Goal: Task Accomplishment & Management: Use online tool/utility

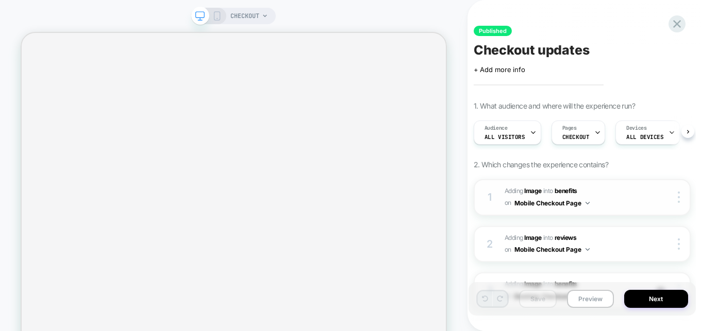
scroll to position [0, 1]
click at [675, 26] on icon at bounding box center [677, 24] width 8 height 8
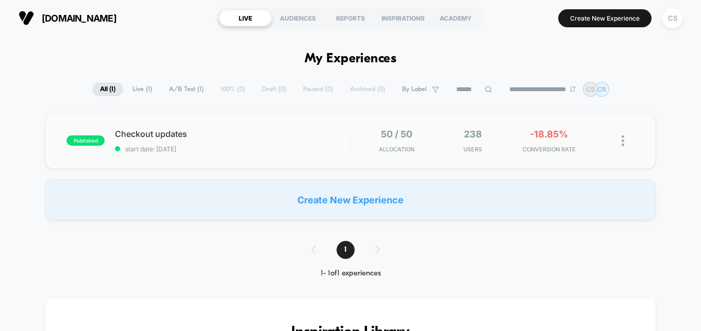
click at [624, 144] on img at bounding box center [623, 141] width 3 height 11
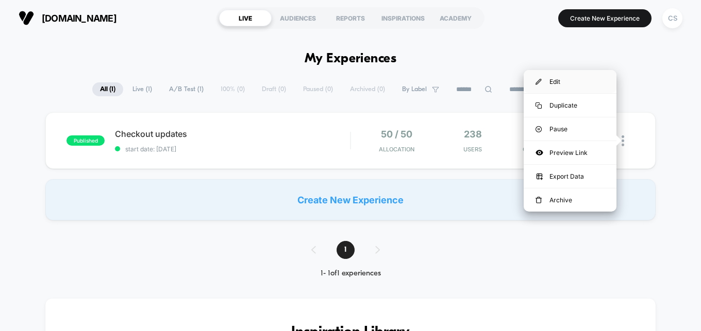
click at [555, 79] on div "Edit" at bounding box center [570, 81] width 93 height 23
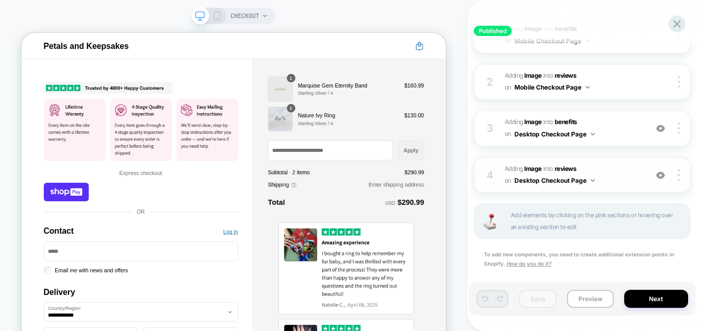
scroll to position [232, 0]
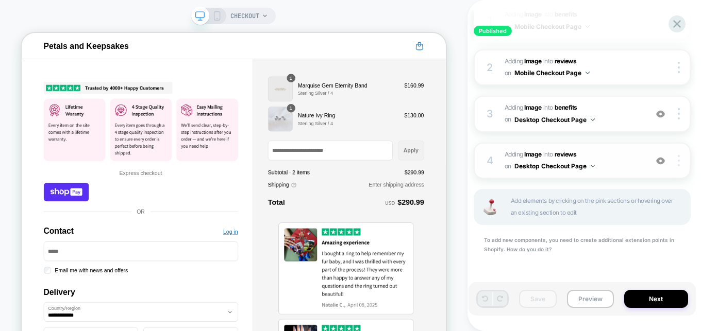
click at [680, 162] on div at bounding box center [681, 160] width 20 height 11
click at [534, 155] on b "Image" at bounding box center [533, 154] width 18 height 8
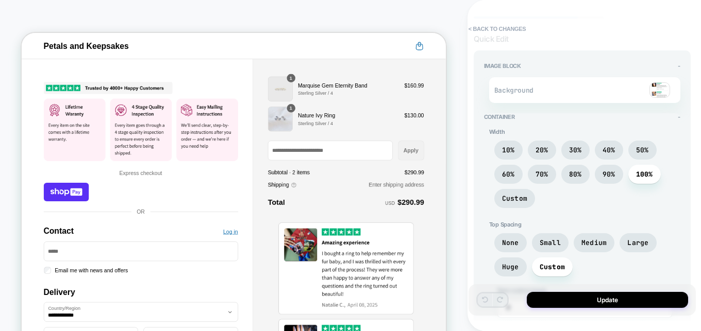
scroll to position [0, 0]
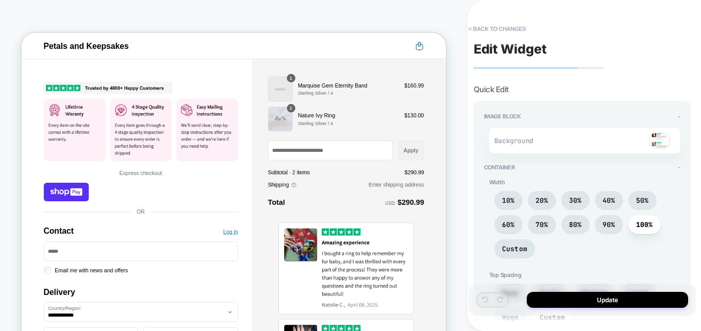
click at [660, 138] on img at bounding box center [659, 140] width 21 height 15
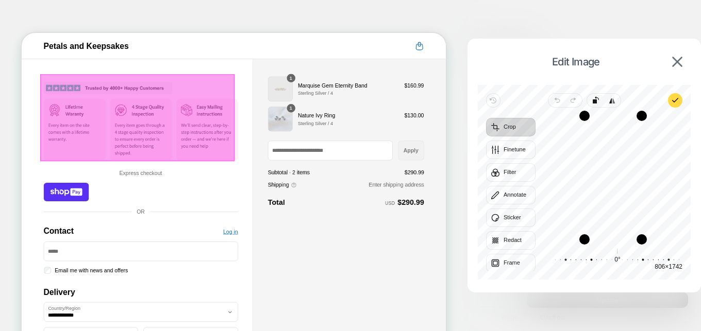
click at [124, 108] on img "Contact" at bounding box center [180, 146] width 259 height 116
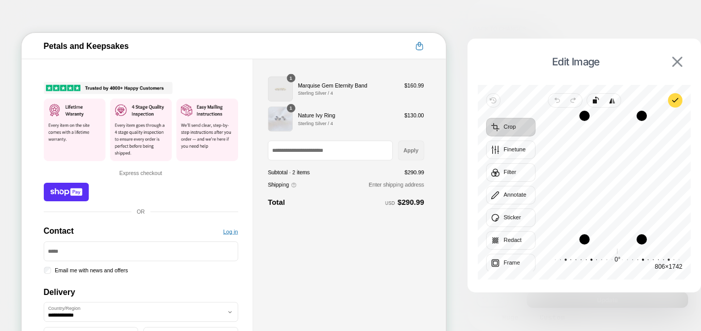
click at [678, 65] on img at bounding box center [677, 62] width 10 height 10
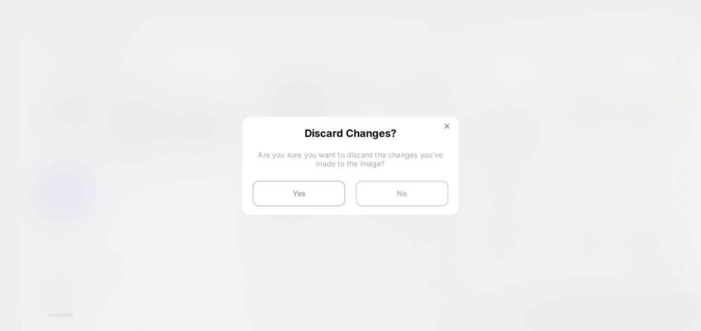
click at [428, 194] on button "No" at bounding box center [402, 194] width 93 height 26
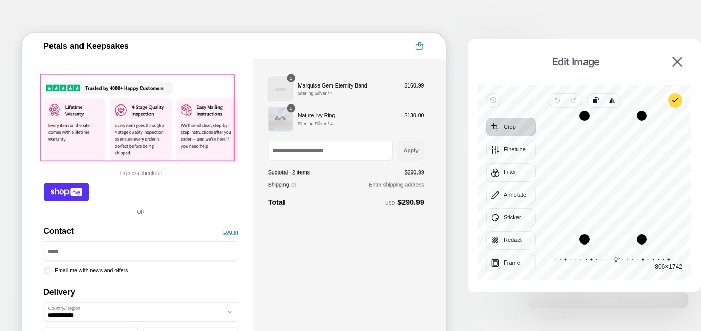
click at [235, 153] on img "Contact" at bounding box center [180, 146] width 259 height 116
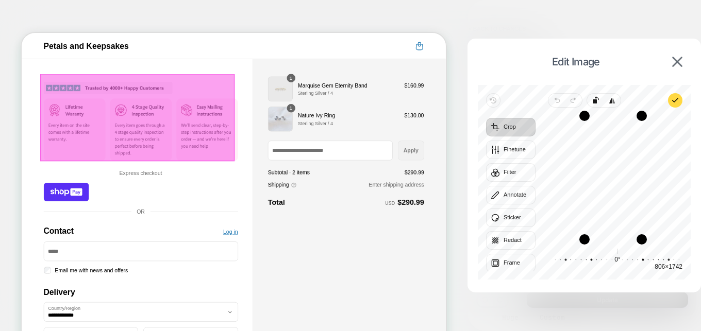
click at [235, 154] on div at bounding box center [175, 146] width 259 height 116
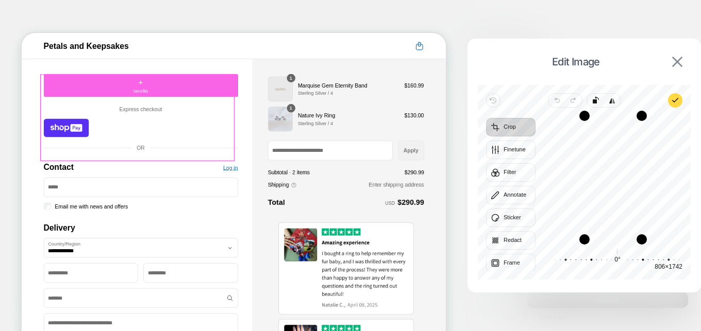
type textarea "*"
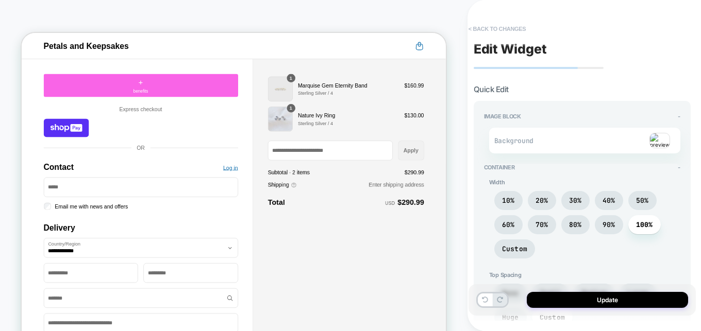
click at [474, 31] on button "< Back to changes" at bounding box center [497, 29] width 68 height 16
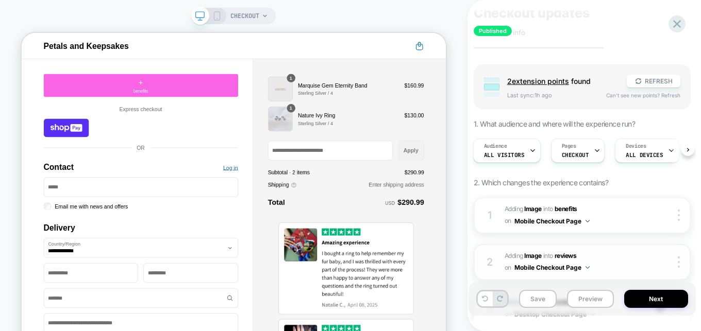
scroll to position [148, 0]
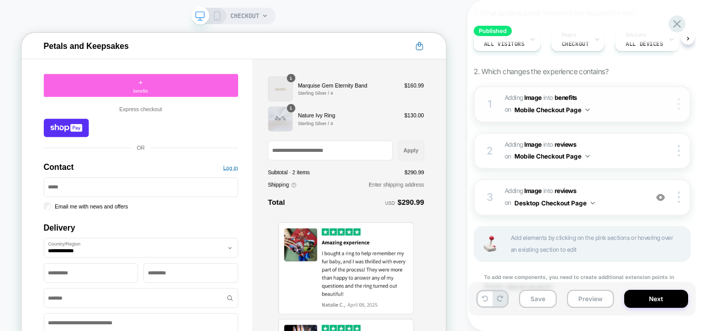
click at [676, 104] on div at bounding box center [681, 103] width 20 height 11
click at [679, 105] on img at bounding box center [679, 103] width 2 height 11
click at [533, 101] on b "Image" at bounding box center [533, 98] width 18 height 8
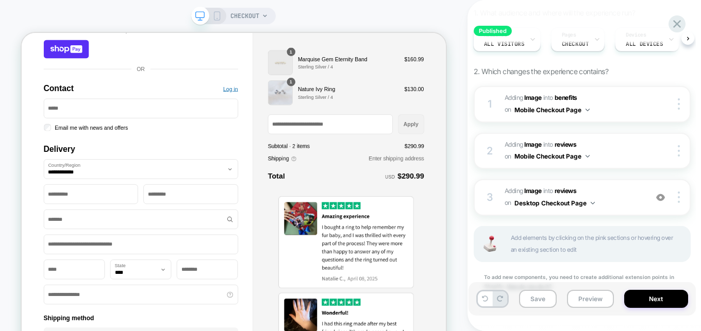
scroll to position [0, 0]
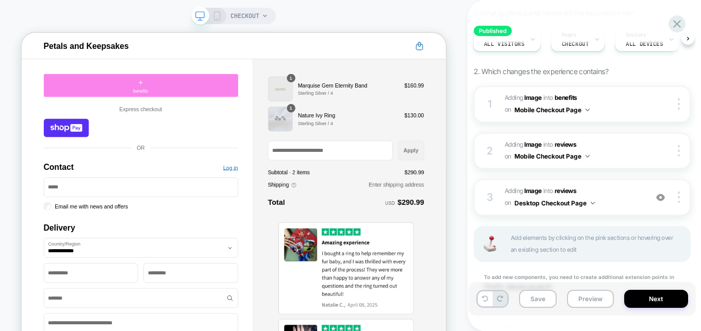
click at [182, 109] on span "benefits" at bounding box center [181, 111] width 20 height 9
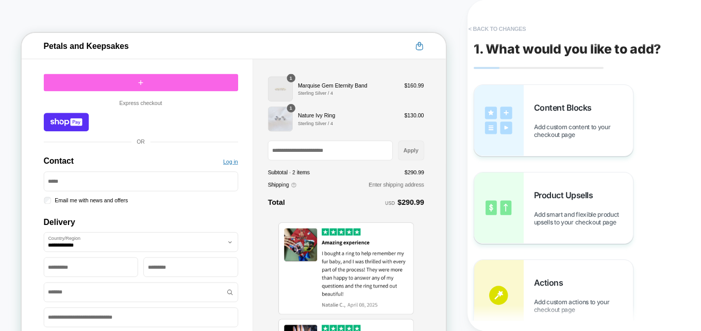
click at [483, 28] on button "< Back to changes" at bounding box center [497, 29] width 68 height 16
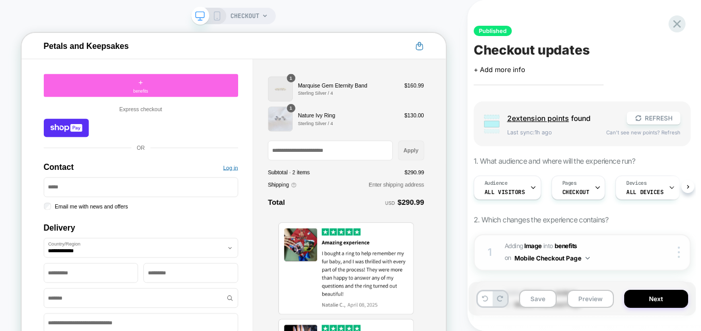
scroll to position [0, 1]
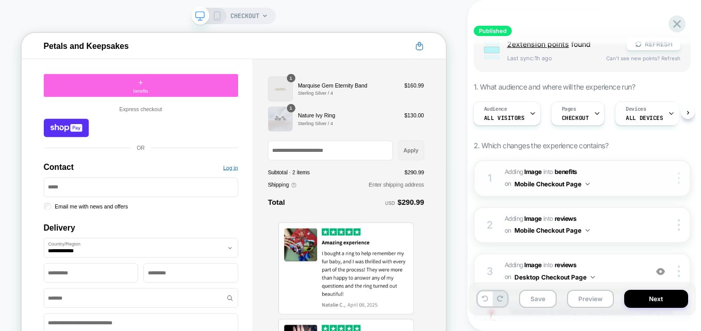
click at [676, 176] on div at bounding box center [681, 178] width 20 height 11
click at [681, 176] on div at bounding box center [681, 178] width 20 height 11
click at [534, 173] on b "Image" at bounding box center [533, 172] width 18 height 8
click at [535, 173] on b "Image" at bounding box center [533, 172] width 18 height 8
click at [573, 185] on button "Mobile Checkout Page" at bounding box center [551, 184] width 75 height 13
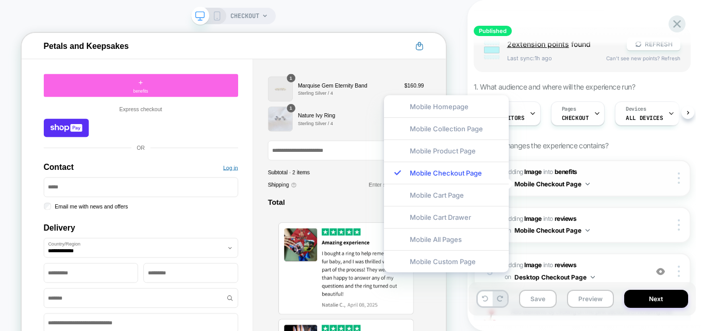
click at [573, 185] on button "Mobile Checkout Page" at bounding box center [551, 184] width 75 height 13
click at [532, 171] on b "Image" at bounding box center [533, 172] width 18 height 8
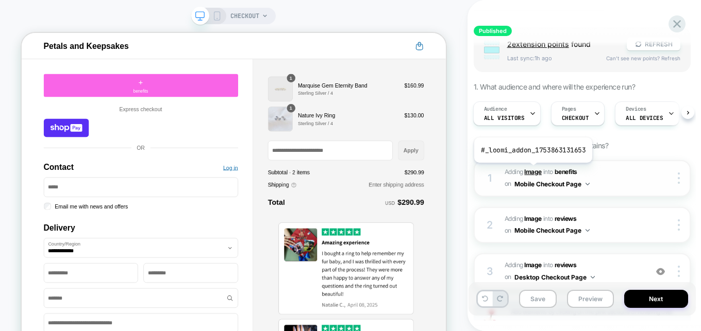
click at [532, 171] on b "Image" at bounding box center [533, 172] width 18 height 8
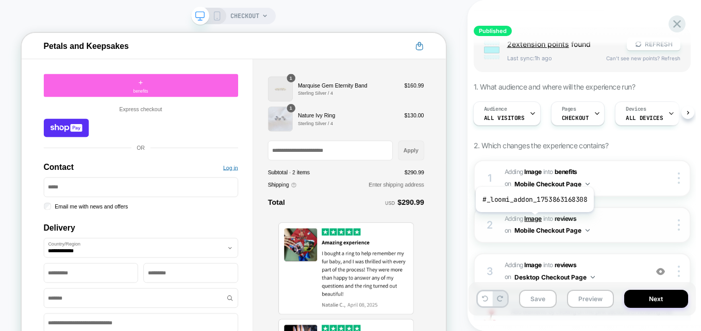
click at [533, 220] on b "Image" at bounding box center [533, 219] width 18 height 8
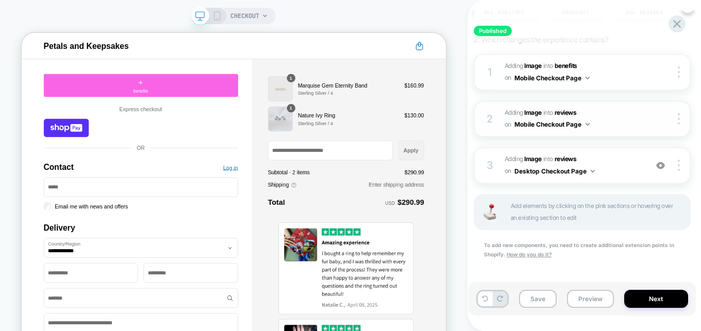
scroll to position [186, 0]
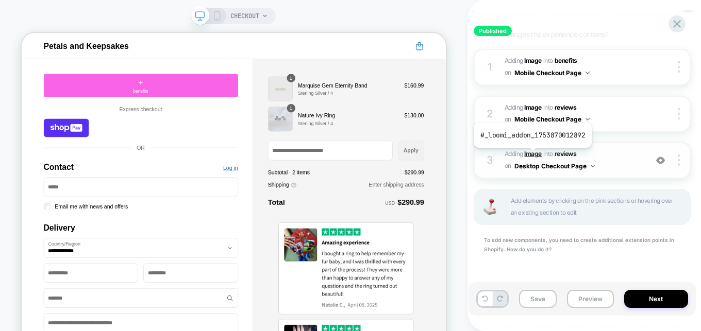
click at [531, 156] on b "Image" at bounding box center [533, 154] width 18 height 8
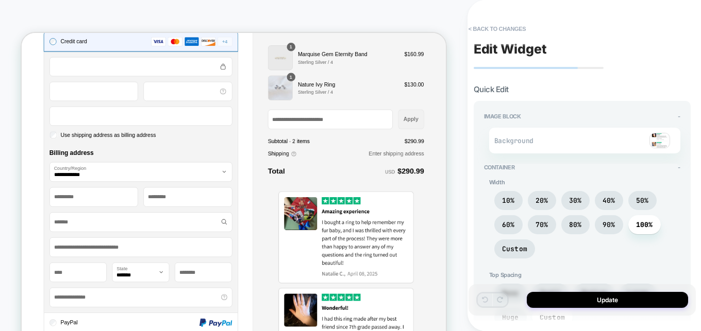
scroll to position [789, 0]
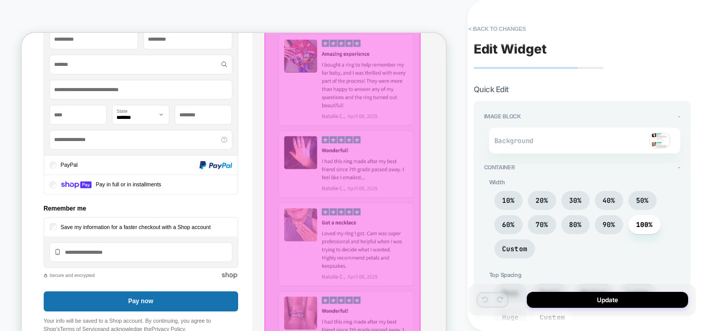
click at [504, 175] on img at bounding box center [454, 251] width 208 height 450
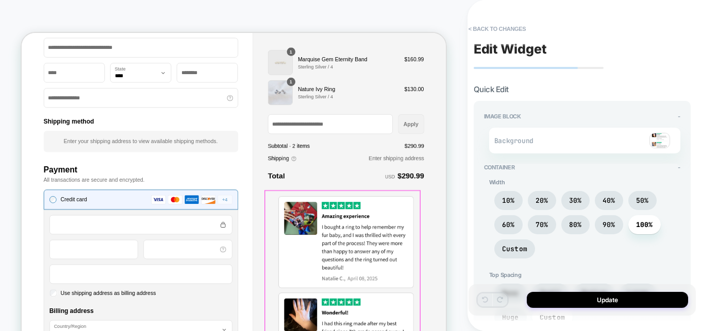
scroll to position [473, 0]
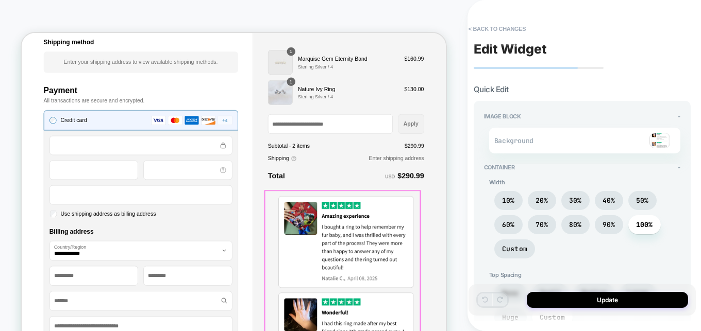
click at [470, 32] on button "< Back to changes" at bounding box center [497, 29] width 68 height 16
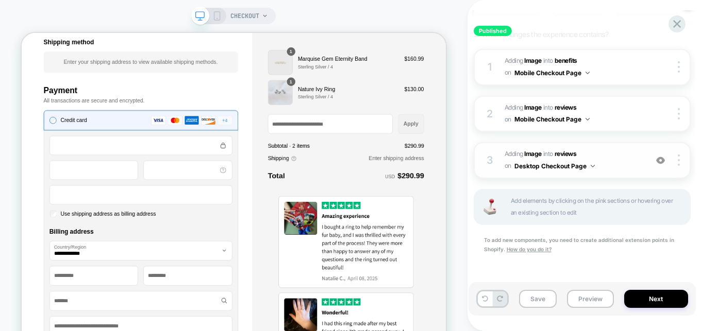
scroll to position [111, 0]
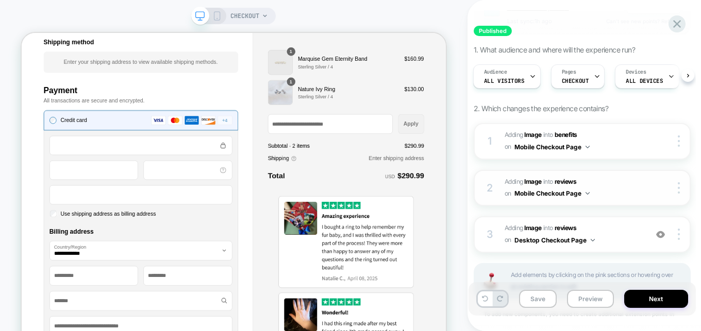
click at [661, 189] on div at bounding box center [670, 187] width 39 height 11
click at [628, 143] on span "#_loomi_addon_1753863131653 Adding Image INTO benefits benefits on Mobile Check…" at bounding box center [573, 141] width 137 height 24
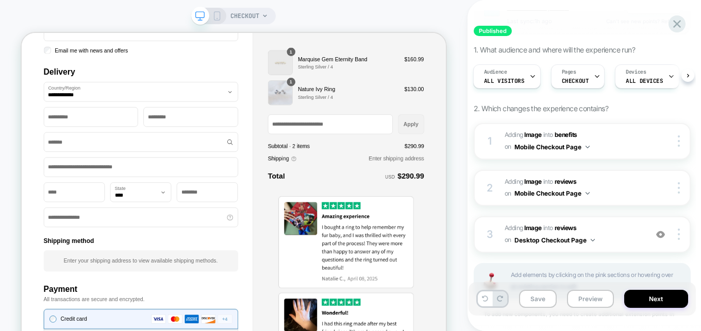
scroll to position [105, 0]
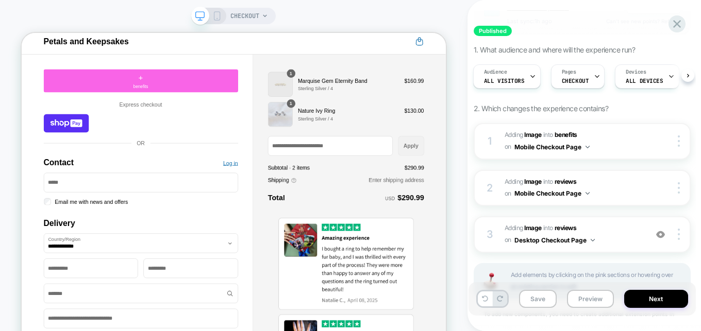
scroll to position [0, 0]
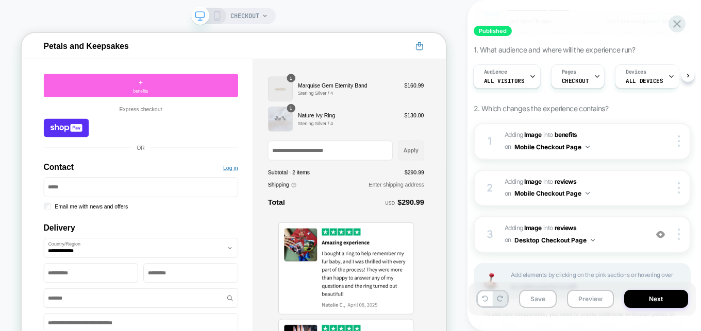
click at [104, 53] on link "Petals and Keepsakes" at bounding box center [108, 50] width 114 height 13
click at [250, 18] on span "CHECKOUT" at bounding box center [244, 16] width 29 height 16
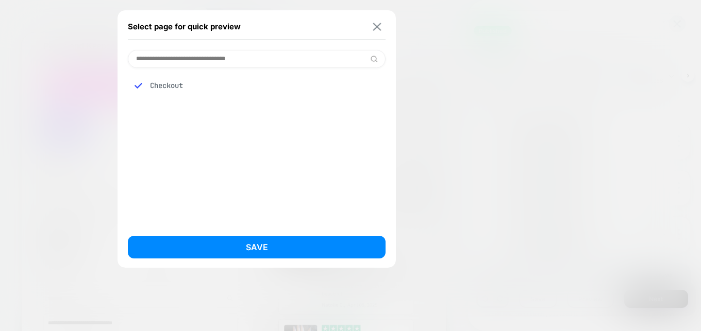
click at [381, 29] on img at bounding box center [377, 27] width 8 height 8
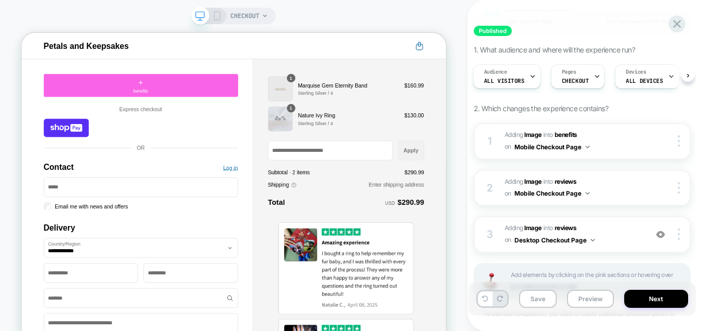
click at [218, 17] on icon at bounding box center [216, 15] width 9 height 9
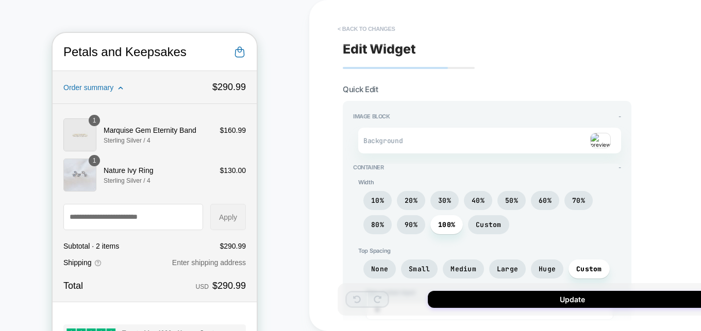
click at [338, 30] on button "< Back to changes" at bounding box center [366, 29] width 68 height 16
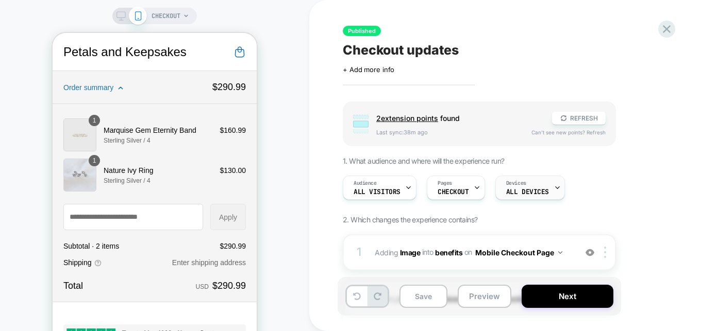
scroll to position [74, 0]
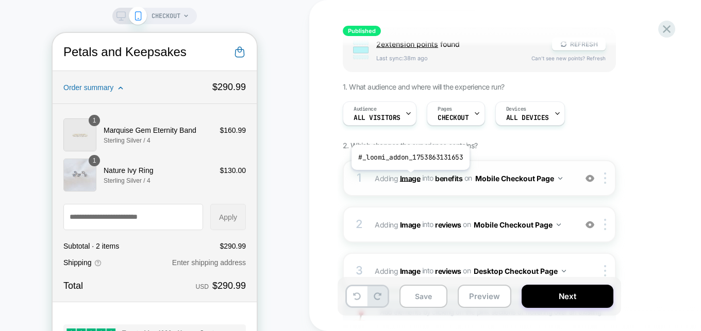
click at [409, 178] on b "Image" at bounding box center [410, 178] width 21 height 9
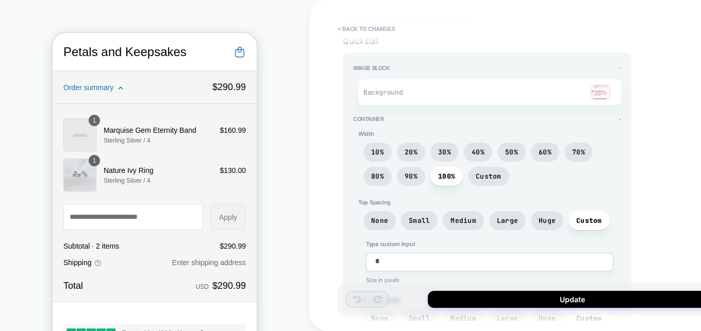
scroll to position [0, 0]
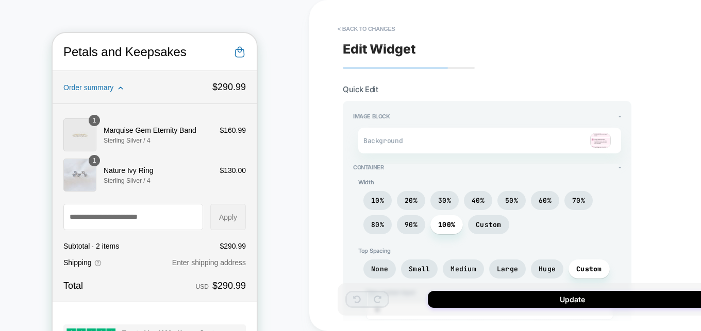
click at [600, 144] on img at bounding box center [600, 140] width 21 height 15
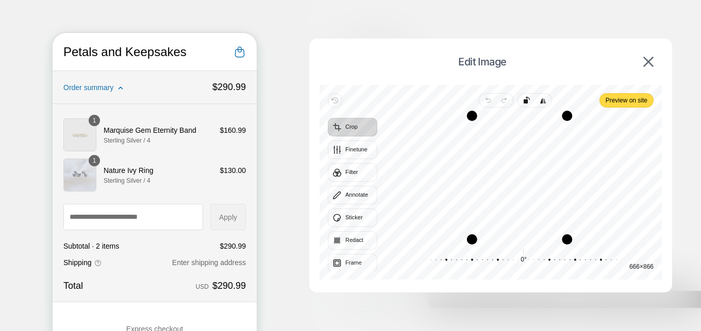
click at [495, 59] on span "Edit Image" at bounding box center [482, 62] width 315 height 12
click at [518, 159] on div "Recenter" at bounding box center [520, 178] width 268 height 124
click at [491, 66] on span "Edit Image" at bounding box center [482, 62] width 315 height 12
click at [491, 64] on span "Edit Image" at bounding box center [482, 62] width 315 height 12
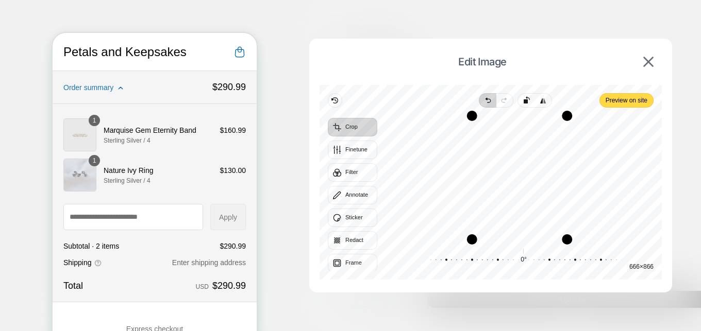
click at [488, 102] on icon "button" at bounding box center [489, 101] width 3 height 4
click at [340, 262] on button "Frame" at bounding box center [352, 263] width 49 height 19
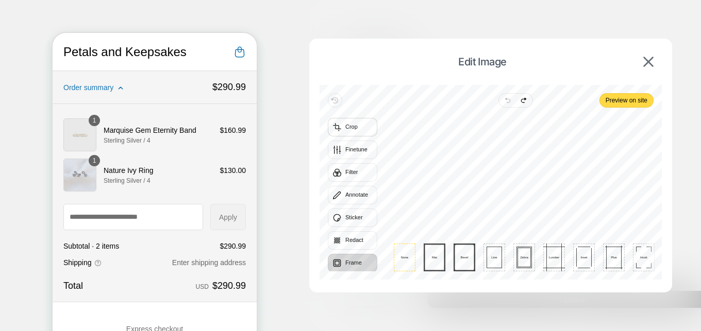
click at [353, 130] on button "Crop" at bounding box center [352, 127] width 49 height 19
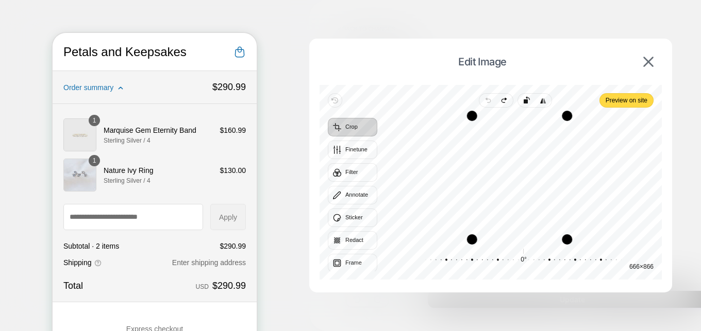
click at [353, 130] on button "Crop" at bounding box center [352, 127] width 49 height 19
click at [345, 148] on button "Finetune" at bounding box center [352, 150] width 49 height 19
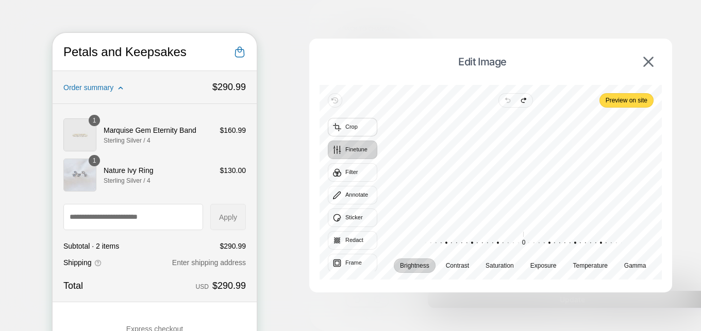
click at [357, 127] on button "Crop" at bounding box center [352, 127] width 49 height 19
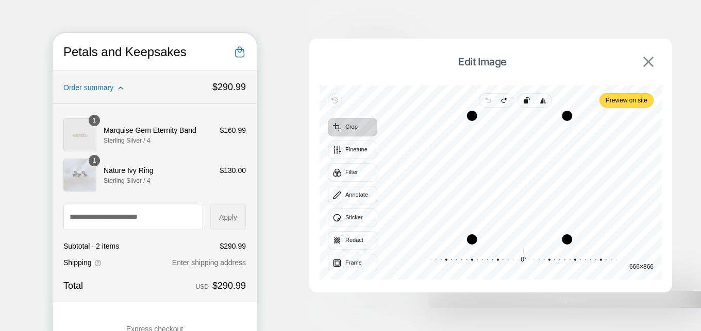
click at [649, 60] on img at bounding box center [648, 62] width 10 height 10
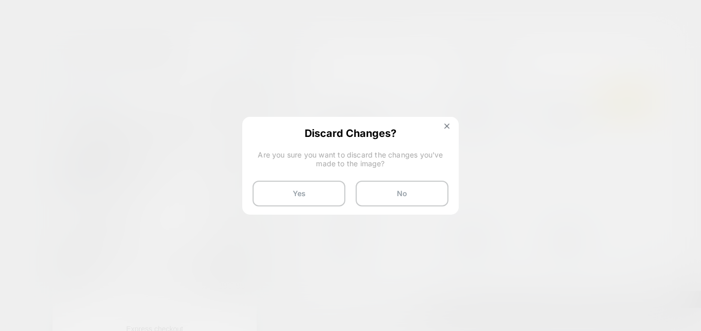
drag, startPoint x: 416, startPoint y: 191, endPoint x: 499, endPoint y: 198, distance: 83.8
click at [416, 192] on button "No" at bounding box center [402, 194] width 93 height 26
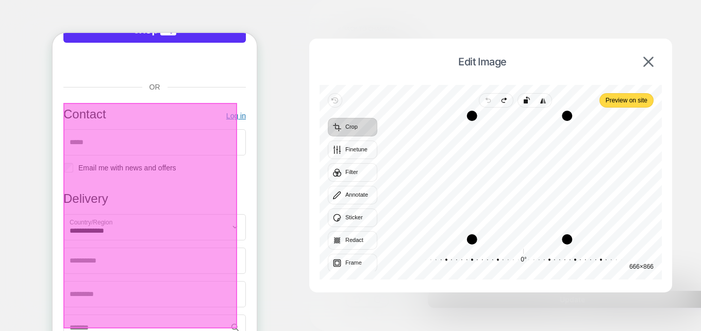
scroll to position [210, 0]
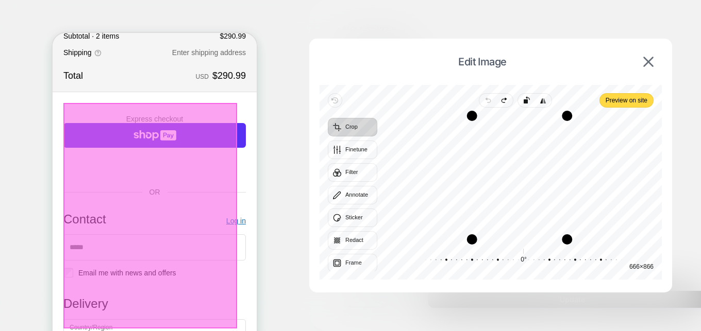
click at [93, 150] on div at bounding box center [150, 216] width 174 height 226
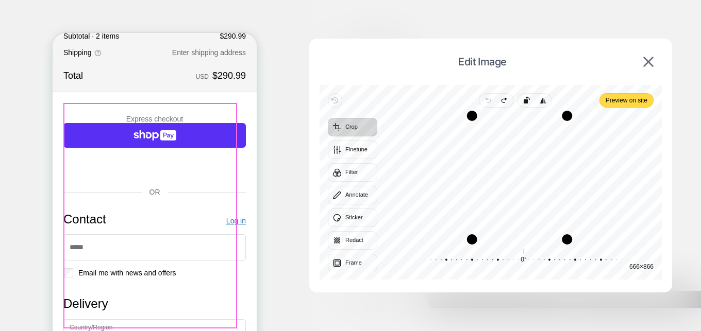
click at [93, 103] on img "Contact" at bounding box center [154, 103] width 182 height 0
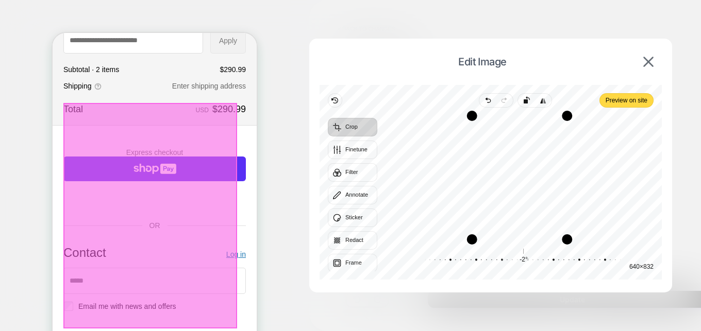
scroll to position [158, 0]
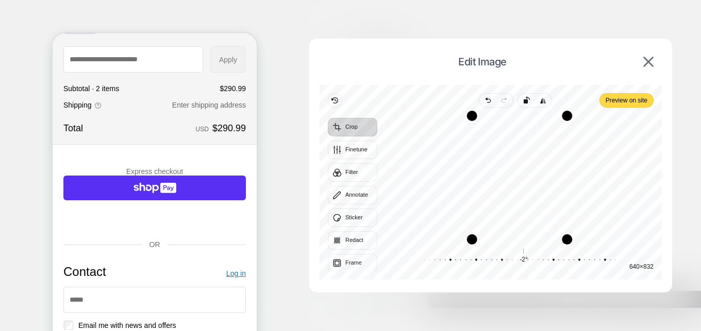
click at [282, 184] on div at bounding box center [350, 165] width 701 height 331
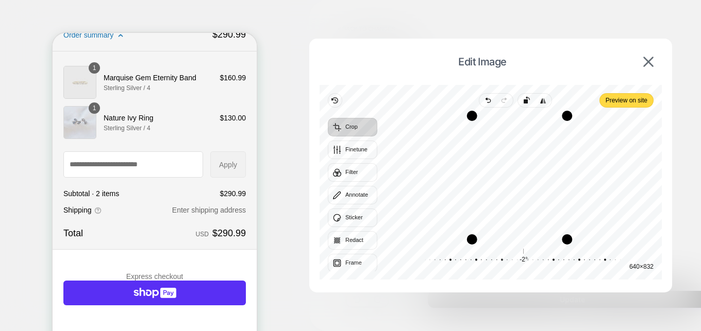
scroll to position [0, 0]
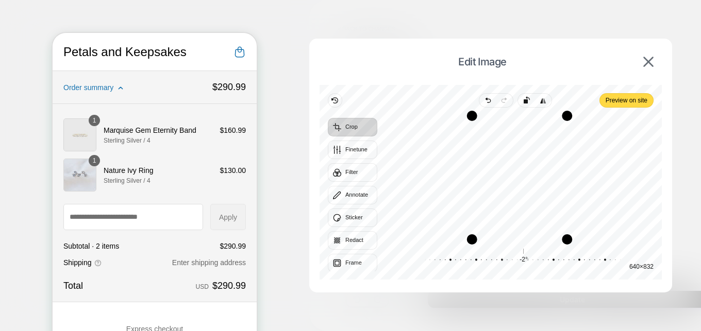
click at [119, 86] on span "Order summary" at bounding box center [135, 87] width 144 height 8
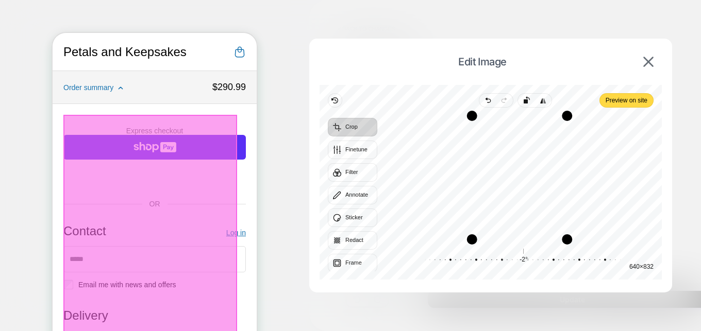
click at [154, 115] on img "Contact" at bounding box center [154, 115] width 182 height 0
click at [154, 145] on div at bounding box center [150, 228] width 174 height 226
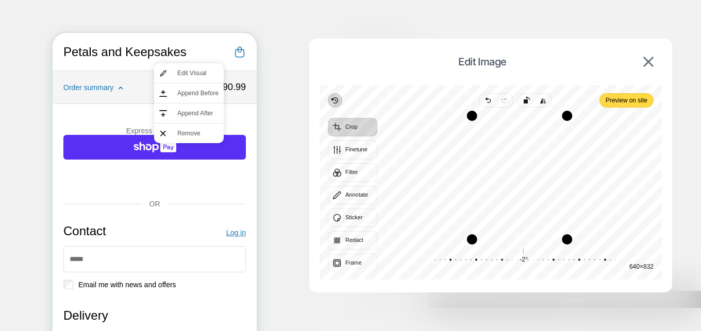
click at [336, 102] on icon "button" at bounding box center [334, 101] width 5 height 6
click at [541, 99] on icon "button" at bounding box center [543, 100] width 8 height 8
click at [526, 97] on icon "button" at bounding box center [622, 165] width 200 height 138
click at [488, 101] on icon "button" at bounding box center [489, 101] width 3 height 4
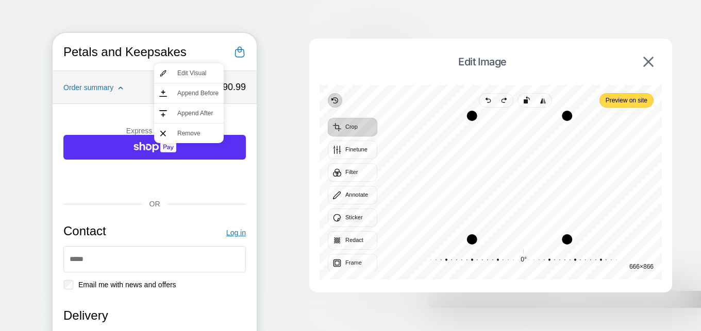
click at [337, 102] on icon "button" at bounding box center [334, 101] width 5 height 6
click at [358, 147] on button "Finetune" at bounding box center [352, 150] width 49 height 19
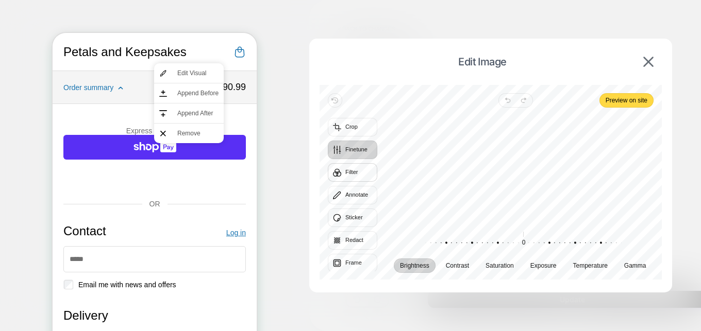
click at [350, 172] on button "Filter" at bounding box center [352, 172] width 49 height 19
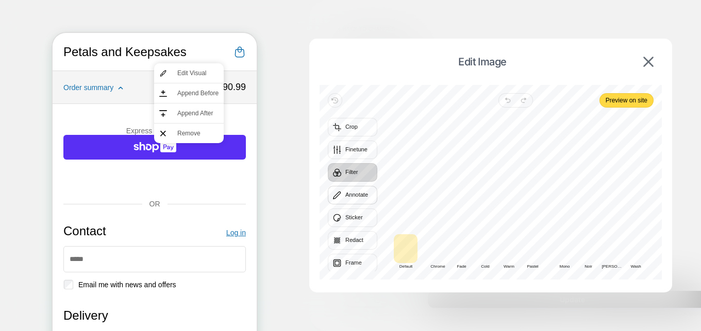
click at [350, 194] on button "Annotate" at bounding box center [352, 195] width 49 height 19
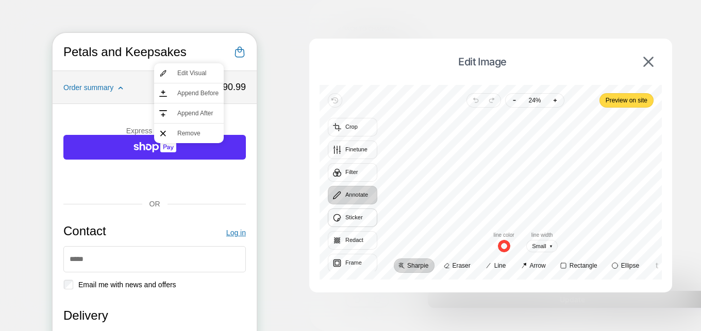
click at [359, 219] on button "Sticker" at bounding box center [352, 218] width 49 height 19
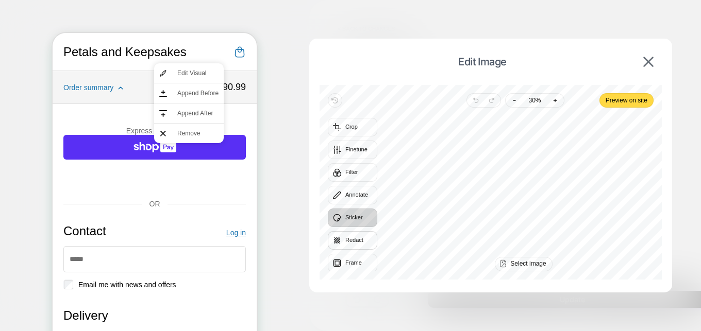
click at [356, 243] on button "Redact" at bounding box center [352, 240] width 49 height 19
click at [350, 263] on button "Frame" at bounding box center [352, 263] width 49 height 19
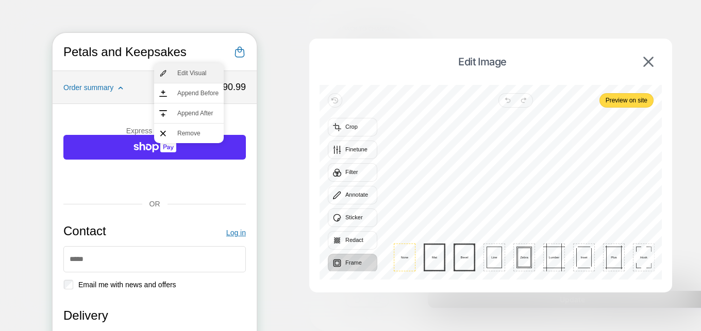
click at [162, 73] on img at bounding box center [163, 74] width 8 height 8
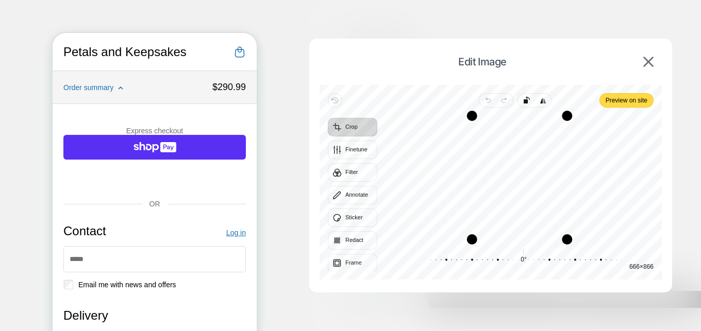
click at [148, 185] on div at bounding box center [150, 228] width 174 height 226
click at [175, 92] on span "Append Before" at bounding box center [191, 93] width 41 height 9
click at [648, 63] on img at bounding box center [648, 62] width 10 height 10
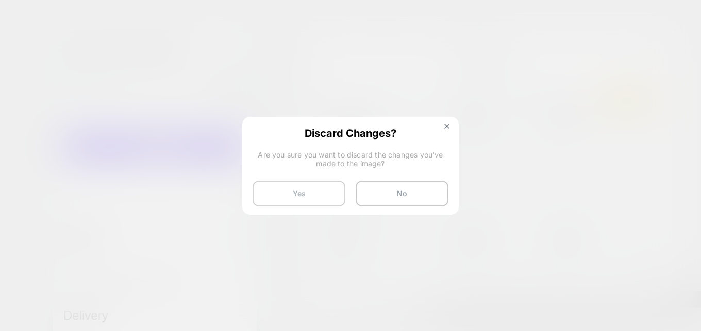
click at [321, 187] on button "Yes" at bounding box center [299, 194] width 93 height 26
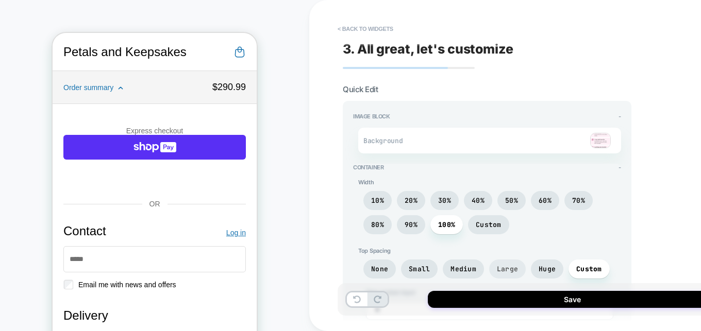
type textarea "*"
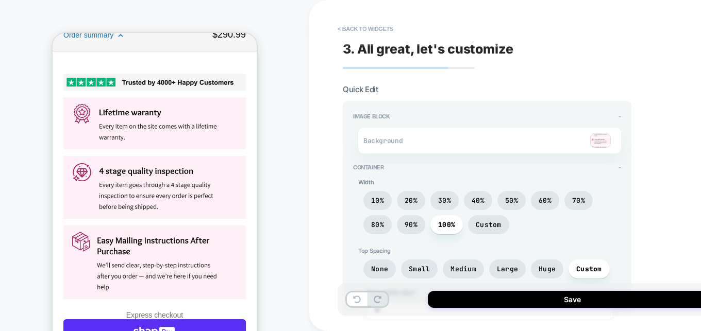
click at [361, 51] on span "3. All great, let's customize" at bounding box center [428, 48] width 171 height 15
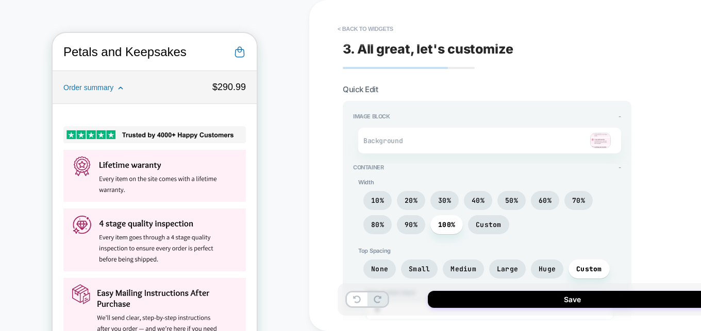
click at [172, 199] on div at bounding box center [150, 228] width 174 height 226
click at [345, 30] on button "< Back to widgets" at bounding box center [365, 29] width 66 height 16
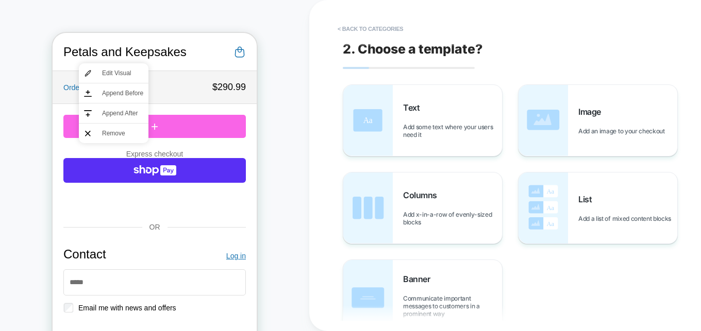
scroll to position [37, 0]
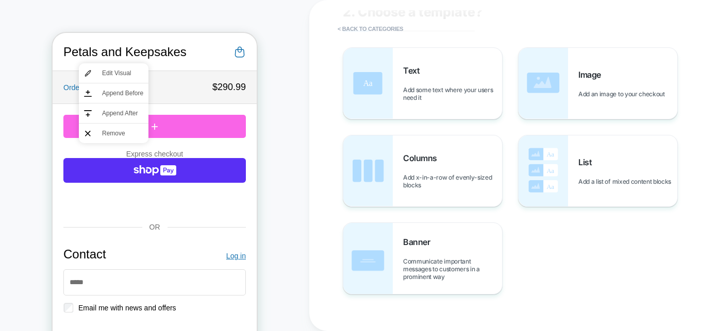
click at [310, 156] on div "< Back to categories 2. Choose a template? Text Add some text where your users …" at bounding box center [536, 165] width 454 height 331
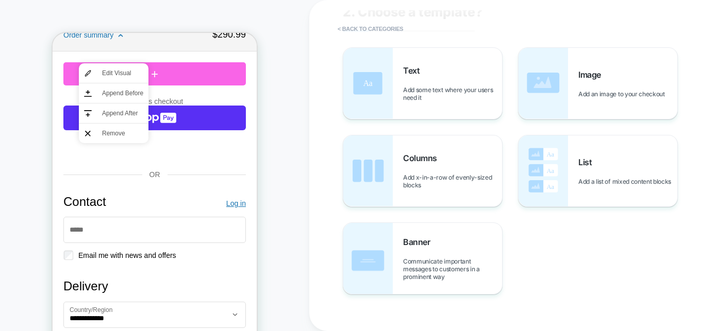
scroll to position [0, 0]
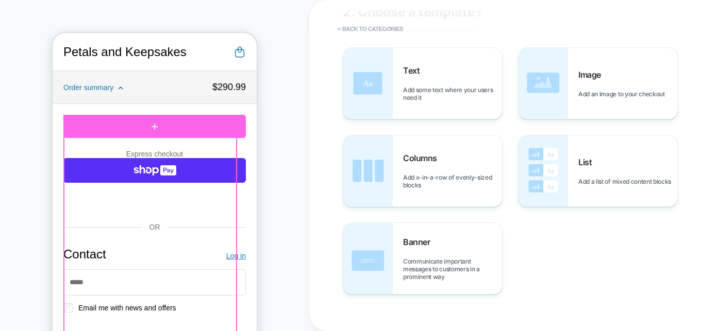
click at [63, 66] on div "Petals and Keepsakes" at bounding box center [155, 52] width 204 height 38
click at [121, 88] on icon at bounding box center [121, 88] width 4 height 2
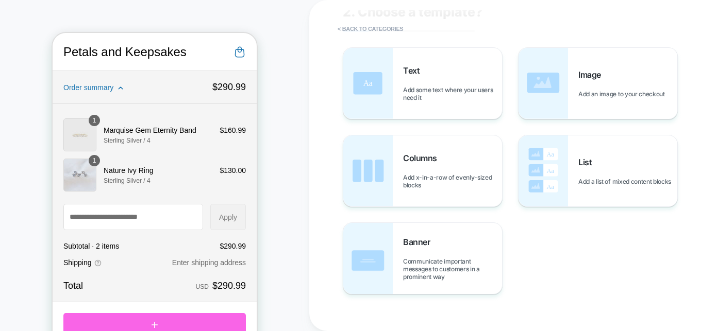
click at [121, 88] on icon at bounding box center [121, 88] width 4 height 2
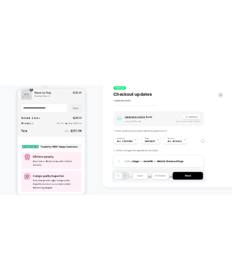
scroll to position [125, 0]
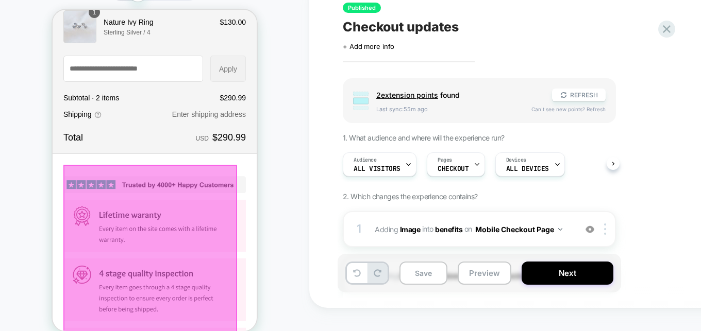
click at [166, 221] on div at bounding box center [150, 278] width 174 height 226
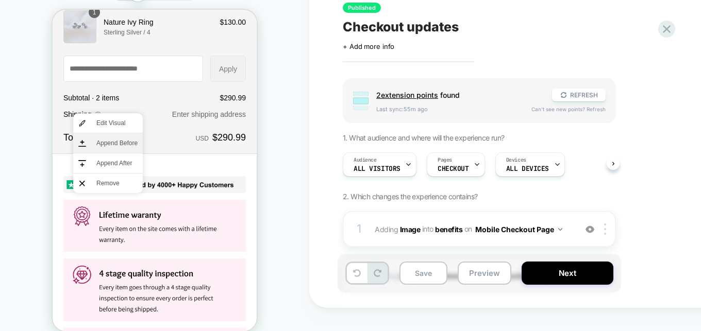
click at [129, 141] on span "Append Before" at bounding box center [116, 143] width 41 height 9
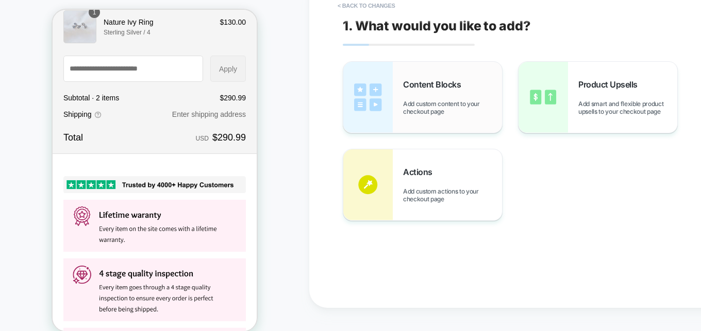
click at [454, 83] on span "Content Blocks" at bounding box center [434, 84] width 63 height 10
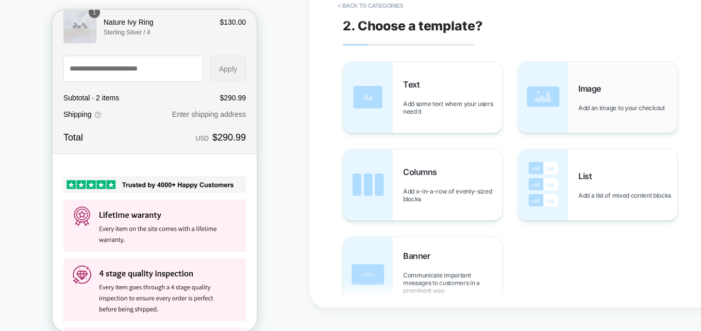
click at [624, 104] on span "Add an image to your checkout" at bounding box center [624, 108] width 92 height 8
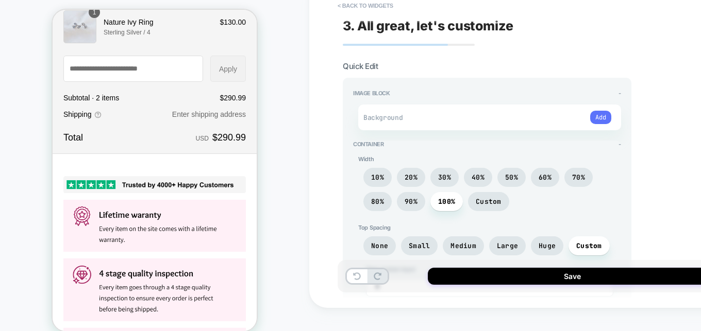
click at [596, 120] on button "Add" at bounding box center [600, 117] width 21 height 13
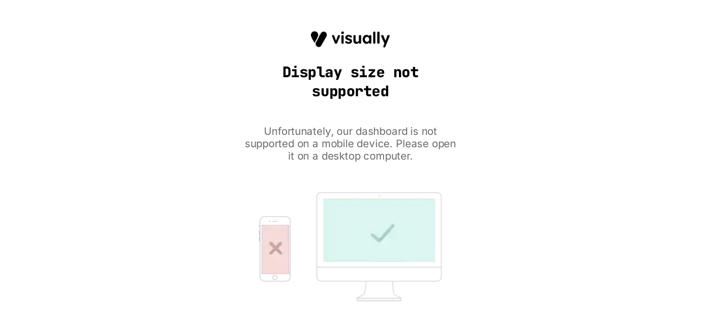
scroll to position [0, 0]
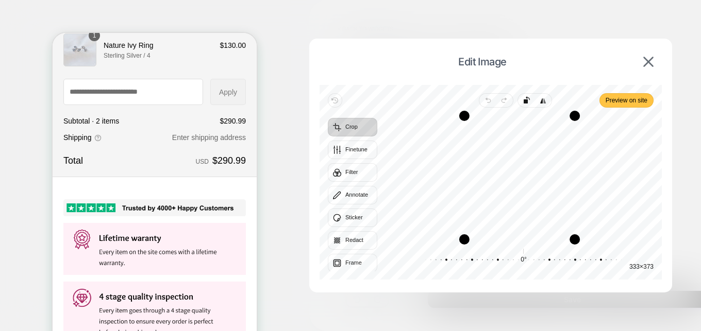
click at [647, 97] on span "Preview on site" at bounding box center [627, 100] width 42 height 12
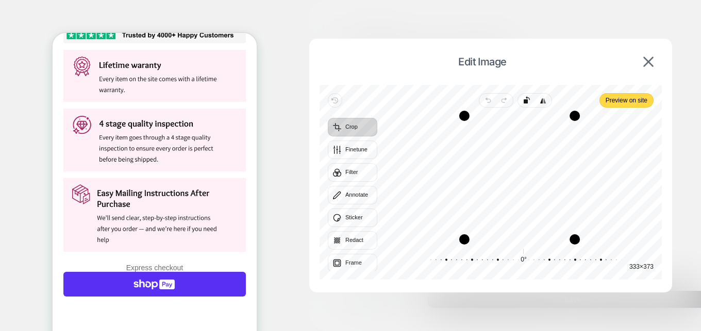
scroll to position [316, 0]
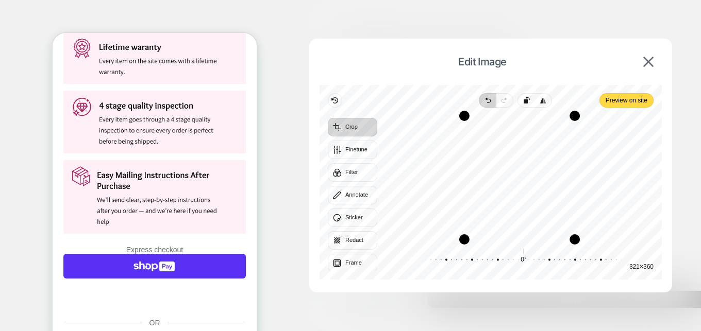
click at [488, 102] on icon "button" at bounding box center [489, 101] width 3 height 4
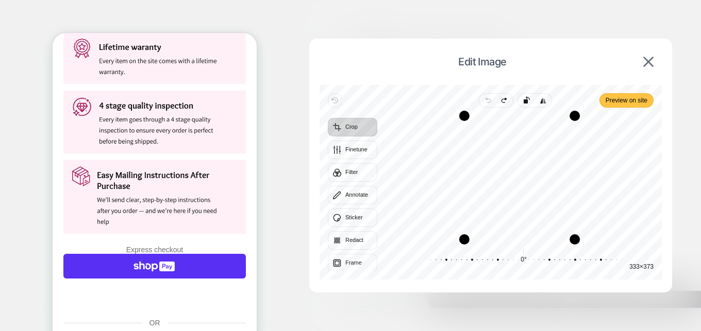
click at [626, 102] on span "Preview on site" at bounding box center [627, 100] width 42 height 12
click at [648, 61] on img at bounding box center [648, 62] width 10 height 10
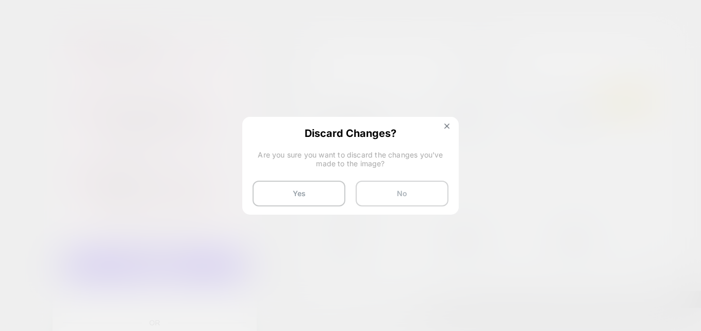
click at [430, 200] on button "No" at bounding box center [402, 194] width 93 height 26
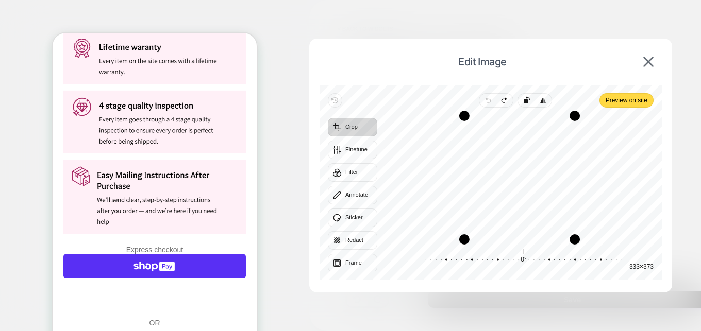
click at [632, 265] on div "0° Reset" at bounding box center [524, 260] width 276 height 29
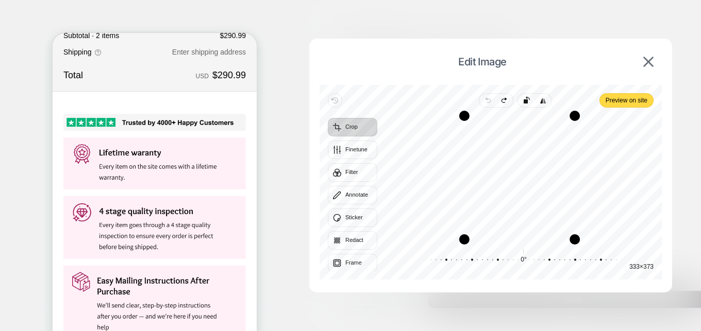
scroll to position [473, 0]
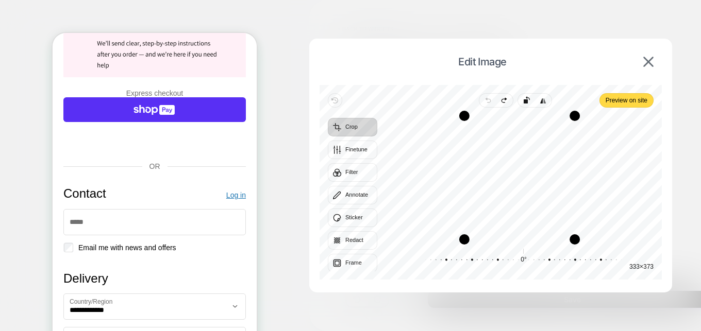
drag, startPoint x: 290, startPoint y: 205, endPoint x: 279, endPoint y: 174, distance: 32.3
click at [291, 204] on div at bounding box center [350, 165] width 701 height 331
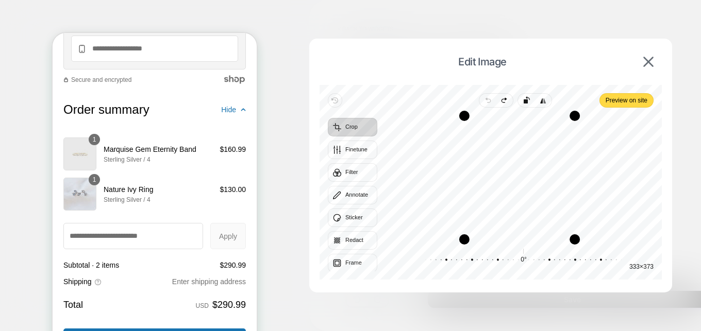
scroll to position [1525, 0]
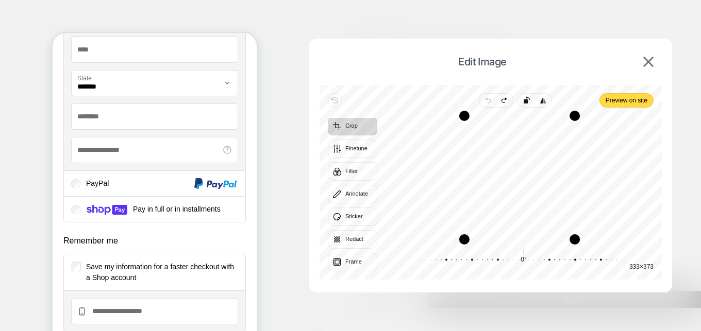
click at [366, 72] on div "Edit Image" at bounding box center [491, 62] width 342 height 26
click at [650, 68] on div "Edit Image" at bounding box center [491, 62] width 342 height 26
click at [655, 68] on div "Edit Image" at bounding box center [491, 62] width 342 height 26
click at [650, 62] on img at bounding box center [648, 62] width 10 height 10
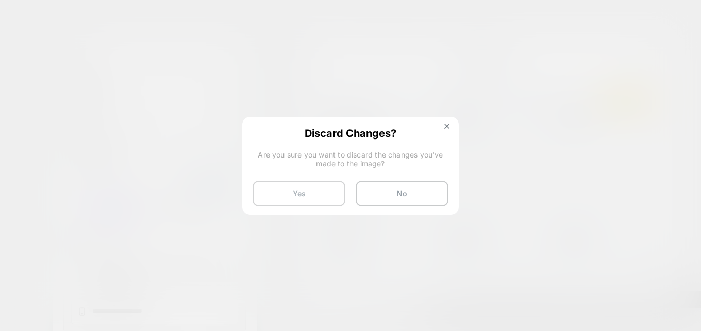
click at [319, 190] on button "Yes" at bounding box center [299, 194] width 93 height 26
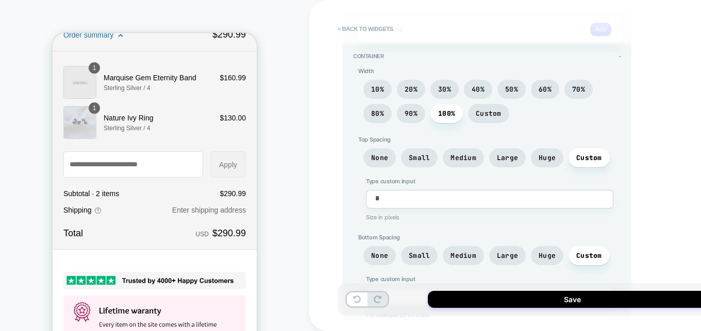
scroll to position [0, 0]
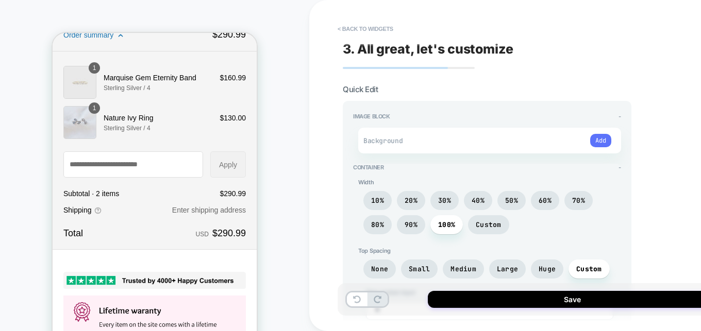
click at [598, 140] on button "Add" at bounding box center [600, 140] width 21 height 13
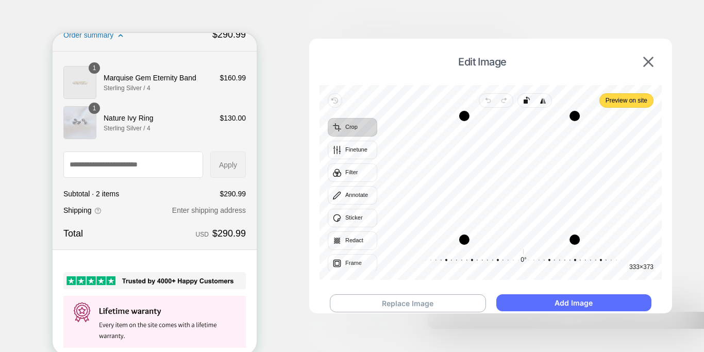
click at [583, 302] on button "Add Image" at bounding box center [573, 302] width 155 height 17
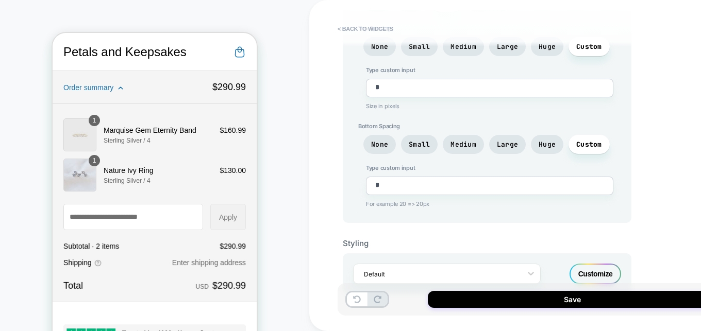
scroll to position [238, 0]
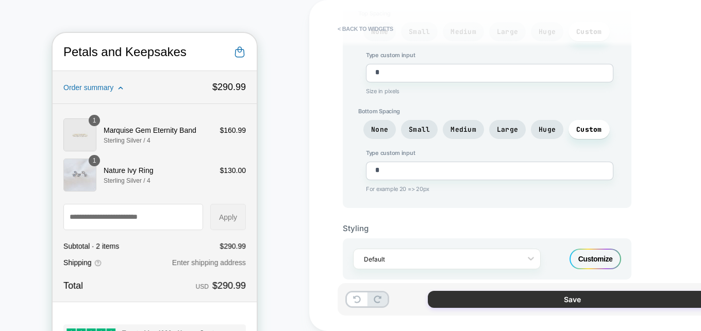
click at [577, 298] on button "Save" at bounding box center [572, 299] width 289 height 17
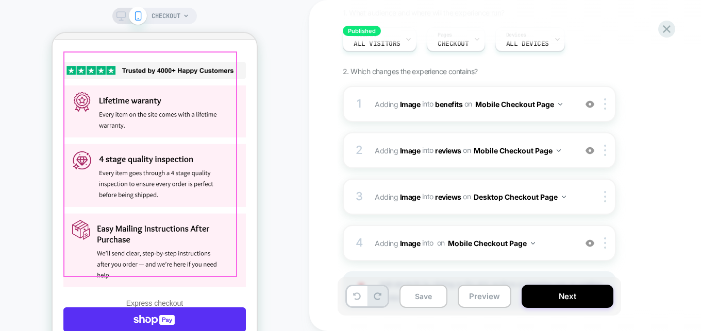
scroll to position [368, 0]
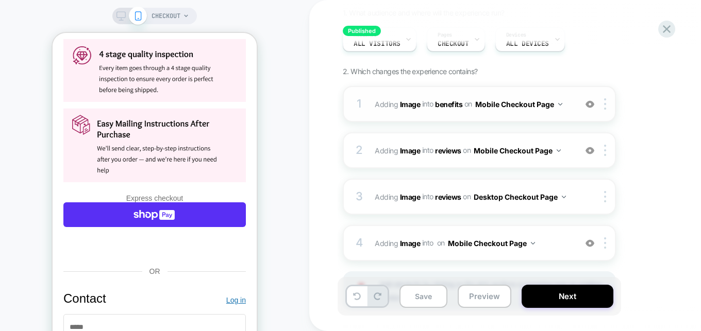
click at [591, 104] on img at bounding box center [589, 104] width 9 height 9
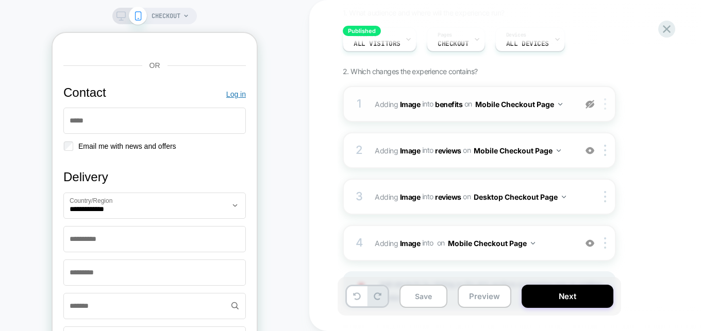
click at [605, 105] on img at bounding box center [605, 103] width 2 height 11
click at [591, 106] on img at bounding box center [589, 104] width 9 height 9
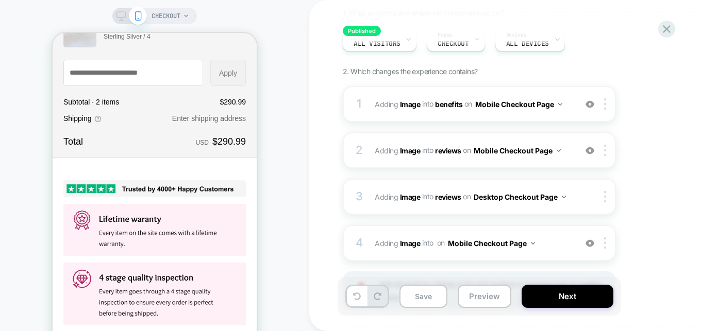
scroll to position [142, 0]
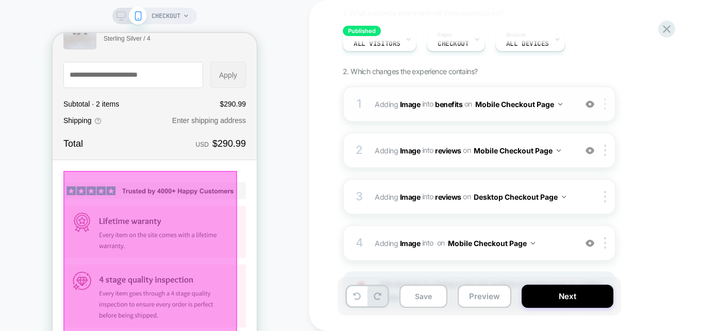
click at [607, 104] on div at bounding box center [606, 103] width 17 height 11
click at [412, 106] on b "Image" at bounding box center [410, 103] width 21 height 9
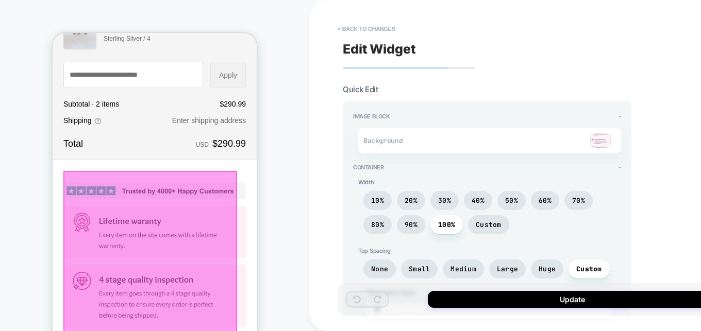
click at [610, 141] on img at bounding box center [600, 140] width 21 height 15
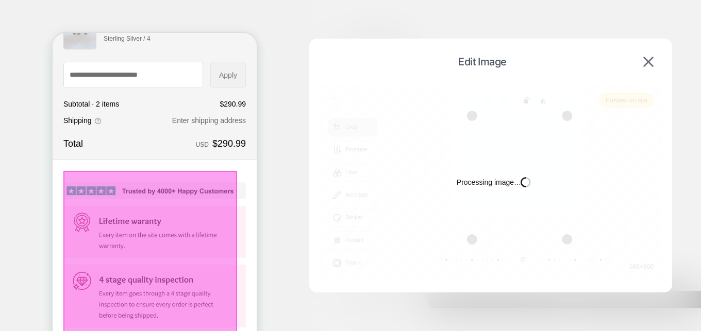
click at [600, 139] on div "Processing image… Busy" at bounding box center [491, 182] width 342 height 195
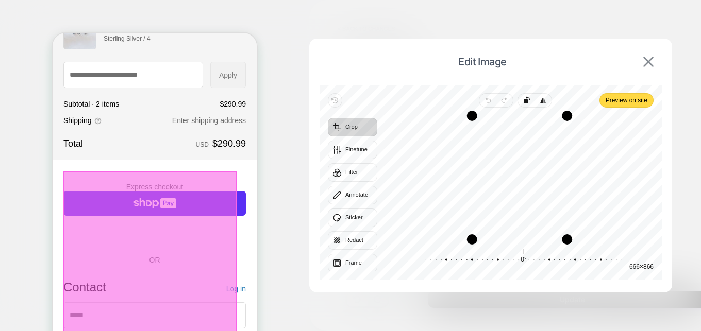
click at [649, 58] on img at bounding box center [648, 62] width 10 height 10
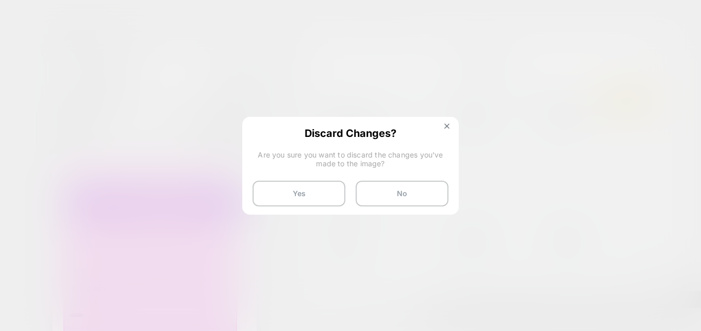
click at [315, 198] on button "Yes" at bounding box center [299, 194] width 93 height 26
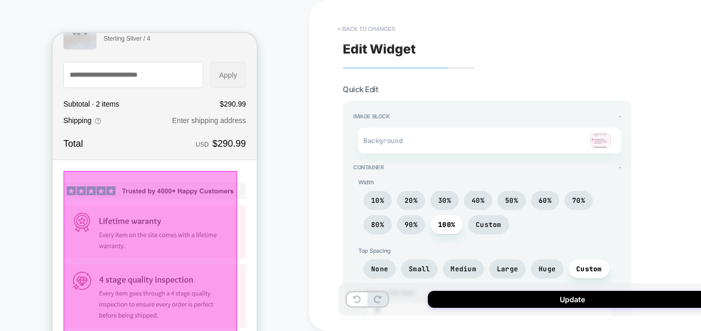
click at [337, 26] on button "< Back to changes" at bounding box center [366, 29] width 68 height 16
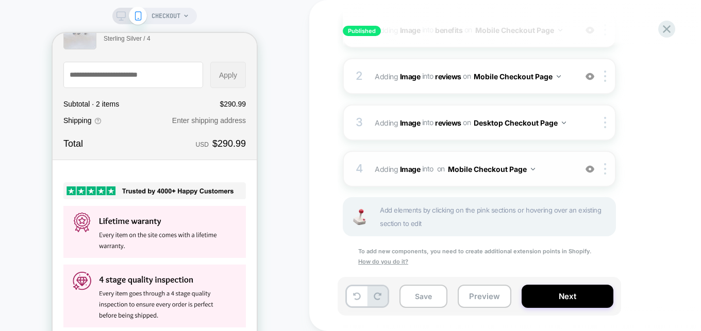
scroll to position [148, 0]
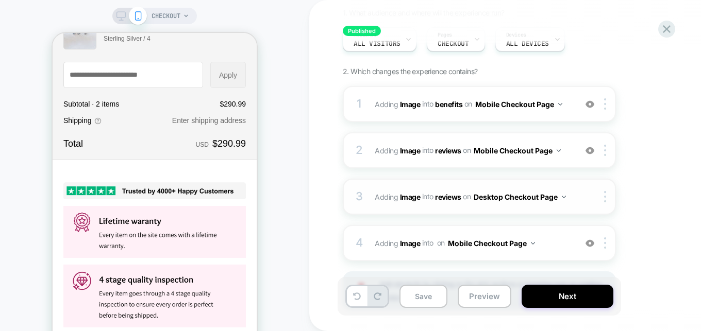
click at [593, 197] on div at bounding box center [598, 196] width 34 height 11
click at [414, 199] on b "Image" at bounding box center [410, 196] width 21 height 9
click at [408, 198] on b "Image" at bounding box center [410, 196] width 21 height 9
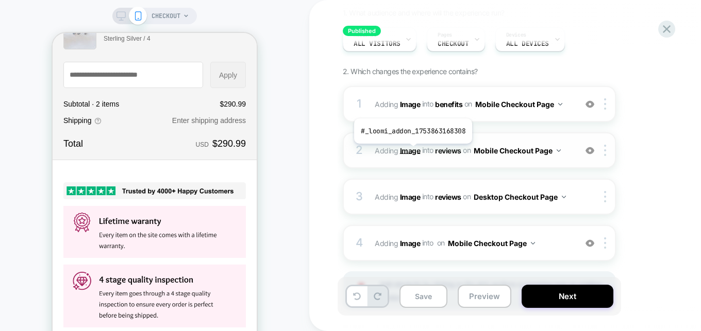
click at [412, 152] on b "Image" at bounding box center [410, 150] width 21 height 9
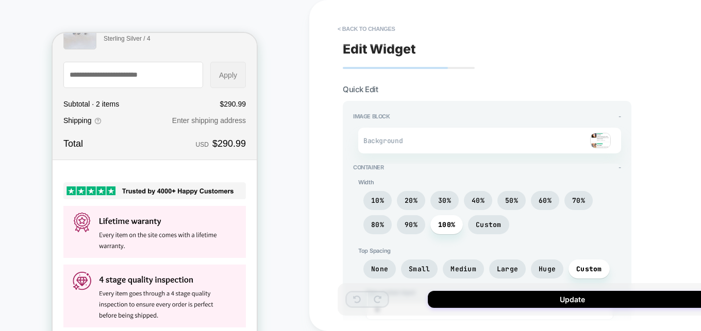
click at [606, 139] on img at bounding box center [600, 140] width 21 height 15
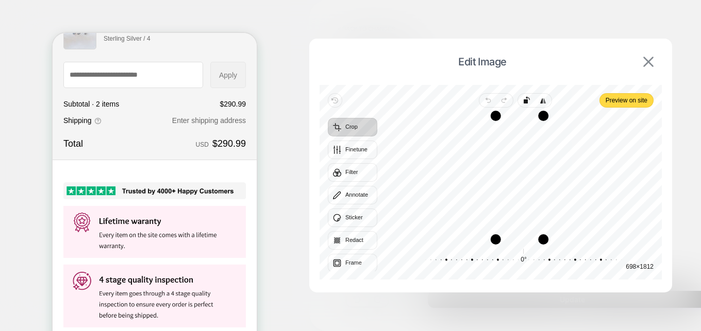
click at [653, 58] on img at bounding box center [648, 62] width 10 height 10
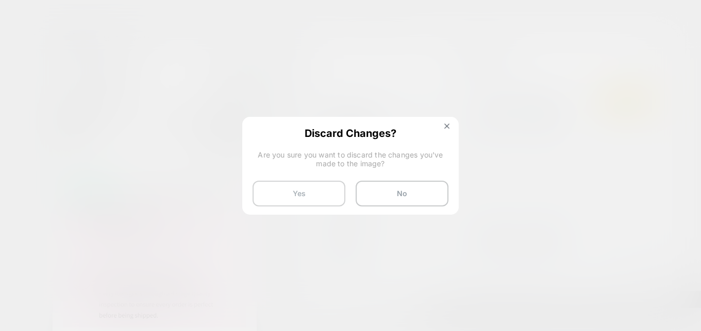
click at [311, 189] on button "Yes" at bounding box center [299, 194] width 93 height 26
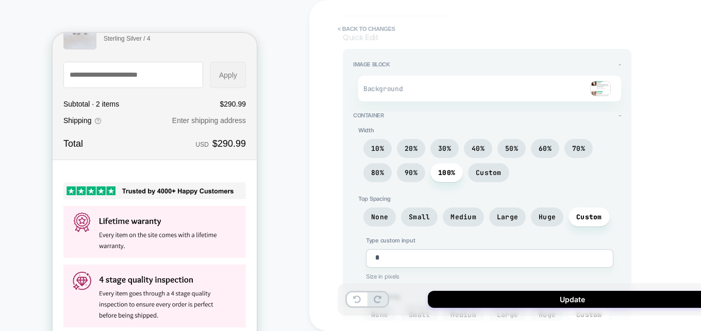
scroll to position [0, 0]
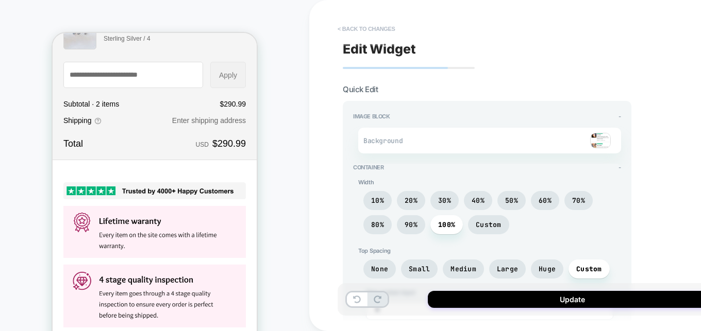
click at [343, 30] on button "< Back to changes" at bounding box center [366, 29] width 68 height 16
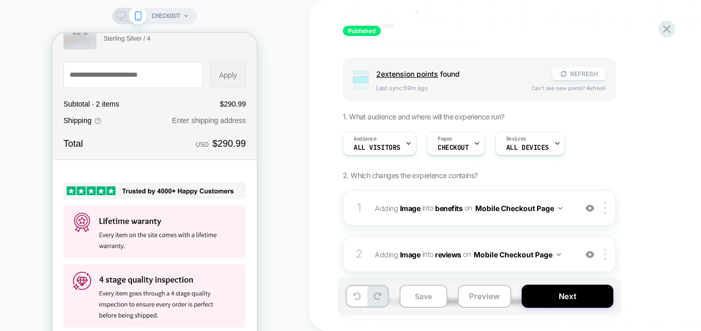
scroll to position [37, 0]
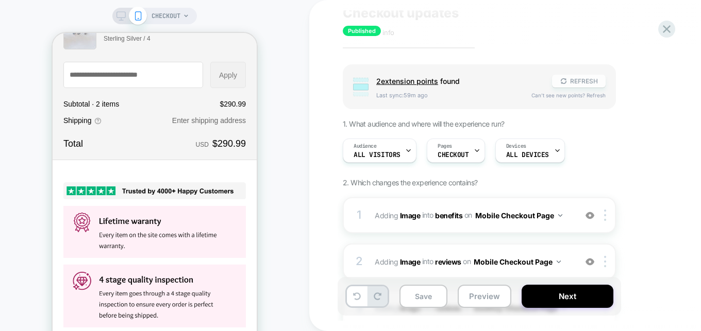
click at [591, 82] on button "REFRESH" at bounding box center [579, 81] width 54 height 13
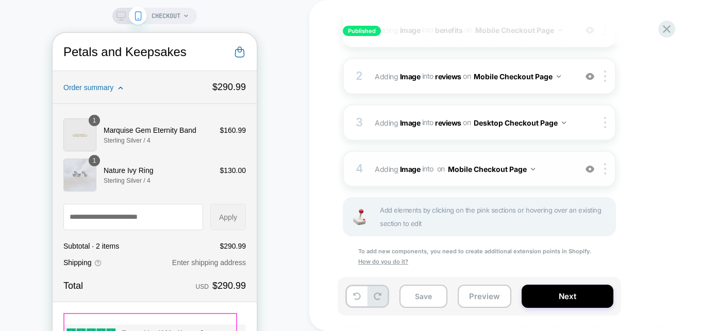
scroll to position [186, 0]
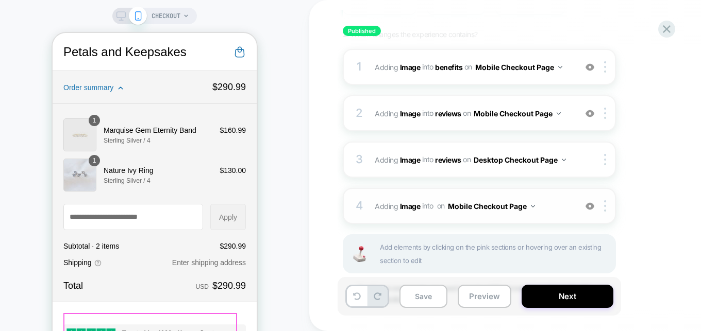
drag, startPoint x: 376, startPoint y: 210, endPoint x: 356, endPoint y: 204, distance: 21.5
click at [356, 204] on div "4 #_loomi_addon_1754993981990 Adding Image INTO on Mobile Checkout Page Add Bef…" at bounding box center [479, 206] width 273 height 36
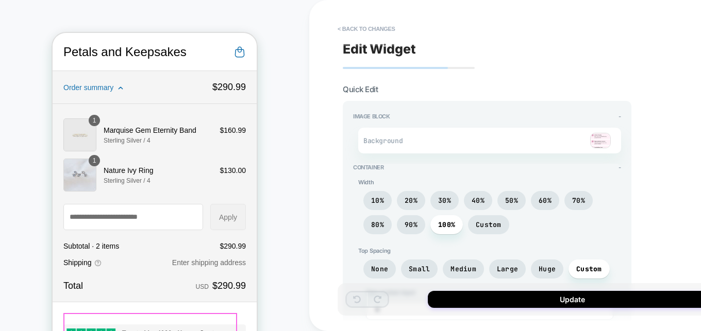
click at [596, 140] on img at bounding box center [600, 140] width 21 height 15
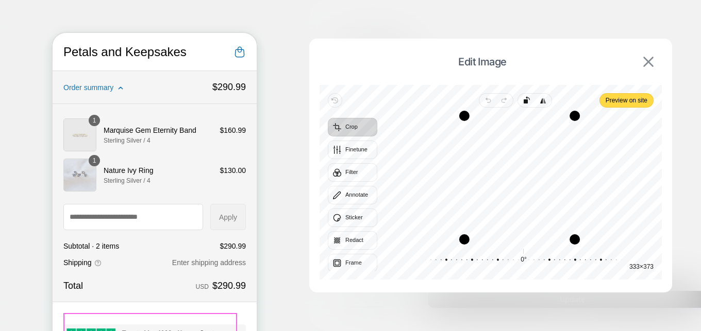
click at [650, 63] on img at bounding box center [648, 62] width 10 height 10
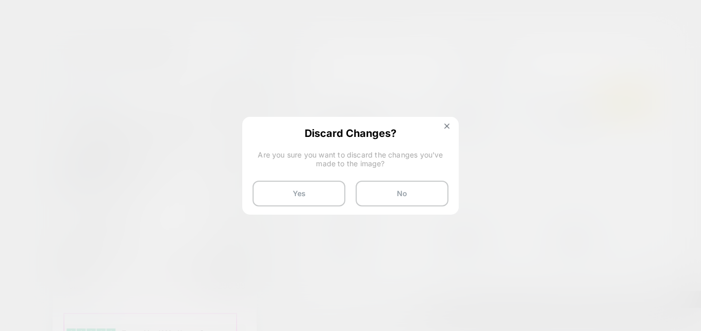
click at [326, 189] on button "Yes" at bounding box center [299, 194] width 93 height 26
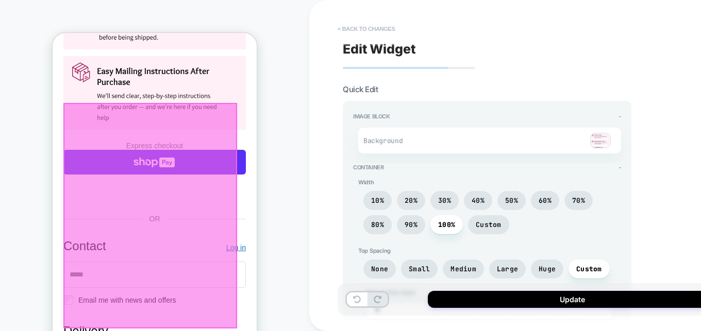
scroll to position [0, 0]
click at [346, 34] on button "< Back to changes" at bounding box center [366, 29] width 68 height 16
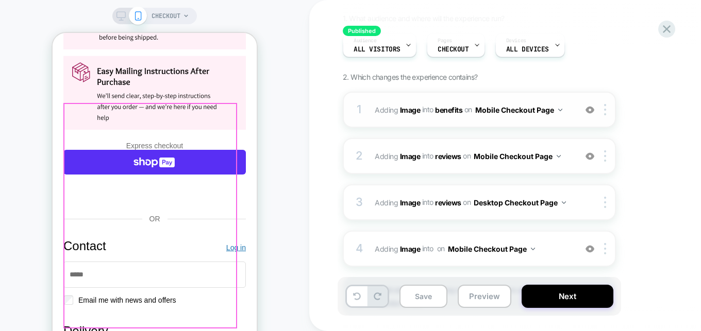
scroll to position [186, 0]
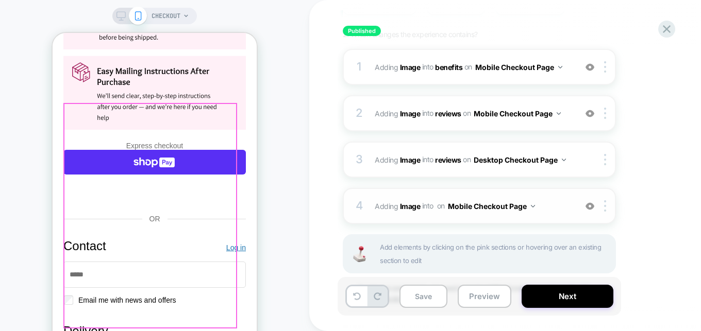
click at [438, 206] on span "on" at bounding box center [441, 205] width 8 height 13
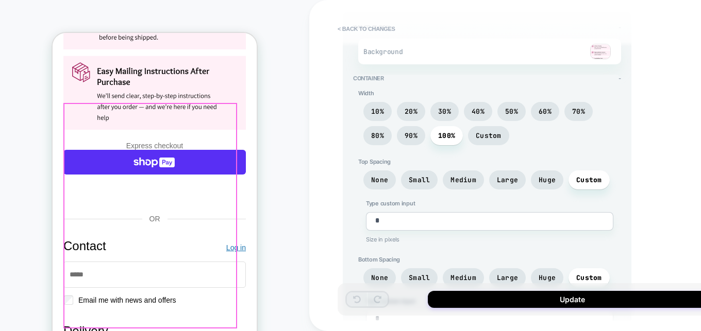
scroll to position [0, 0]
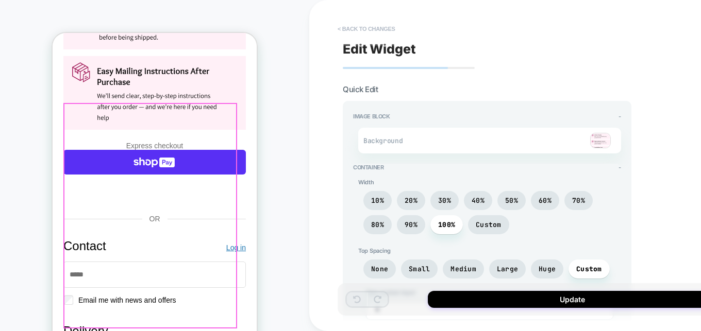
click at [364, 23] on button "< Back to changes" at bounding box center [366, 29] width 68 height 16
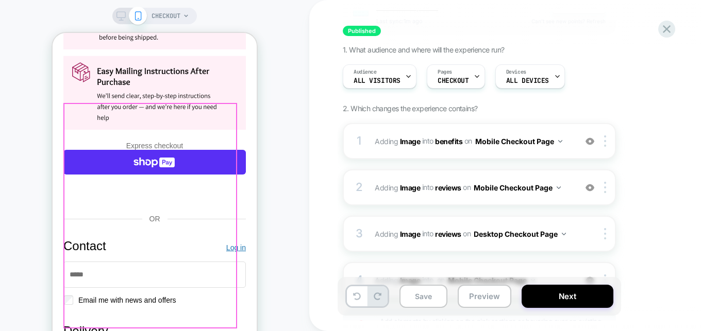
scroll to position [186, 0]
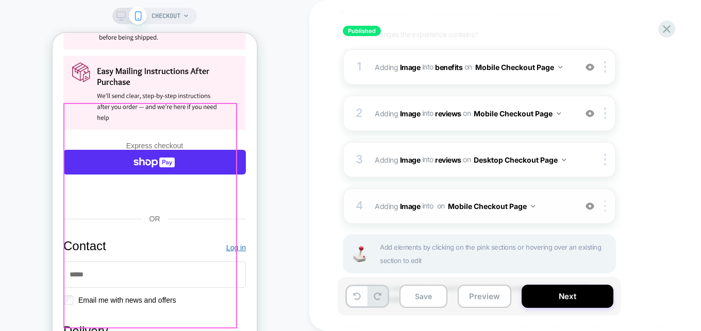
click at [607, 209] on div at bounding box center [606, 205] width 17 height 11
click at [605, 206] on img at bounding box center [605, 205] width 2 height 11
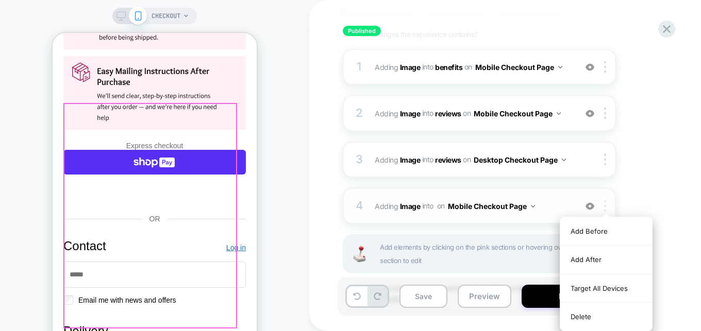
click at [605, 206] on img at bounding box center [605, 205] width 2 height 11
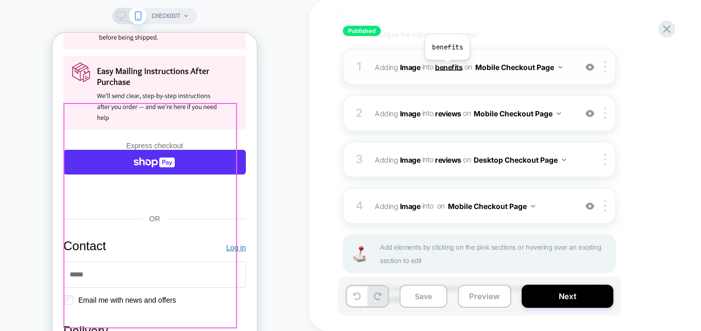
click at [447, 68] on span "benefits" at bounding box center [448, 66] width 27 height 9
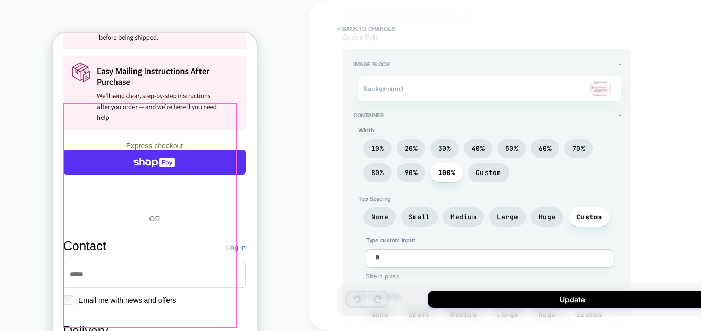
scroll to position [0, 0]
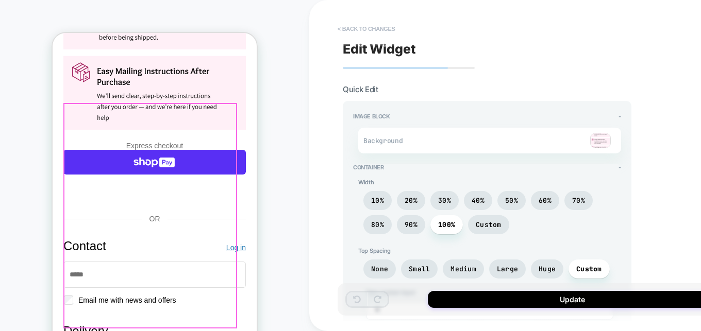
click at [380, 31] on button "< Back to changes" at bounding box center [366, 29] width 68 height 16
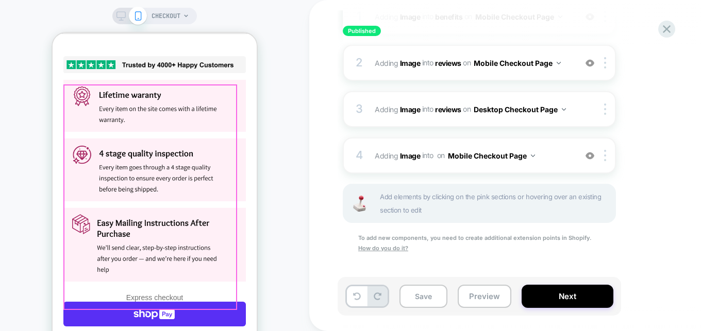
scroll to position [315, 0]
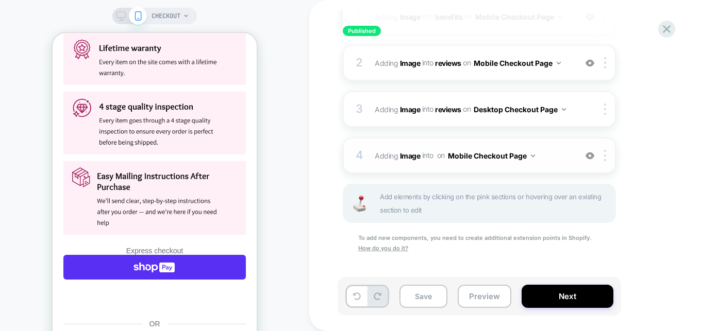
click at [379, 164] on div "4 #_loomi_addon_1754993981990 Adding Image INTO on Mobile Checkout Page Add Bef…" at bounding box center [479, 156] width 273 height 36
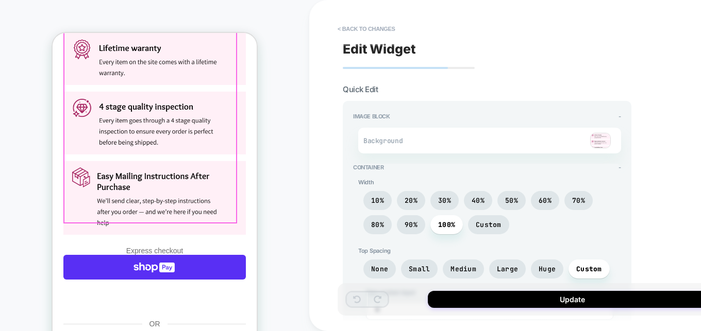
click at [166, 142] on img "Contact" at bounding box center [154, 116] width 182 height 237
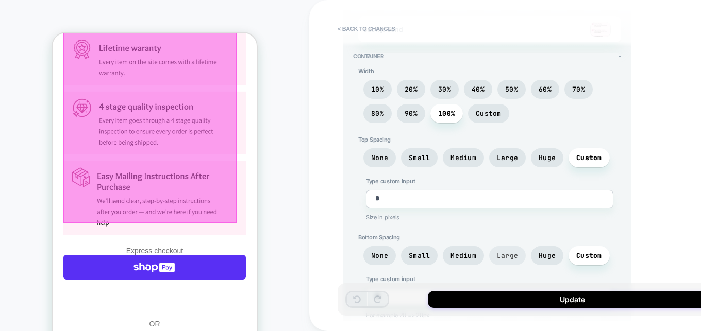
scroll to position [223, 0]
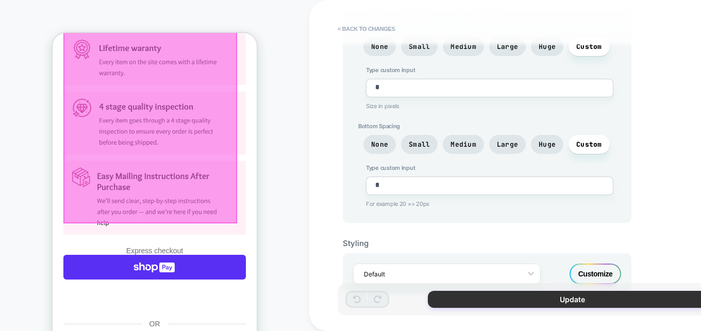
click at [565, 296] on button "Update" at bounding box center [572, 299] width 289 height 17
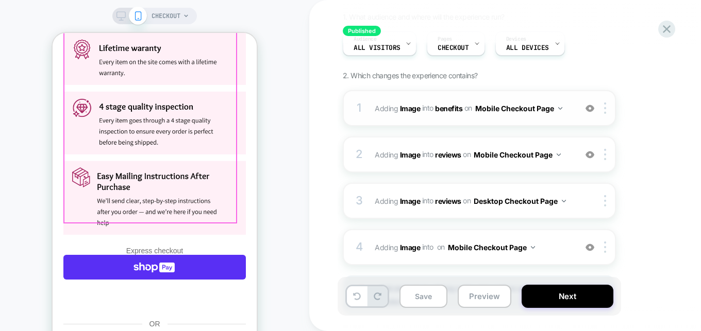
scroll to position [148, 0]
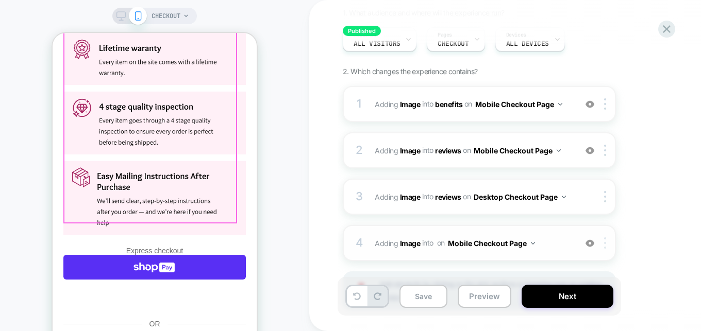
click at [604, 241] on div at bounding box center [606, 243] width 17 height 11
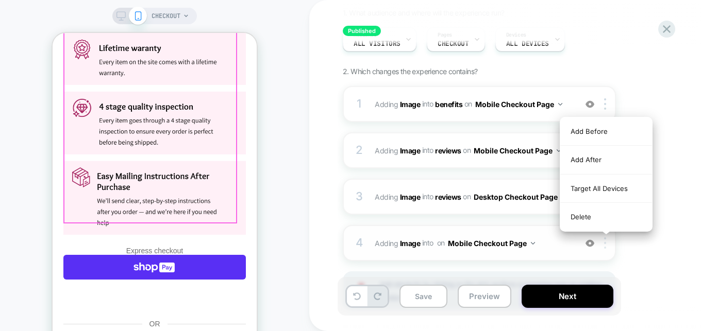
click at [604, 241] on div at bounding box center [606, 243] width 17 height 11
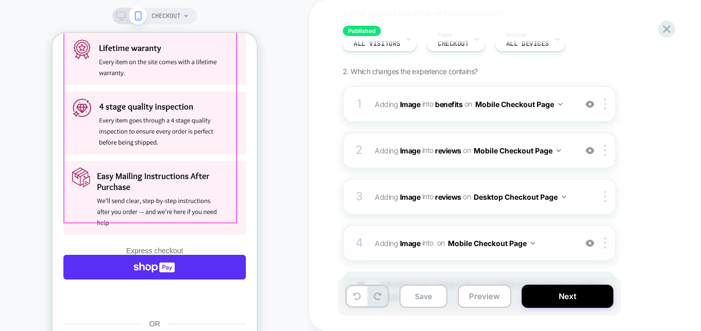
click at [431, 243] on span "INTO" at bounding box center [427, 243] width 11 height 9
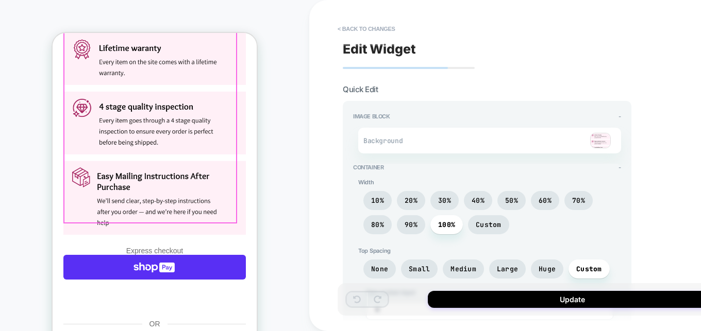
click at [431, 243] on div "Width 10% 20% 30% 40% 50% 60% 70% 80% 90% 100% Custom Top Spacing None Small Me…" at bounding box center [487, 307] width 268 height 257
drag, startPoint x: 446, startPoint y: 67, endPoint x: 524, endPoint y: 61, distance: 78.6
click at [524, 61] on div "Edit Widget Quick Edit Image Block - Background Container - Width 10% 20% 30% 4…" at bounding box center [531, 165] width 387 height 311
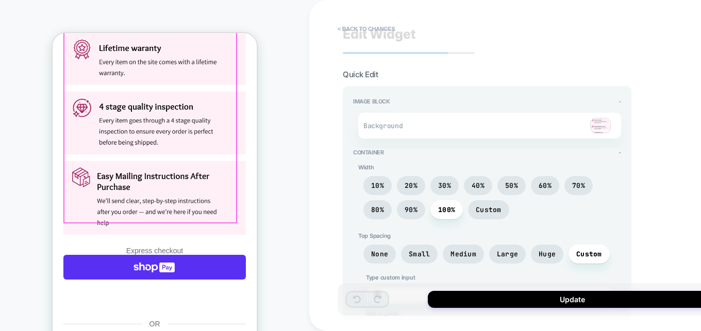
scroll to position [0, 0]
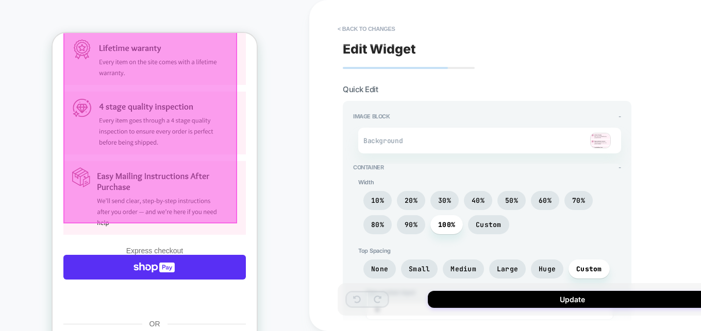
click at [208, 189] on img "Contact" at bounding box center [154, 116] width 182 height 237
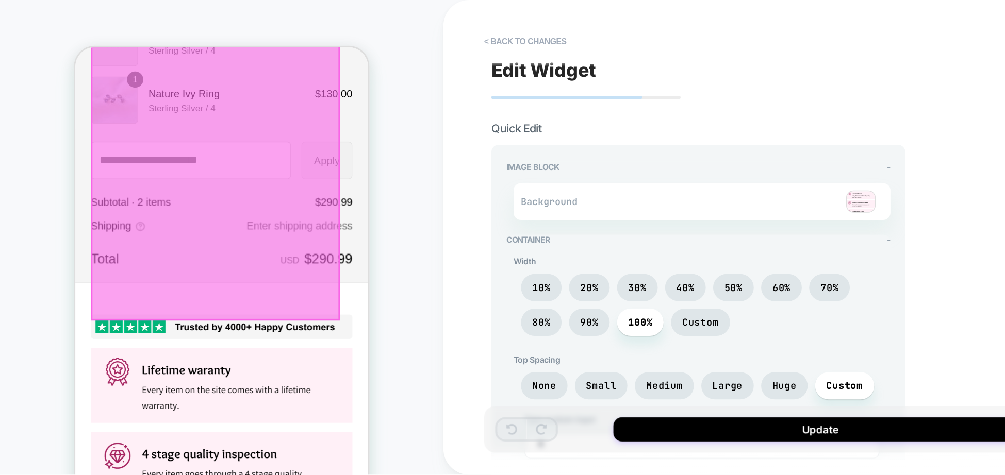
scroll to position [263, 0]
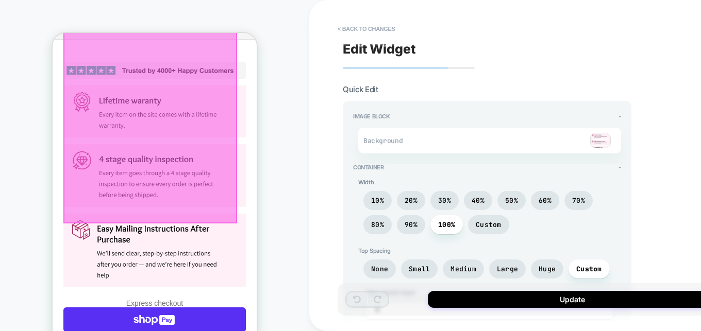
click at [397, 64] on div "Edit Widget Quick Edit Image Block - Background Container - Width 10% 20% 30% 4…" at bounding box center [531, 165] width 387 height 311
click at [397, 65] on div "Edit Widget Quick Edit Image Block - Background Container - Width 10% 20% 30% 4…" at bounding box center [531, 165] width 387 height 311
drag, startPoint x: 397, startPoint y: 66, endPoint x: 395, endPoint y: 72, distance: 6.0
click at [397, 67] on div "Edit Widget Quick Edit Image Block - Background Container - Width 10% 20% 30% 4…" at bounding box center [531, 165] width 387 height 311
click at [363, 112] on div "Image Block - Background Container - Width 10% 20% 30% 40% 50% 60% 70% 80% 90% …" at bounding box center [487, 273] width 289 height 345
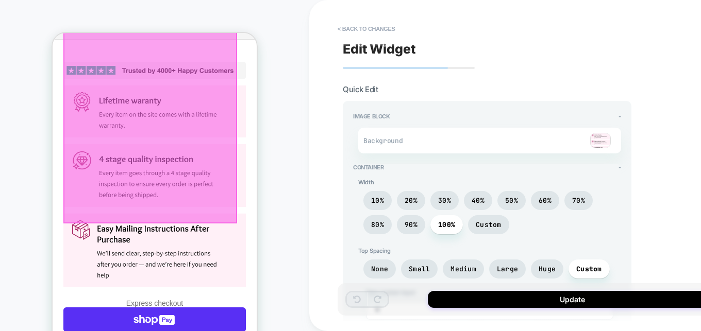
drag, startPoint x: 363, startPoint y: 112, endPoint x: 382, endPoint y: 140, distance: 34.2
click at [363, 112] on div "Image Block - Background Container - Width 10% 20% 30% 40% 50% 60% 70% 80% 90% …" at bounding box center [487, 273] width 289 height 345
click at [383, 142] on span "Background" at bounding box center [404, 141] width 82 height 9
click at [605, 144] on img at bounding box center [600, 140] width 21 height 15
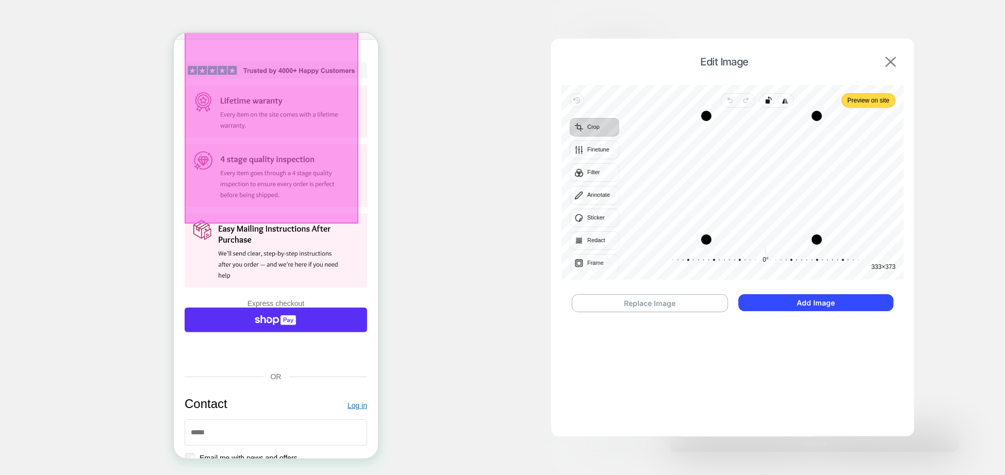
click at [700, 58] on img at bounding box center [890, 62] width 10 height 10
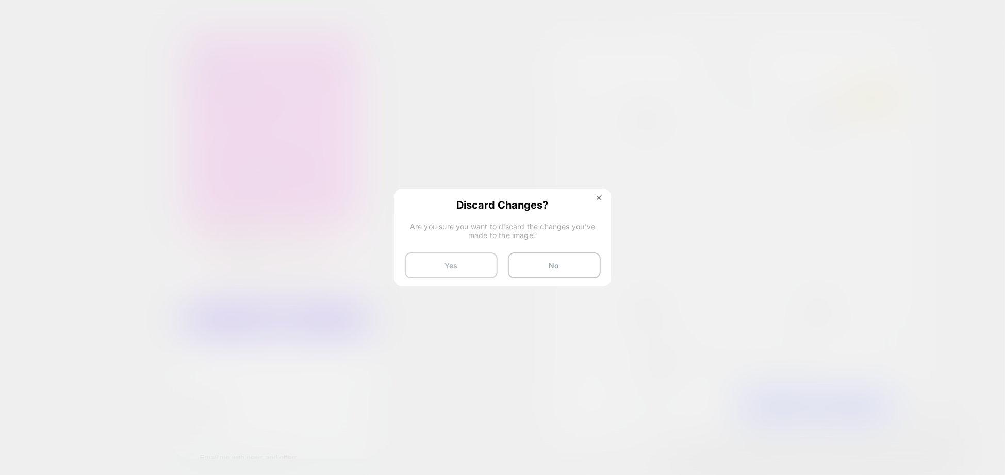
click at [471, 264] on button "Yes" at bounding box center [451, 266] width 93 height 26
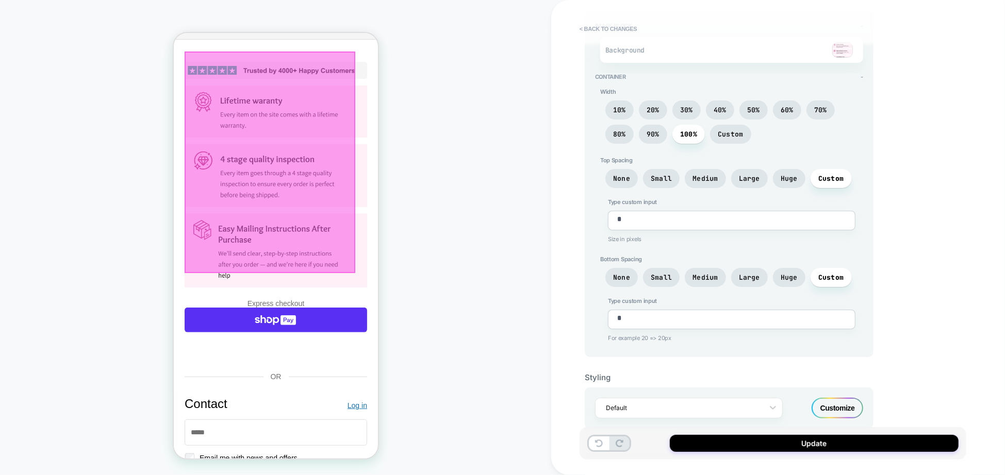
scroll to position [0, 0]
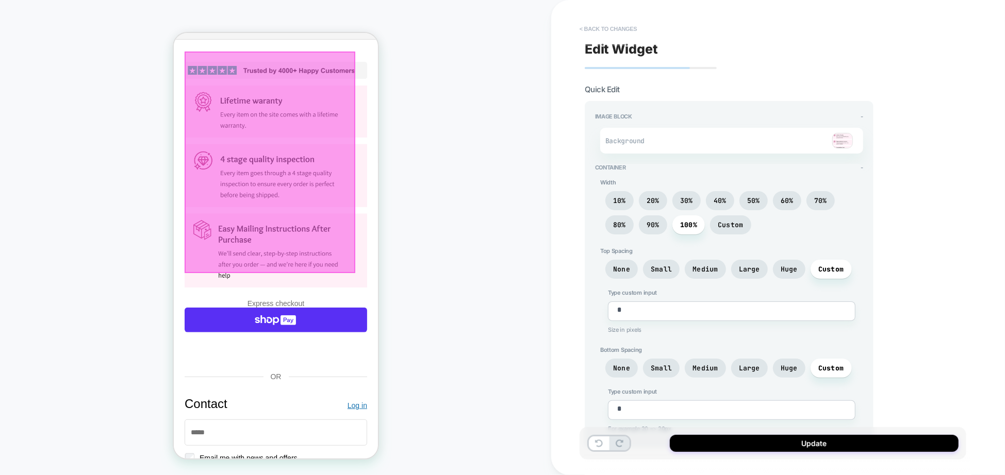
click at [594, 26] on button "< Back to changes" at bounding box center [608, 29] width 68 height 16
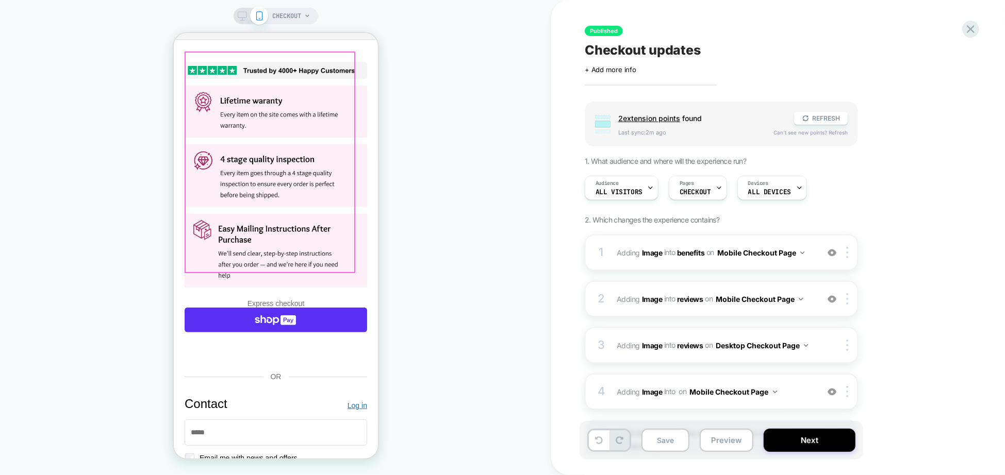
click at [700, 331] on div "4 #_loomi_addon_1754993981990 Adding Image INTO on Mobile Checkout Page Add Bef…" at bounding box center [720, 392] width 273 height 36
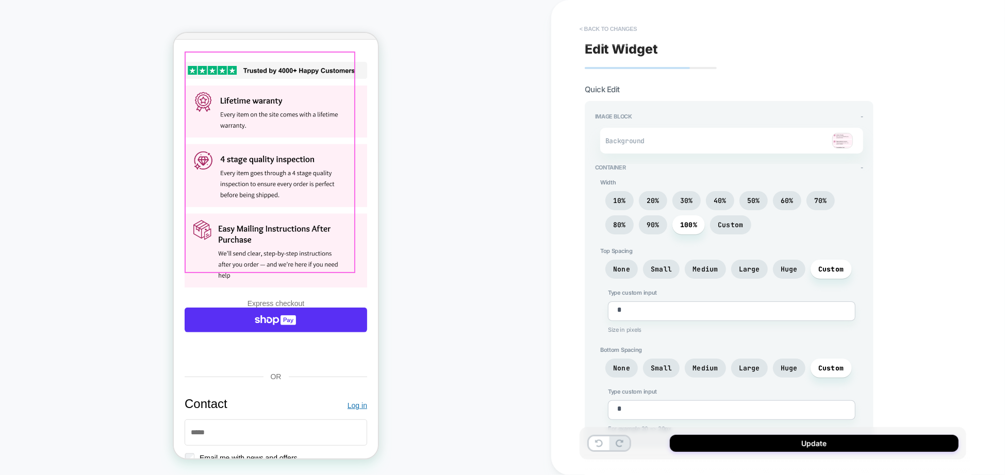
click at [580, 25] on button "< Back to changes" at bounding box center [608, 29] width 68 height 16
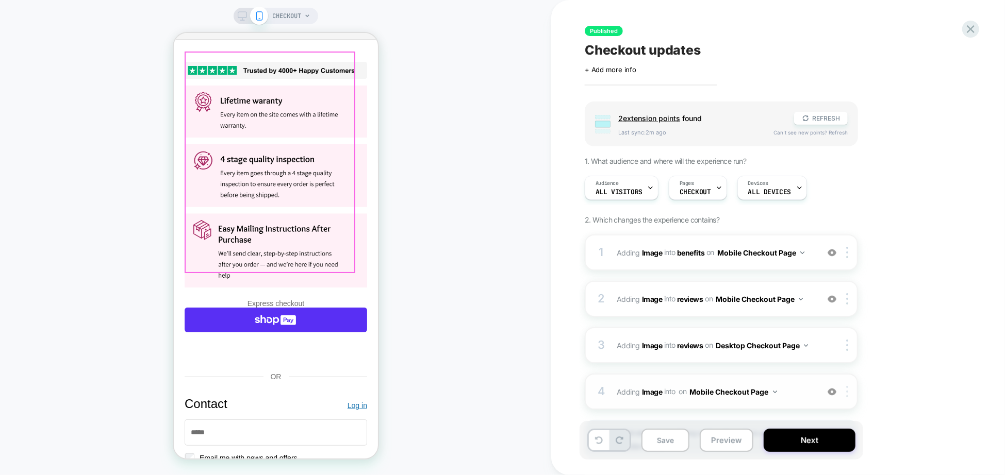
click at [700, 331] on img at bounding box center [847, 391] width 2 height 11
click at [700, 331] on div "Delete" at bounding box center [848, 362] width 92 height 28
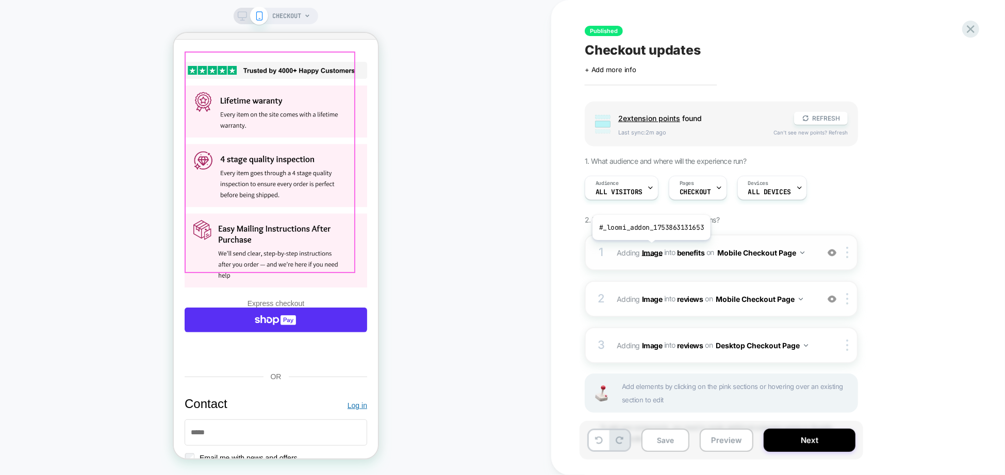
click at [650, 248] on b "Image" at bounding box center [652, 252] width 21 height 9
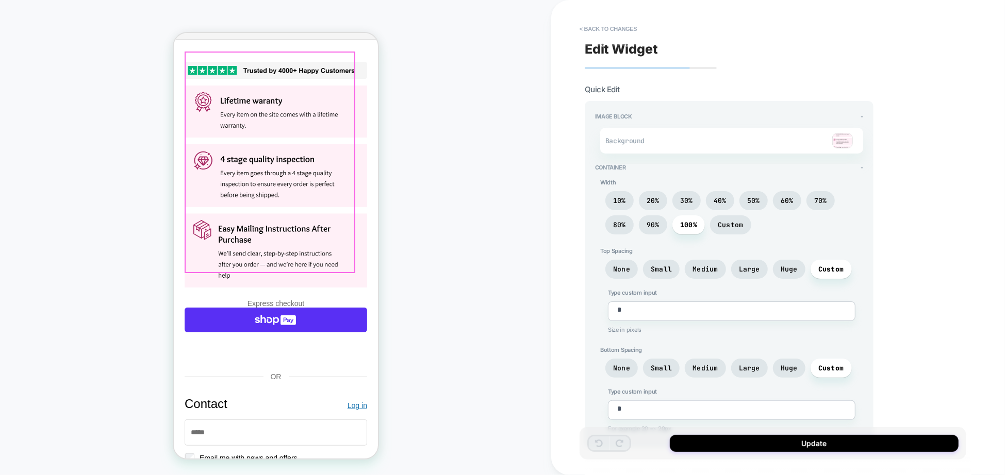
click at [700, 138] on img at bounding box center [842, 140] width 21 height 15
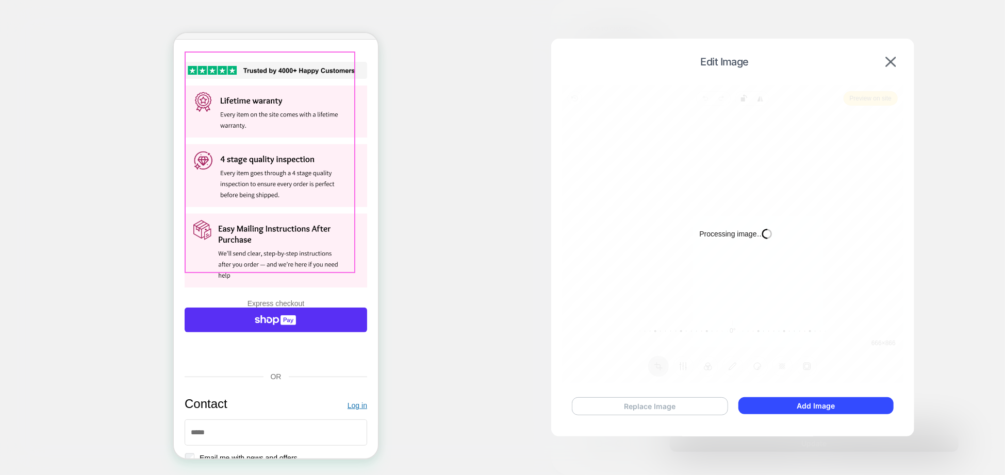
click at [649, 331] on button "Replace Image" at bounding box center [650, 406] width 156 height 18
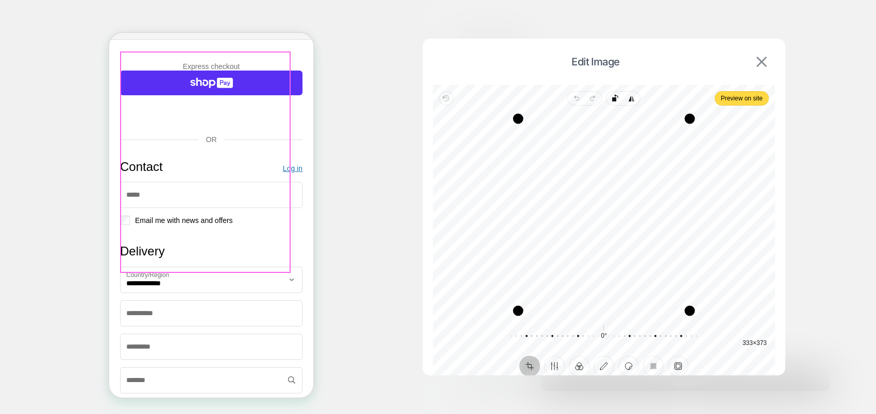
click at [700, 59] on img at bounding box center [762, 62] width 10 height 10
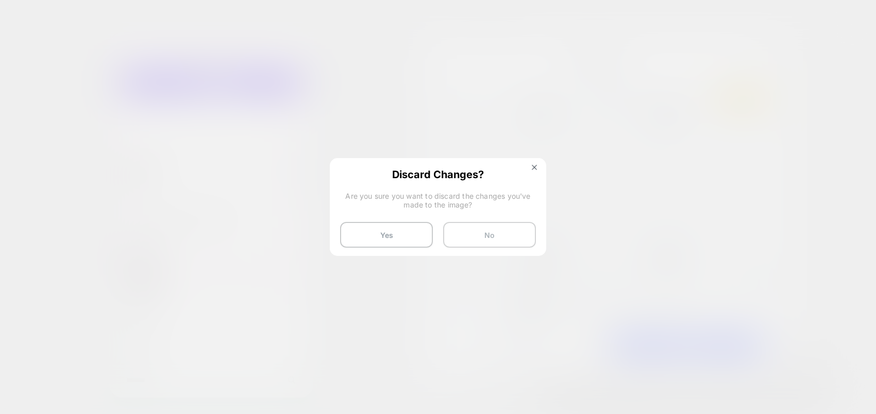
click at [506, 232] on button "No" at bounding box center [489, 235] width 93 height 26
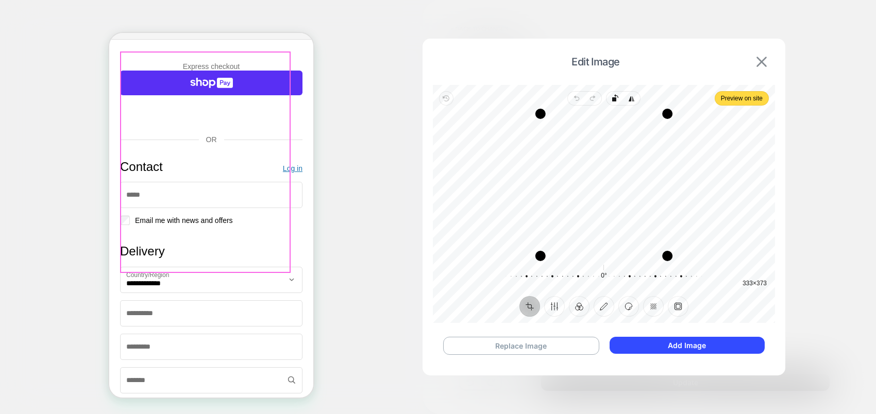
click at [700, 64] on img at bounding box center [762, 62] width 10 height 10
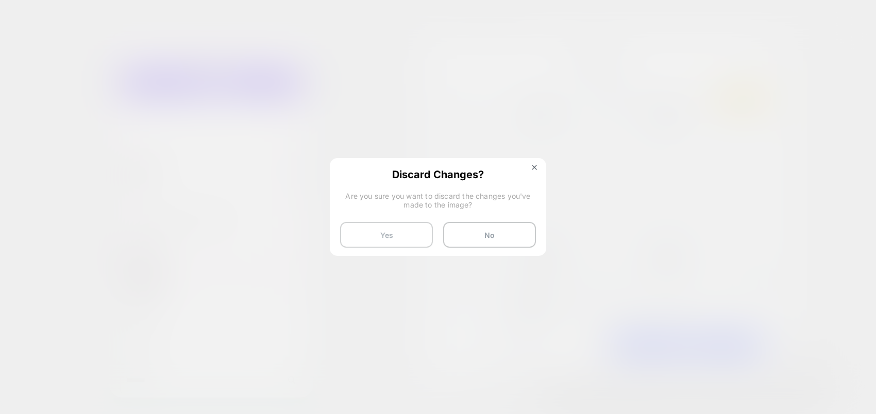
click at [397, 240] on button "Yes" at bounding box center [386, 235] width 93 height 26
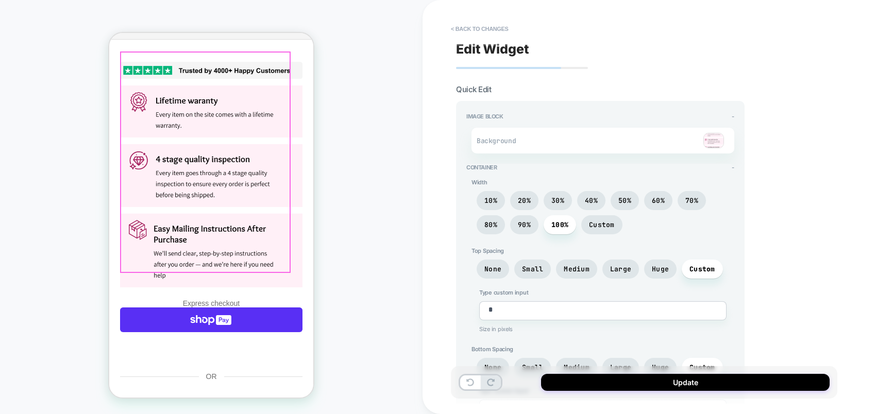
click at [700, 140] on img at bounding box center [714, 140] width 21 height 15
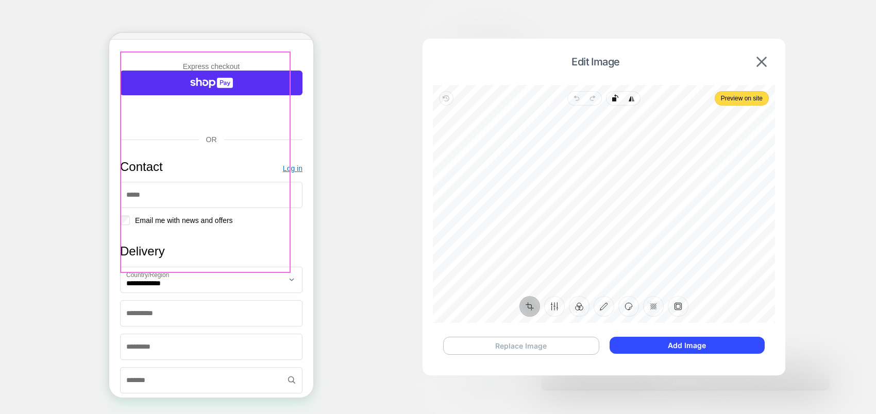
click at [525, 331] on button "Replace Image" at bounding box center [521, 346] width 156 height 18
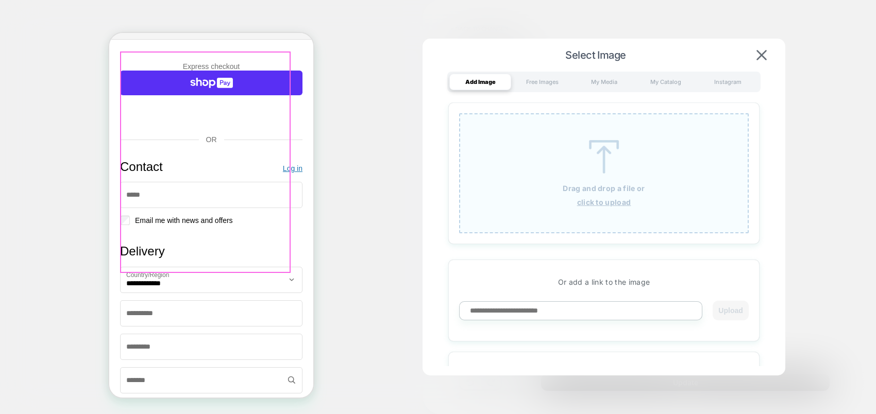
click at [622, 172] on img at bounding box center [604, 157] width 46 height 34
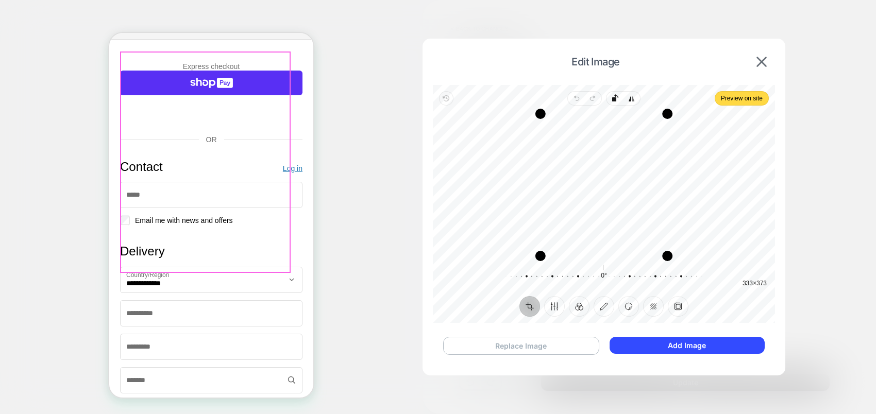
click at [588, 331] on button "Replace Image" at bounding box center [521, 346] width 156 height 18
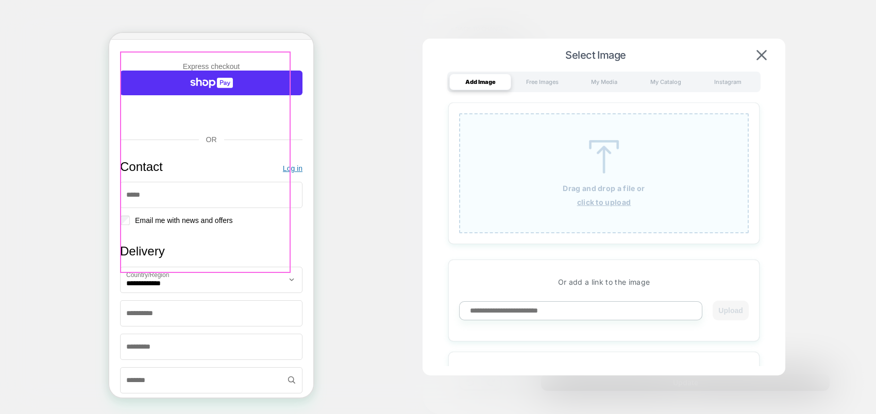
click at [631, 169] on div "Drag and drop a file or click to upload" at bounding box center [604, 173] width 290 height 120
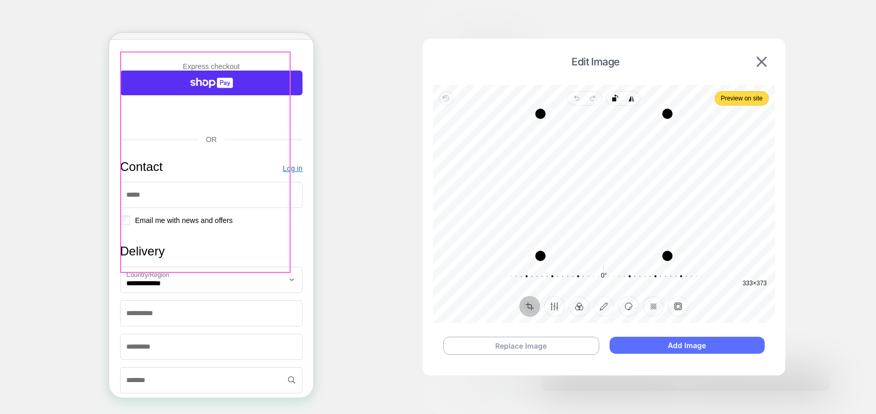
click at [678, 331] on button "Add Image" at bounding box center [687, 345] width 155 height 17
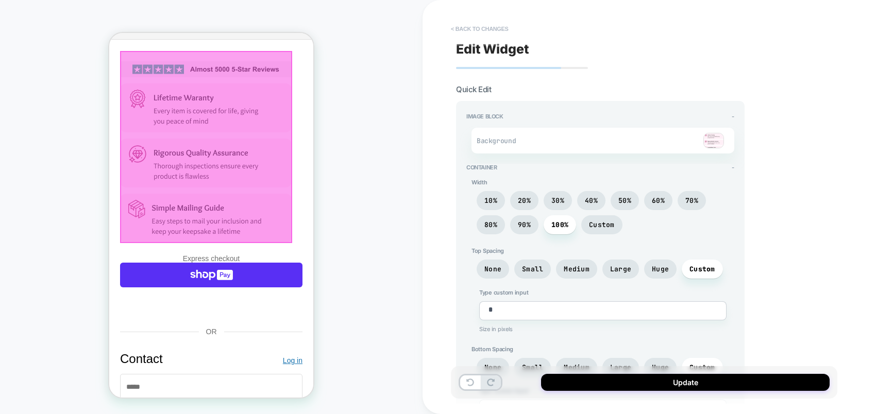
click at [471, 27] on button "< Back to changes" at bounding box center [480, 29] width 68 height 16
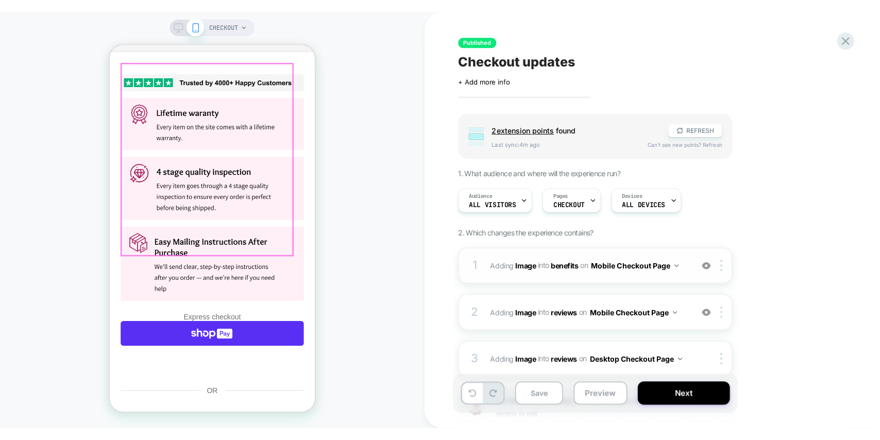
scroll to position [39, 0]
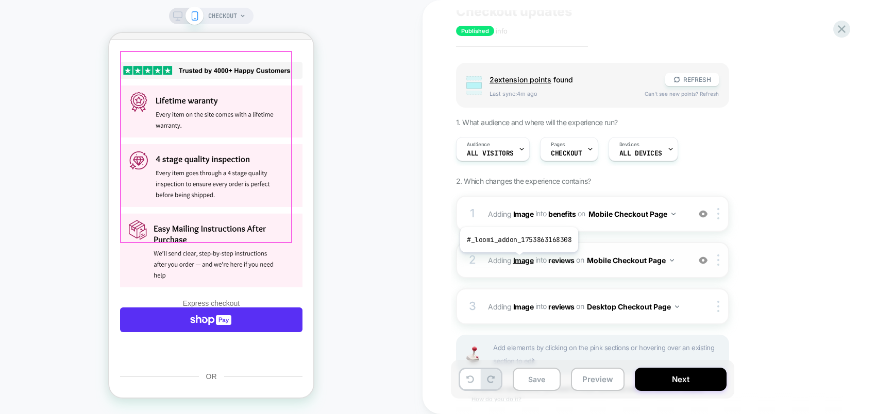
click at [518, 260] on b "Image" at bounding box center [523, 260] width 21 height 9
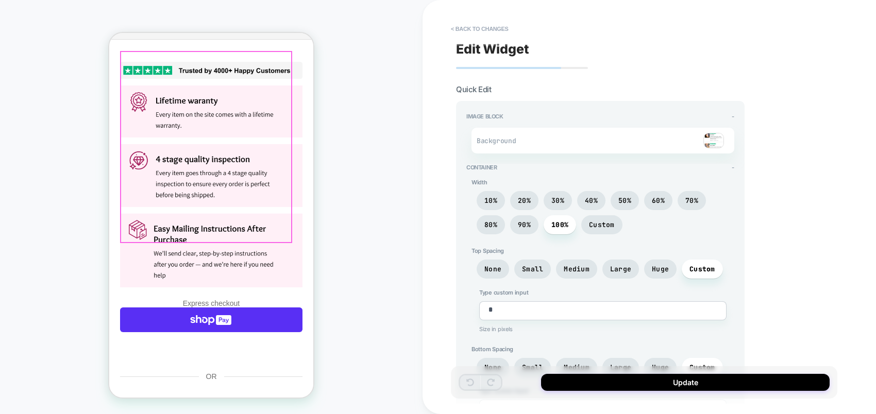
click at [666, 135] on div at bounding box center [641, 140] width 165 height 15
click at [700, 136] on div "Background" at bounding box center [603, 141] width 263 height 26
click at [700, 139] on img at bounding box center [714, 140] width 21 height 15
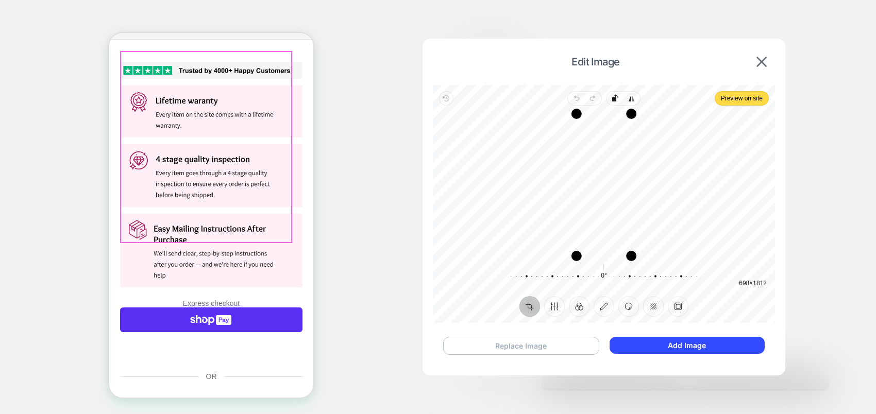
click at [507, 331] on button "Replace Image" at bounding box center [521, 346] width 156 height 18
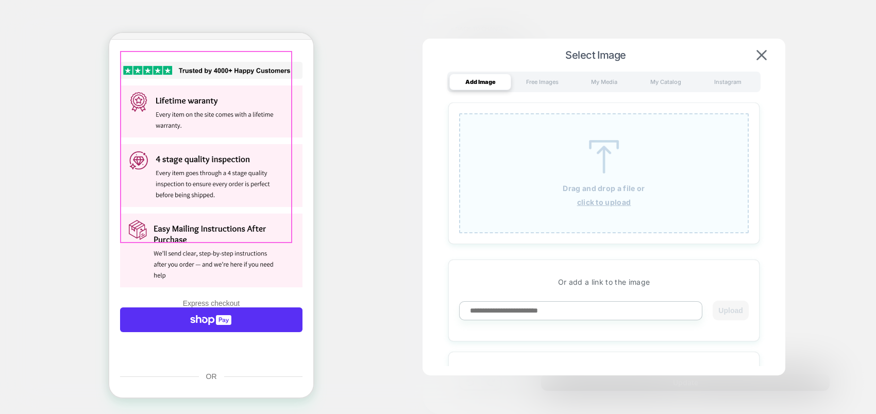
click at [603, 145] on img at bounding box center [604, 157] width 46 height 34
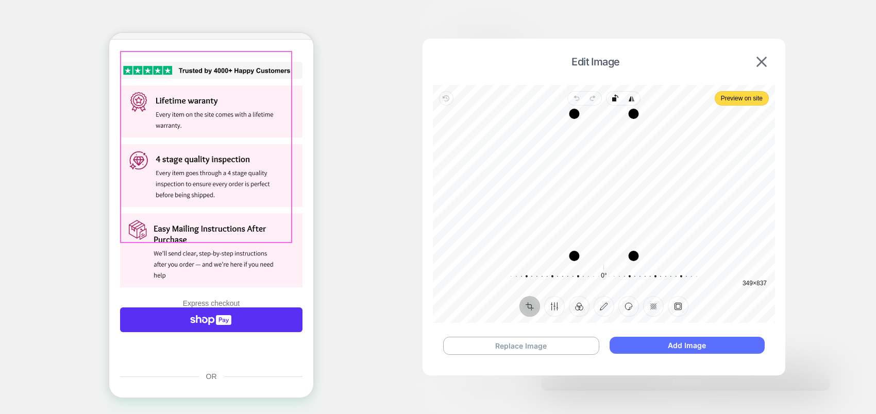
click at [667, 331] on button "Add Image" at bounding box center [687, 345] width 155 height 17
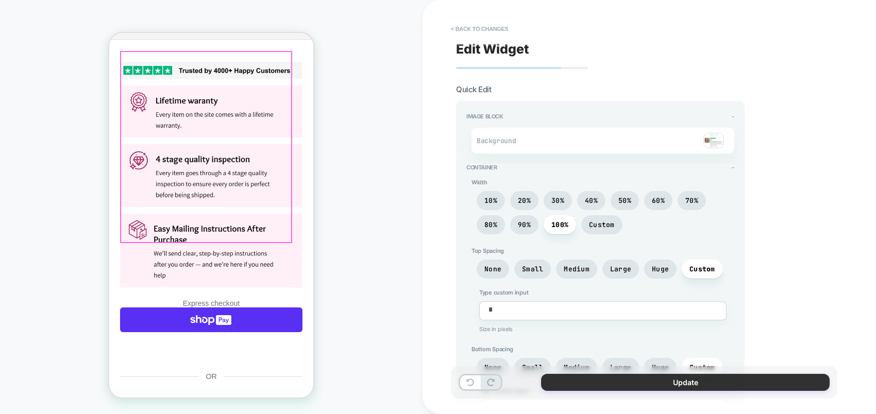
click at [656, 331] on button "Update" at bounding box center [685, 382] width 289 height 17
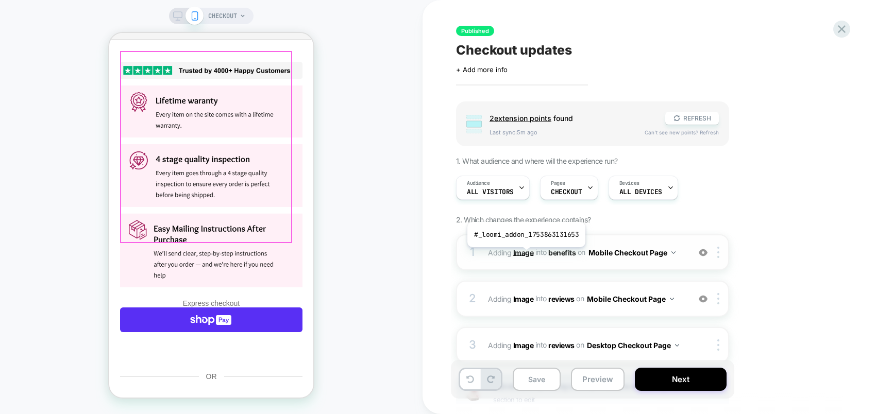
click at [525, 255] on b "Image" at bounding box center [523, 252] width 21 height 9
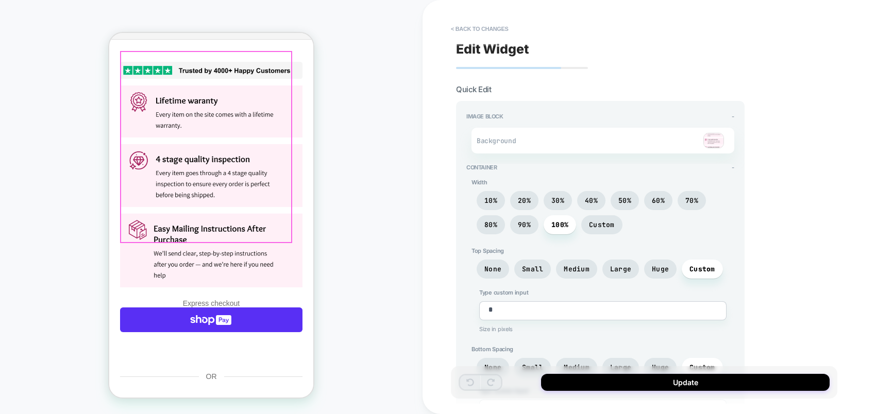
click at [700, 139] on img at bounding box center [714, 140] width 21 height 15
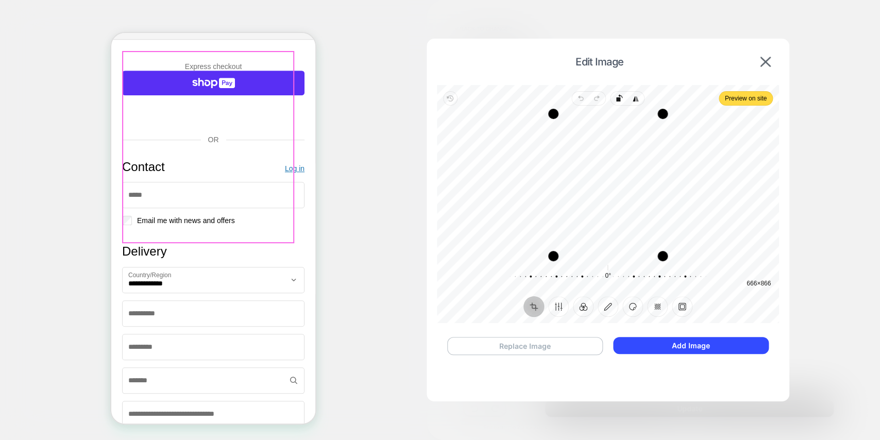
click at [533, 331] on button "Replace Image" at bounding box center [525, 346] width 156 height 18
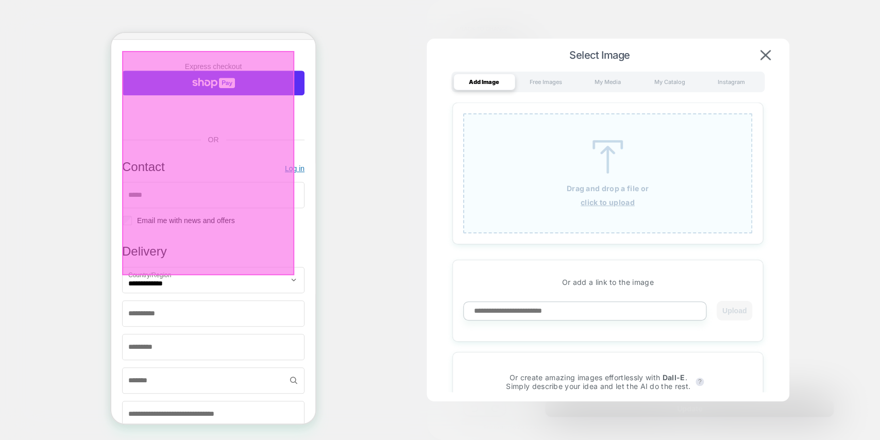
click at [595, 173] on img at bounding box center [607, 157] width 46 height 34
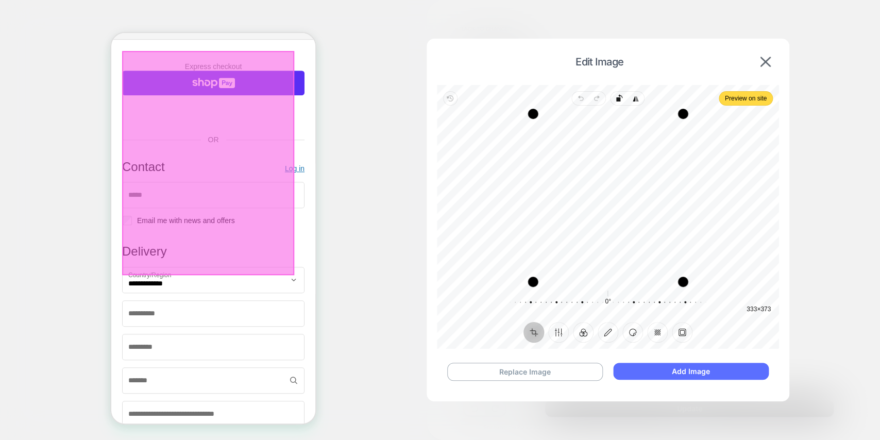
click at [644, 331] on button "Add Image" at bounding box center [690, 371] width 155 height 17
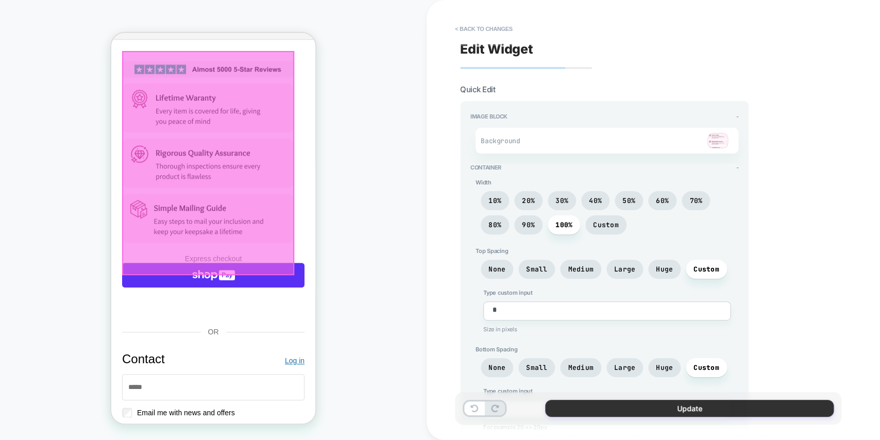
click at [700, 331] on button "Update" at bounding box center [689, 408] width 289 height 17
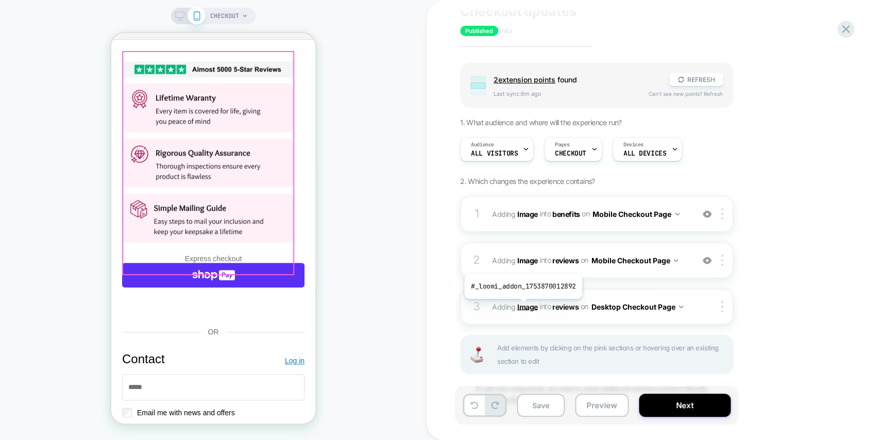
click at [522, 307] on b "Image" at bounding box center [527, 306] width 21 height 9
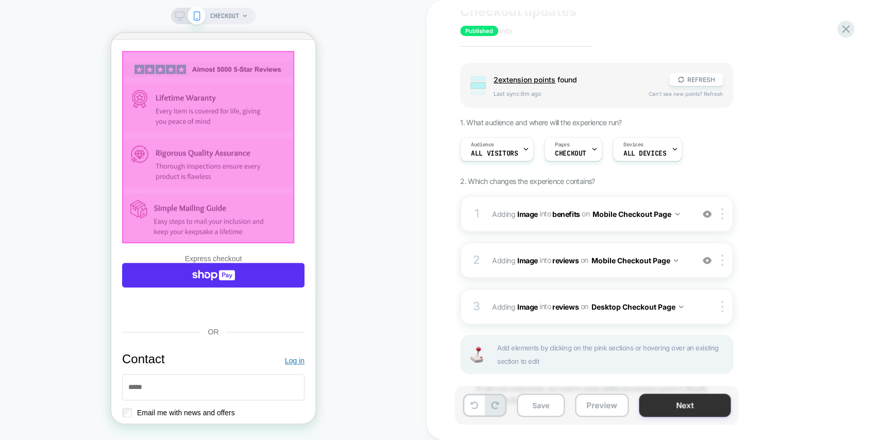
click at [678, 331] on button "Next" at bounding box center [685, 405] width 92 height 23
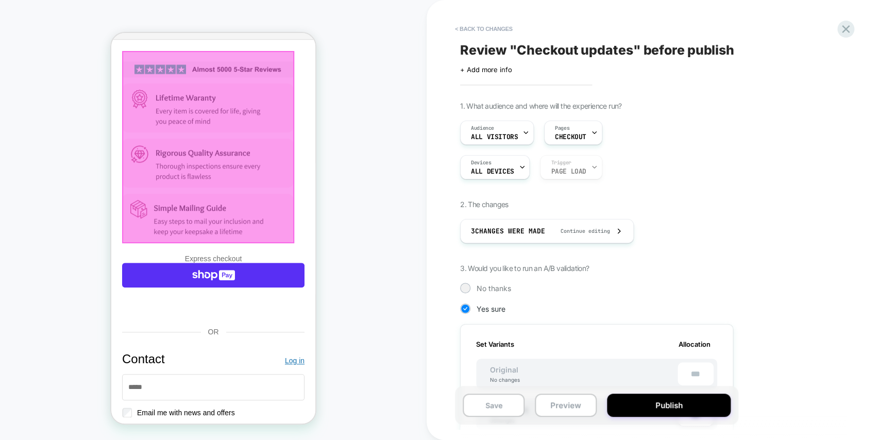
scroll to position [0, 1]
click at [667, 331] on button "Publish" at bounding box center [669, 405] width 124 height 23
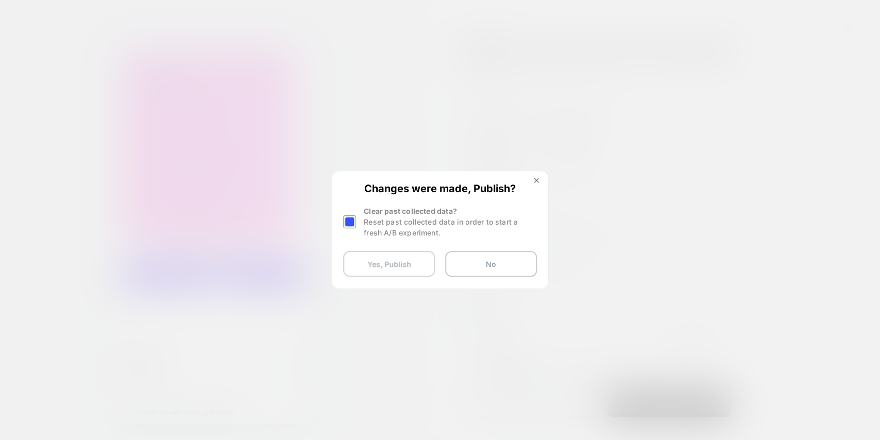
click at [378, 265] on button "Yes, Publish" at bounding box center [389, 264] width 92 height 26
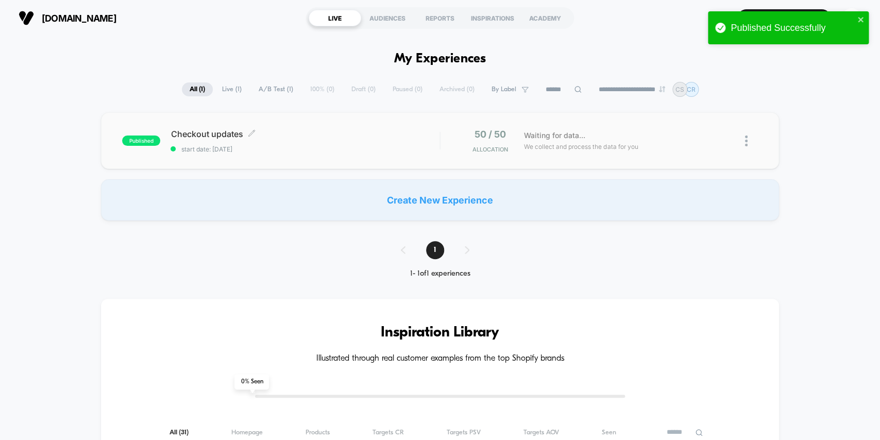
click at [197, 135] on span "Checkout updates Click to edit experience details" at bounding box center [305, 134] width 269 height 10
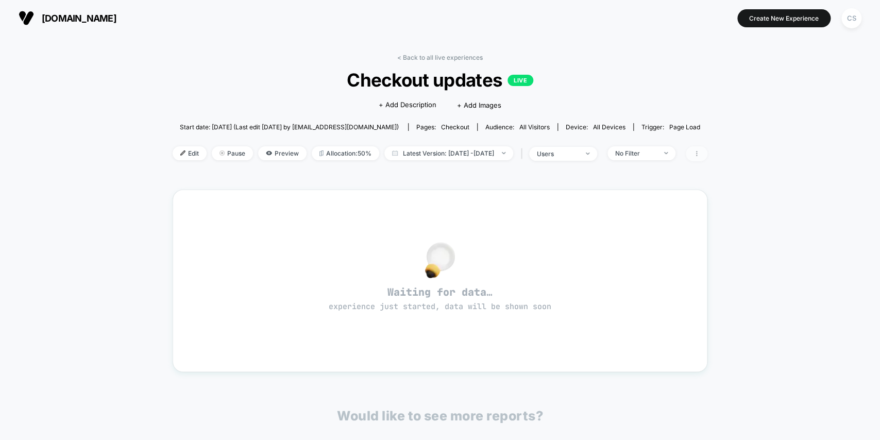
click at [700, 155] on icon at bounding box center [697, 153] width 6 height 6
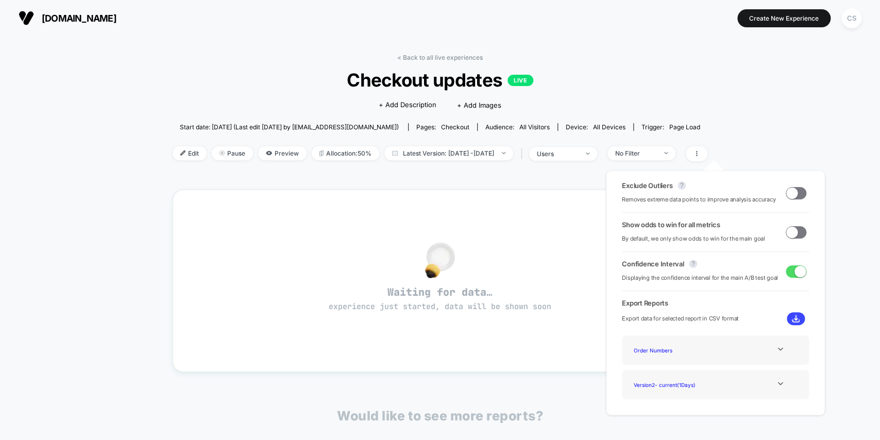
click at [700, 120] on div "< Back to all live experiences Checkout updates LIVE Click to edit experience d…" at bounding box center [440, 310] width 880 height 548
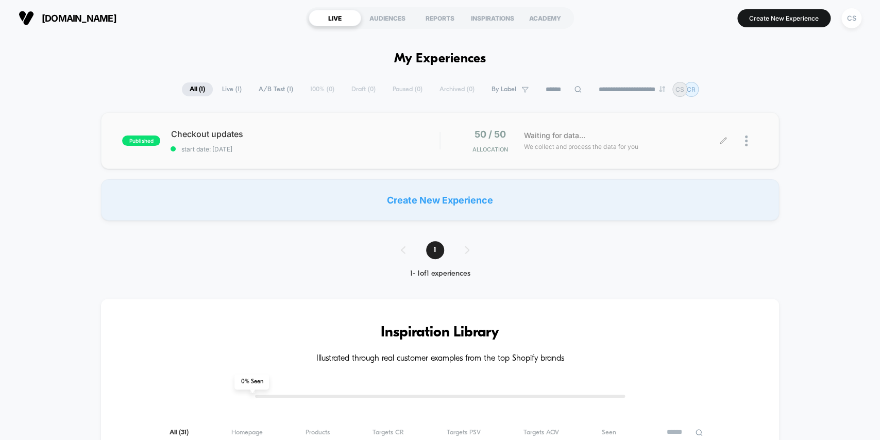
click at [700, 141] on div at bounding box center [751, 141] width 13 height 24
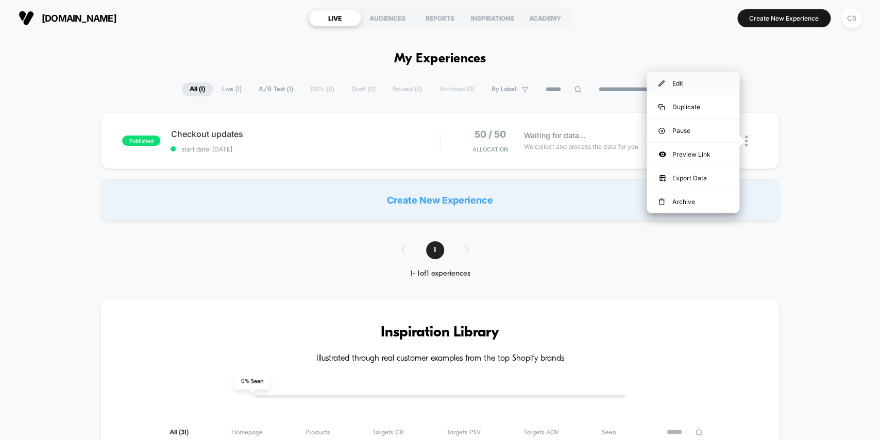
click at [671, 81] on div "Edit" at bounding box center [693, 83] width 93 height 23
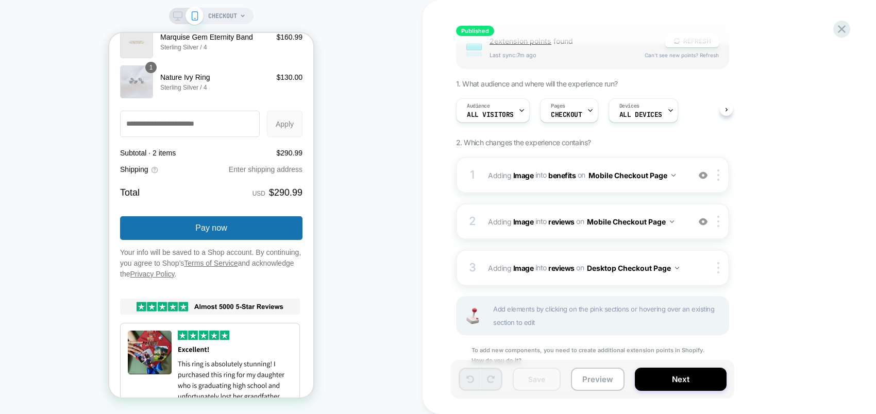
scroll to position [106, 0]
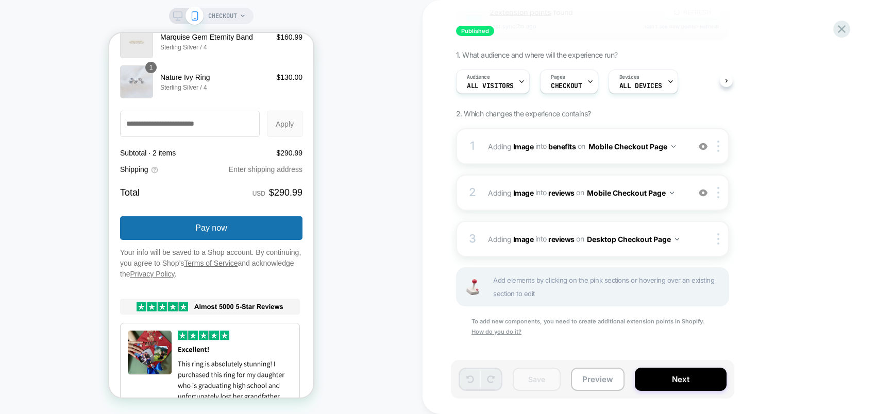
click at [388, 249] on div "CHECKOUT" at bounding box center [211, 207] width 423 height 394
click at [667, 145] on button "Mobile Checkout Page" at bounding box center [632, 146] width 87 height 15
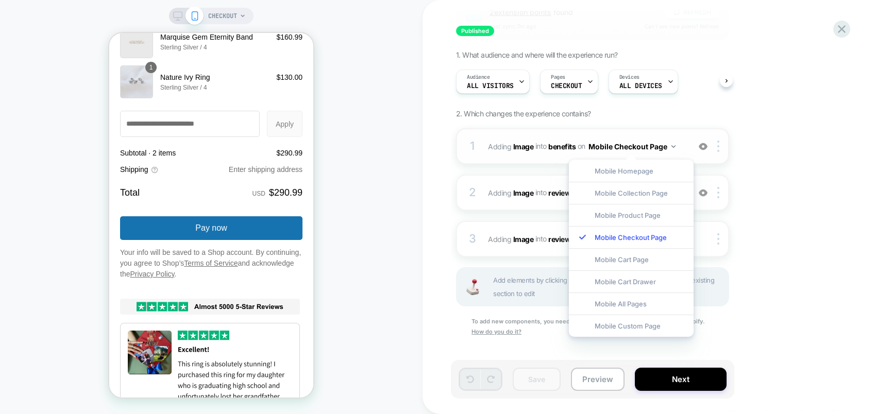
click at [664, 147] on button "Mobile Checkout Page" at bounding box center [632, 146] width 87 height 15
click at [700, 183] on div "Group 2 extension point s found REFRESH Last sync: 7m ago Can't see new points?…" at bounding box center [644, 179] width 376 height 368
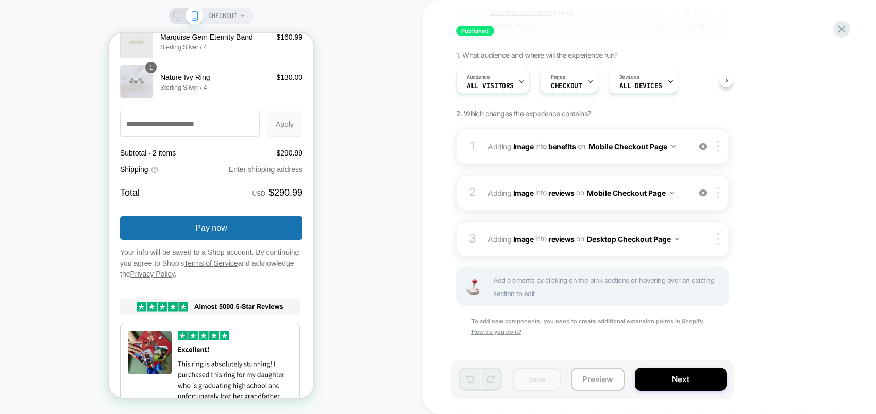
click at [700, 111] on div "Group 2 extension point s found REFRESH Last sync: 7m ago Can't see new points?…" at bounding box center [644, 179] width 376 height 368
click at [672, 146] on button "Mobile Checkout Page" at bounding box center [632, 146] width 87 height 15
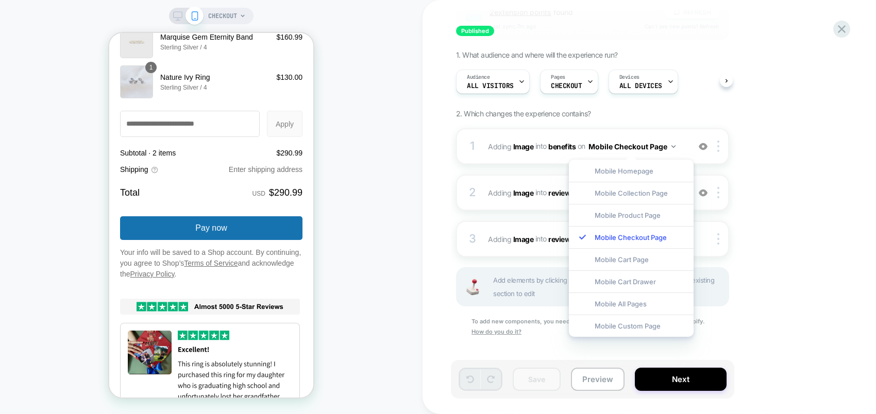
click at [422, 175] on div "CHECKOUT" at bounding box center [211, 207] width 423 height 394
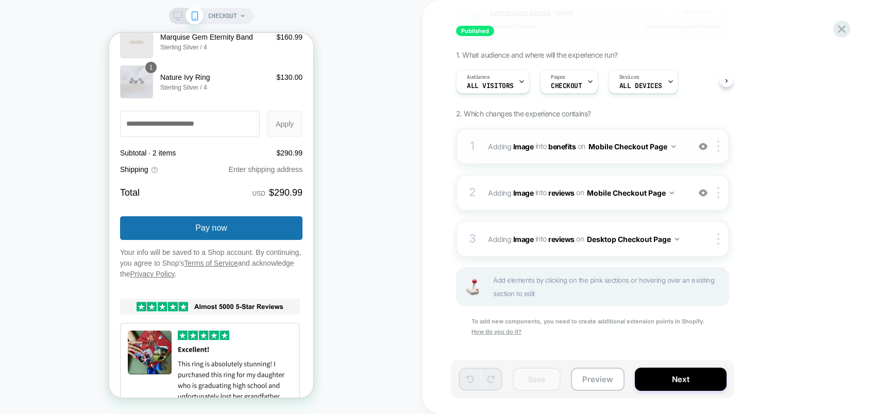
click at [640, 146] on button "Mobile Checkout Page" at bounding box center [632, 146] width 87 height 15
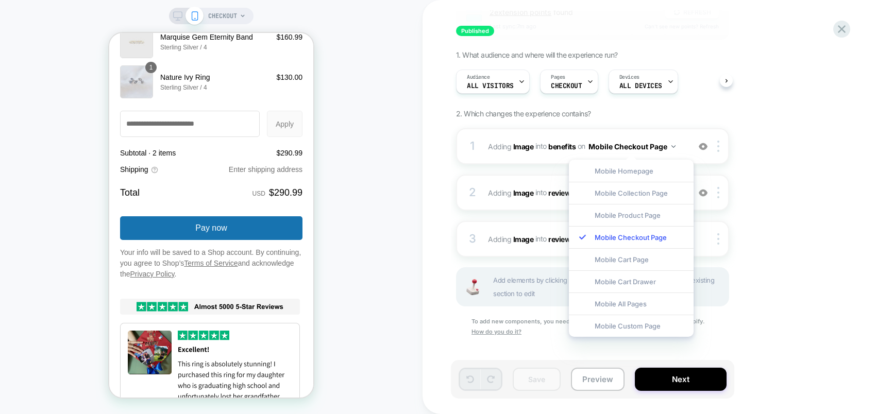
click at [700, 169] on div "Group 2 extension point s found REFRESH Last sync: 7m ago Can't see new points?…" at bounding box center [644, 179] width 376 height 368
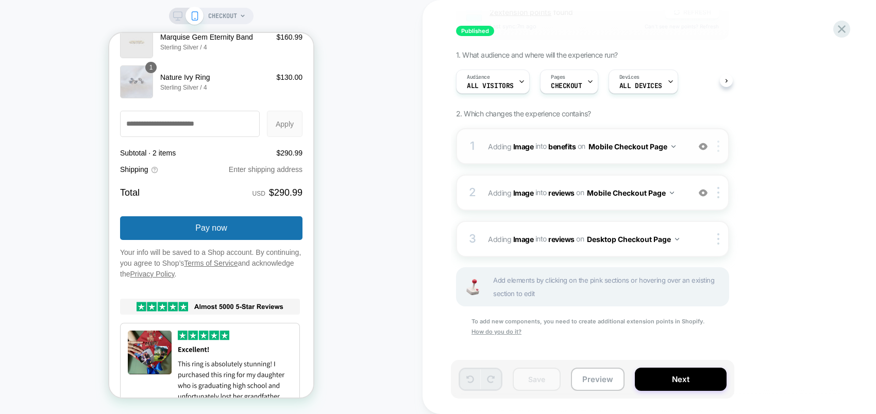
click at [700, 146] on img at bounding box center [718, 146] width 2 height 11
click at [700, 147] on div at bounding box center [720, 146] width 17 height 11
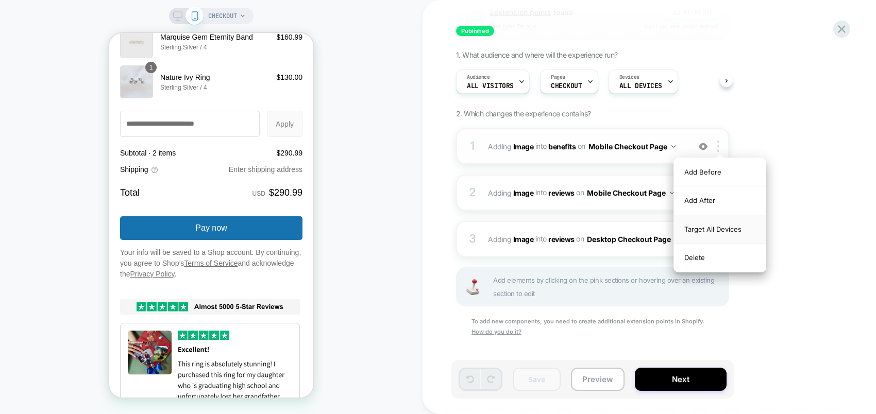
click at [700, 228] on div "Target All Devices" at bounding box center [720, 229] width 92 height 28
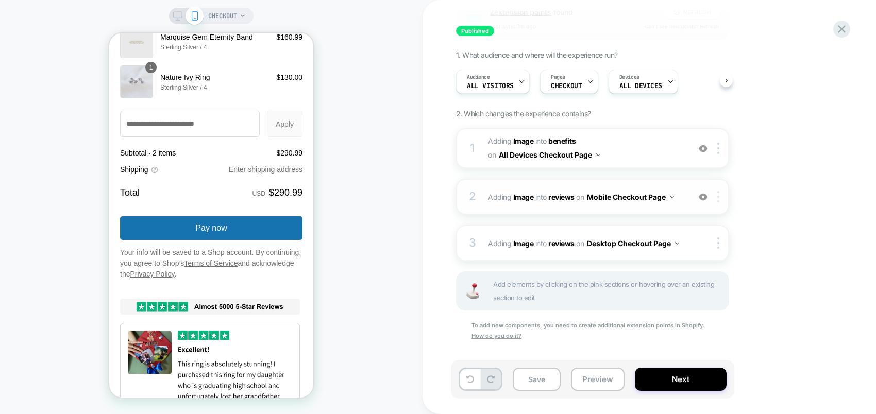
click at [700, 198] on div at bounding box center [720, 196] width 17 height 11
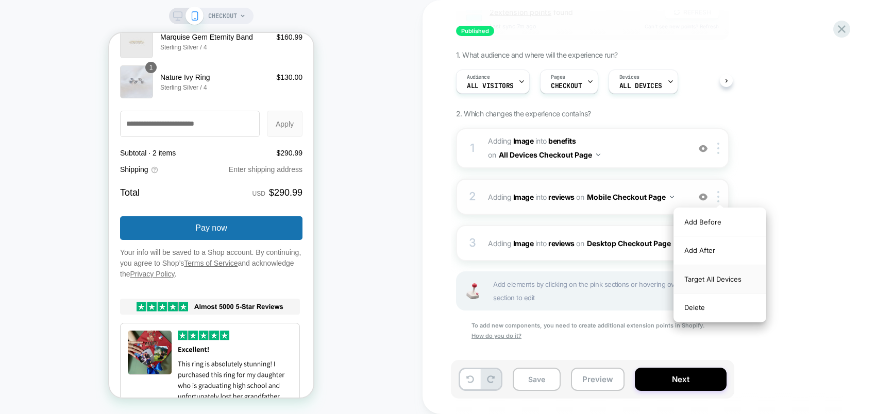
click at [700, 280] on div "Target All Devices" at bounding box center [720, 279] width 92 height 28
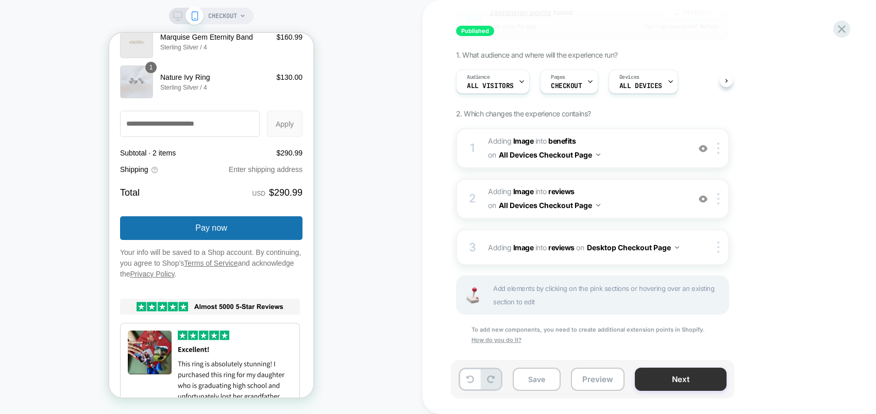
click at [683, 331] on button "Next" at bounding box center [681, 379] width 92 height 23
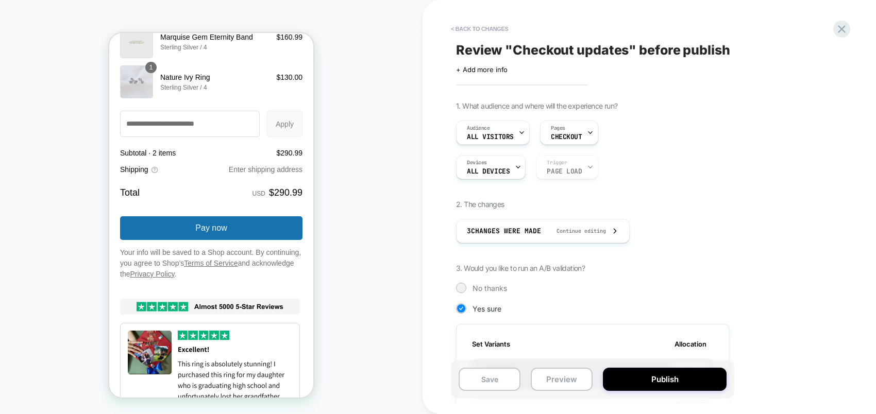
scroll to position [0, 1]
click at [683, 331] on button "Publish" at bounding box center [665, 379] width 124 height 23
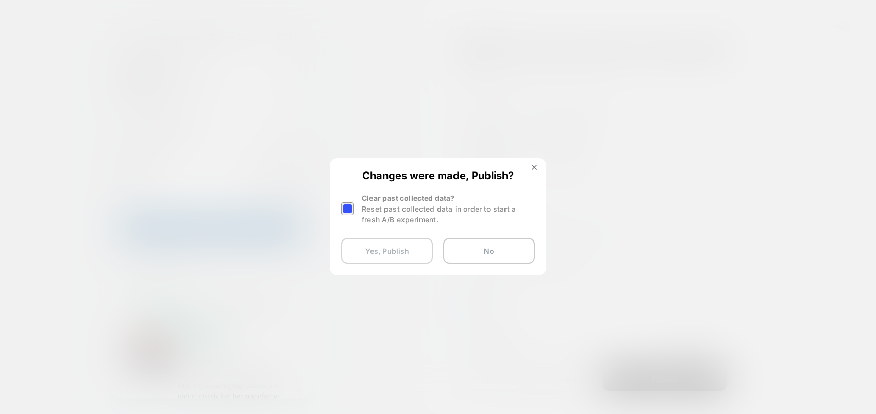
click at [381, 248] on button "Yes, Publish" at bounding box center [387, 251] width 92 height 26
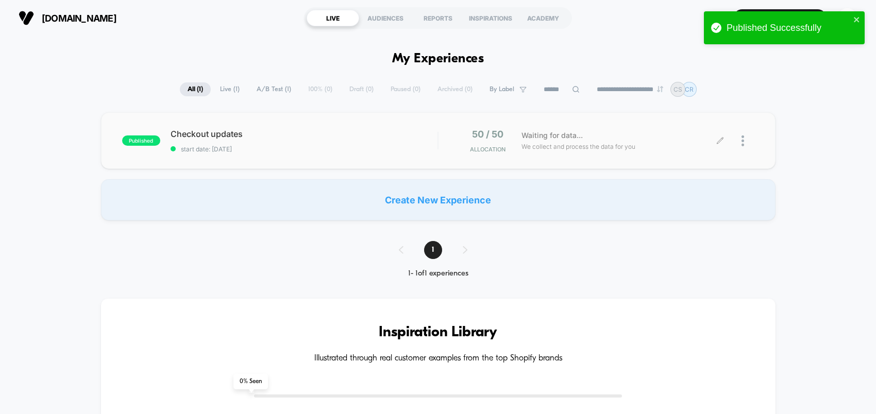
click at [700, 140] on div at bounding box center [738, 141] width 34 height 24
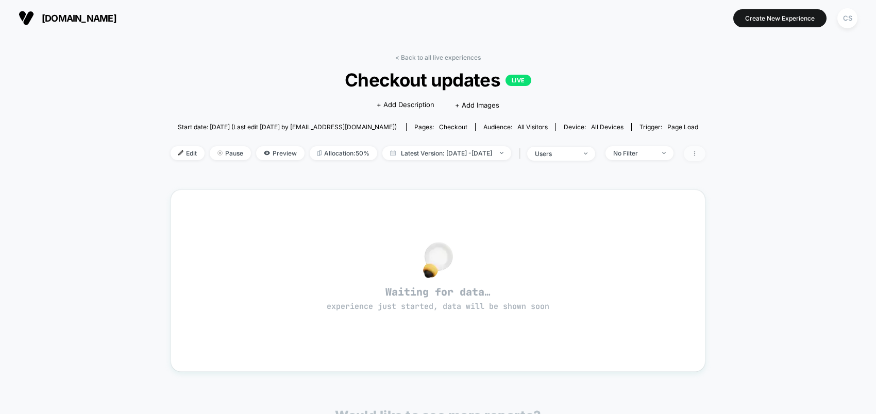
click at [698, 152] on icon at bounding box center [695, 153] width 6 height 6
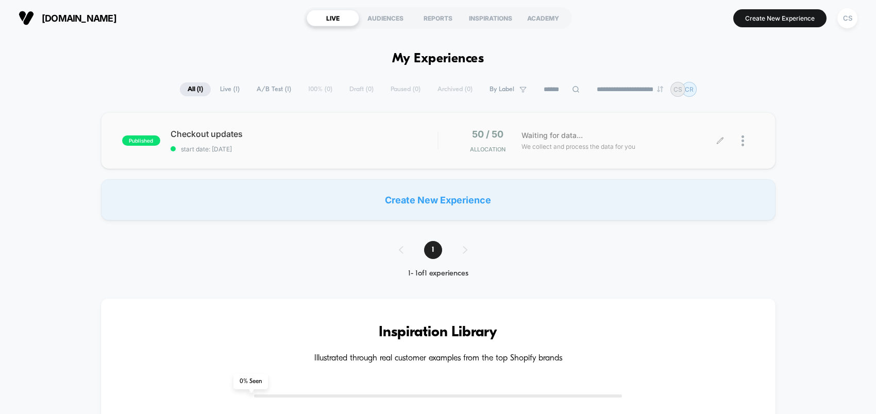
click at [700, 139] on div at bounding box center [748, 141] width 13 height 24
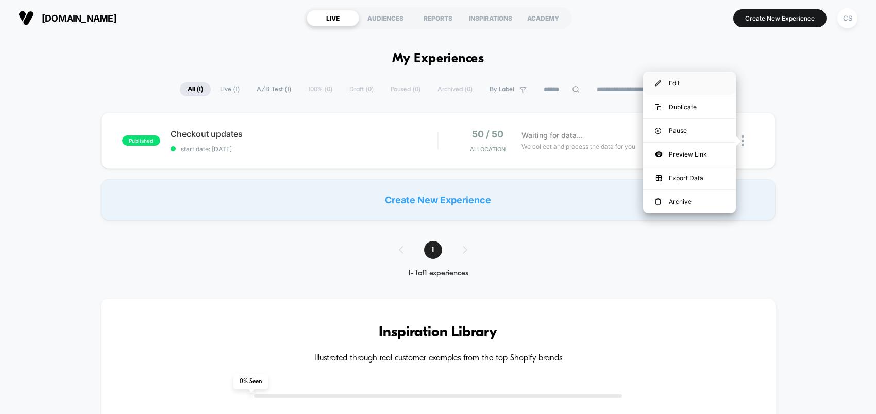
click at [685, 82] on div "Edit" at bounding box center [689, 83] width 93 height 23
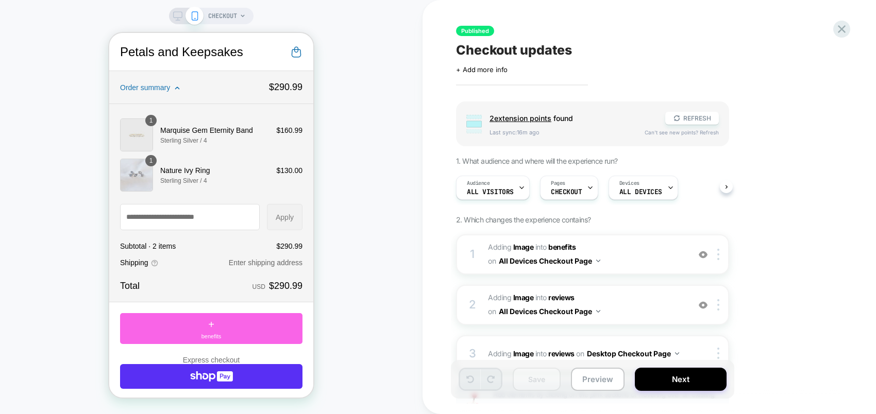
click at [179, 15] on icon at bounding box center [177, 15] width 9 height 9
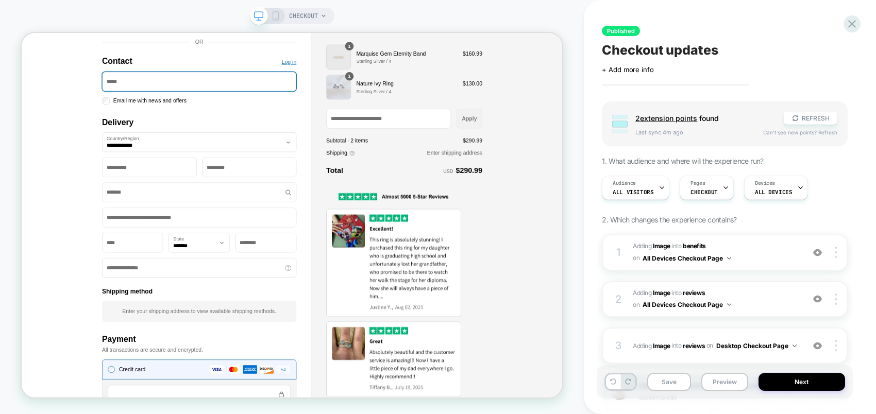
scroll to position [379, 0]
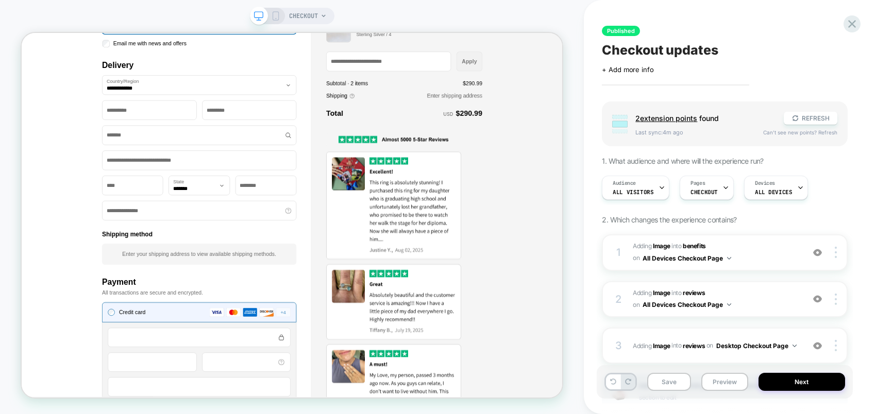
click at [46, 234] on div "**********" at bounding box center [215, 378] width 387 height 1378
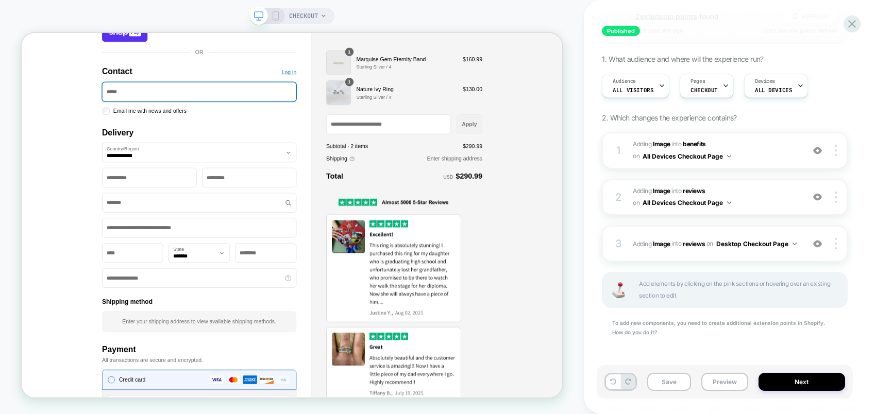
scroll to position [227, 0]
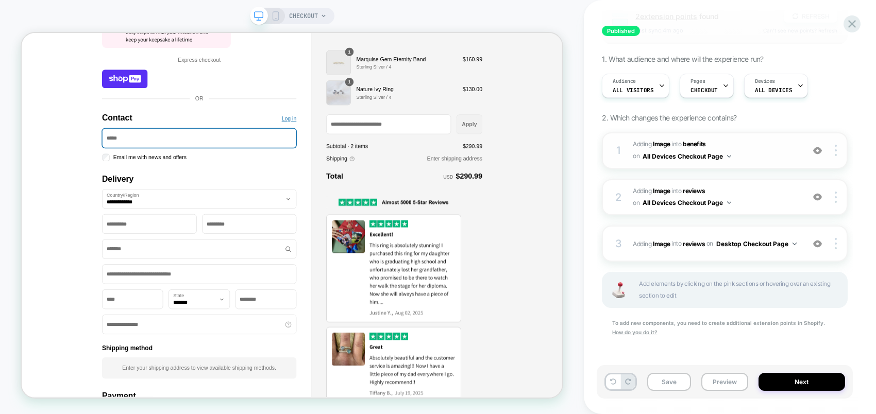
click at [700, 155] on span "#_loomi_addon_1753863131653 Adding Image INTO benefits benefits on All Devices …" at bounding box center [716, 151] width 166 height 24
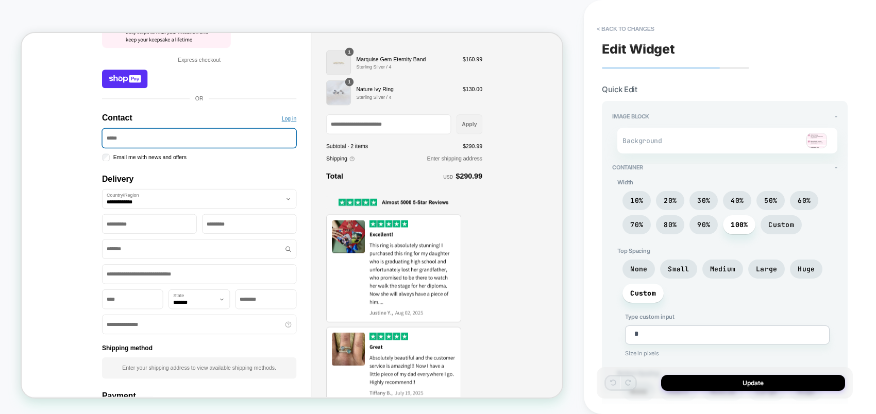
type textarea "*"
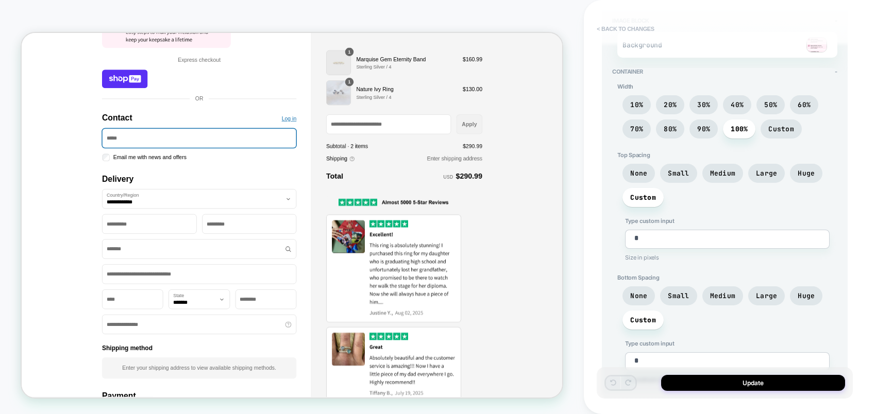
scroll to position [39, 0]
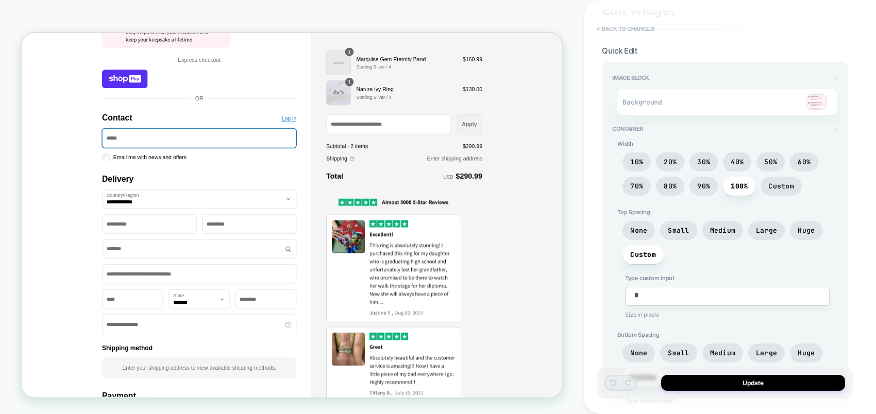
click at [594, 26] on button "< Back to changes" at bounding box center [626, 29] width 68 height 16
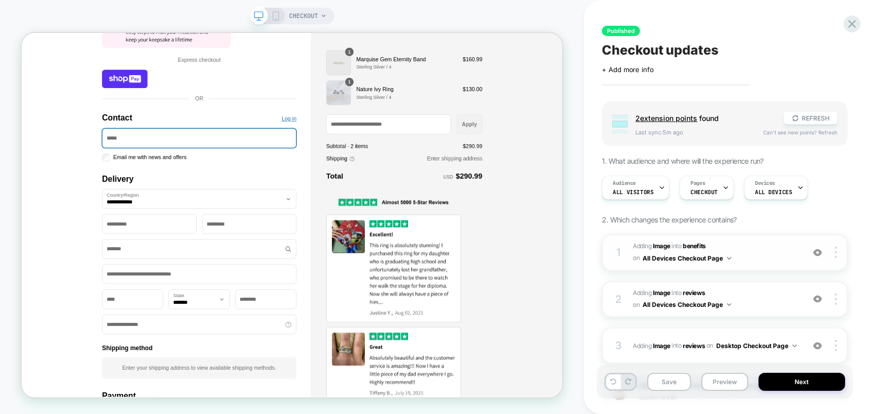
click at [700, 257] on button "All Devices Checkout Page" at bounding box center [687, 258] width 89 height 13
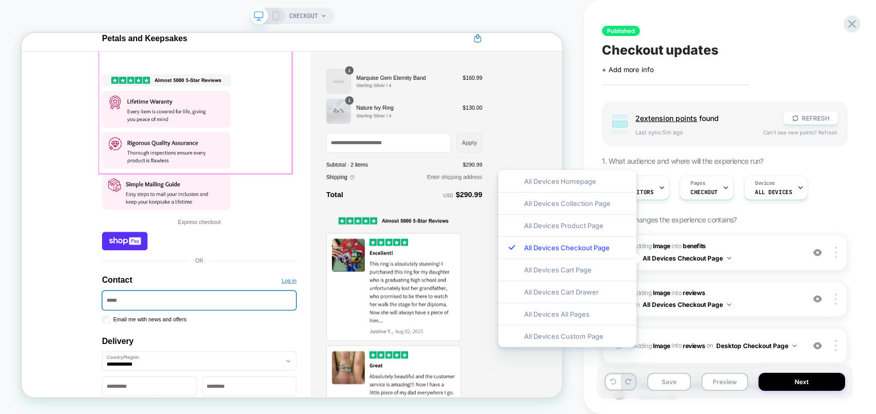
scroll to position [0, 0]
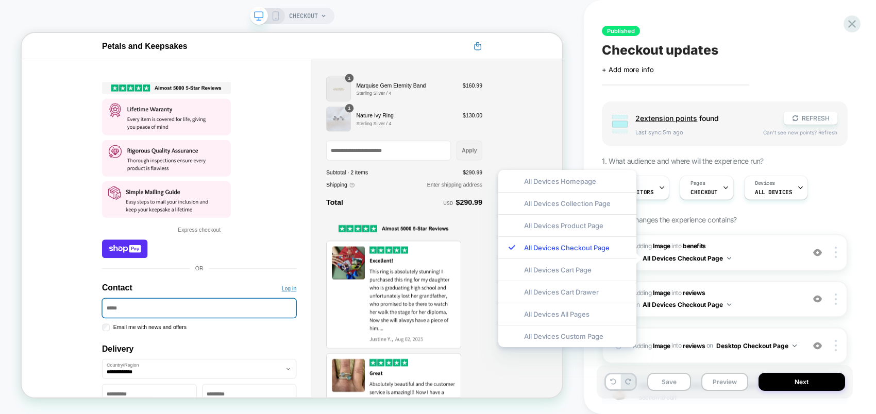
click at [278, 18] on rect at bounding box center [276, 16] width 6 height 8
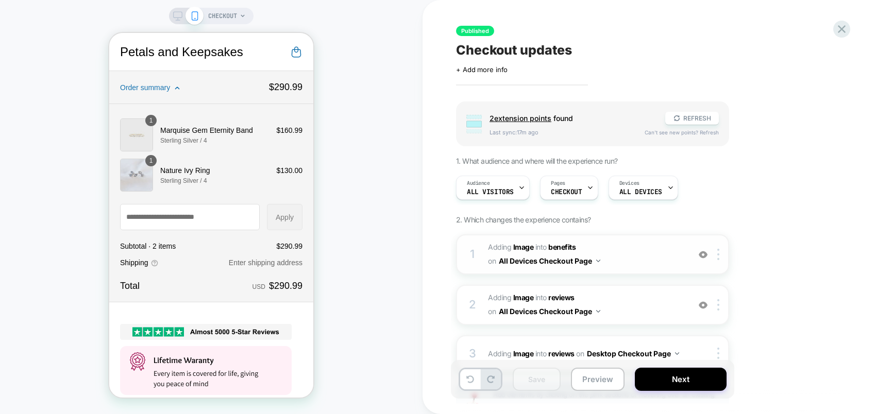
click at [598, 260] on button "All Devices Checkout Page" at bounding box center [550, 261] width 102 height 15
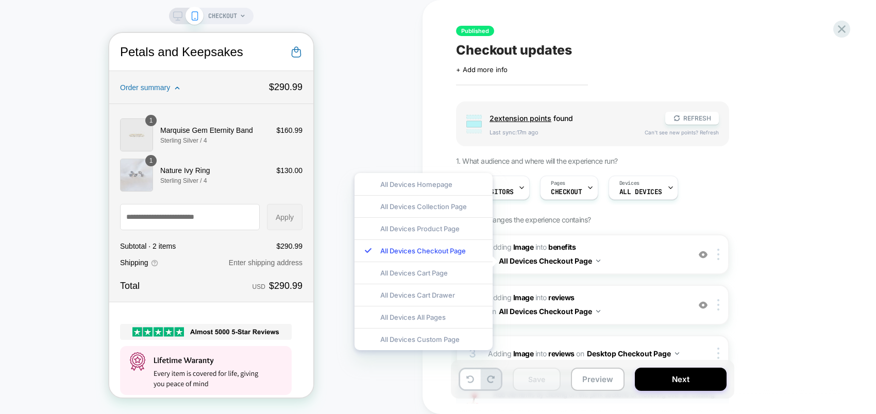
click at [700, 238] on div "Group 2 extension point s found REFRESH Last sync: 17m ago Can't see new points…" at bounding box center [644, 290] width 376 height 376
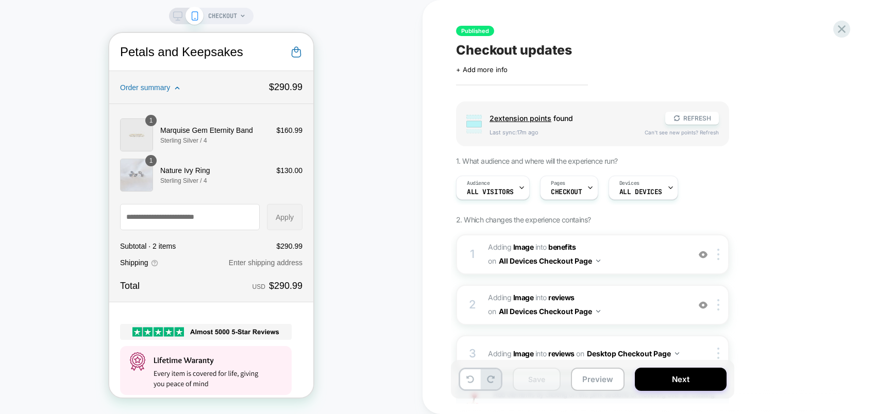
scroll to position [114, 0]
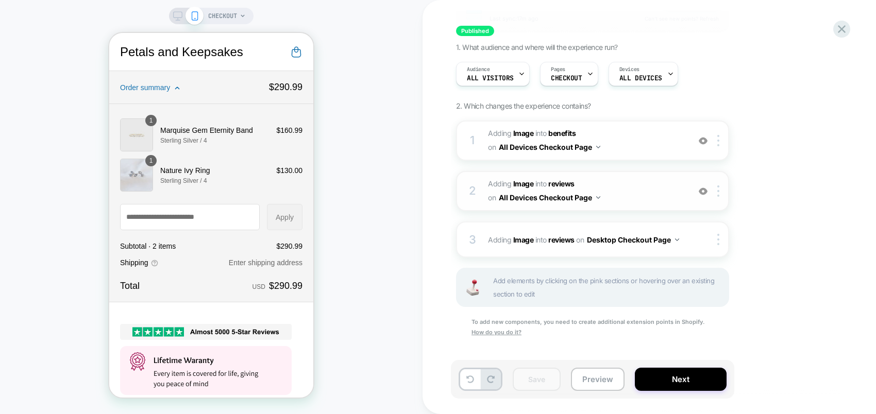
click at [598, 196] on button "All Devices Checkout Page" at bounding box center [550, 197] width 102 height 15
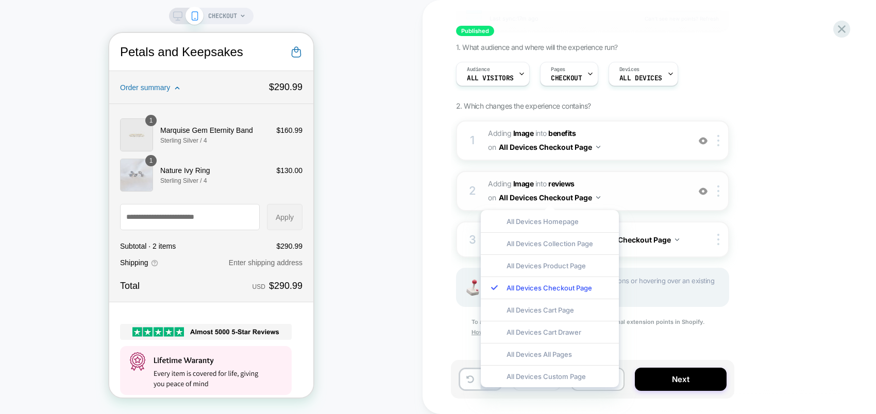
click at [507, 198] on button "All Devices Checkout Page" at bounding box center [550, 197] width 102 height 15
click at [562, 149] on button "All Devices Checkout Page" at bounding box center [550, 147] width 102 height 15
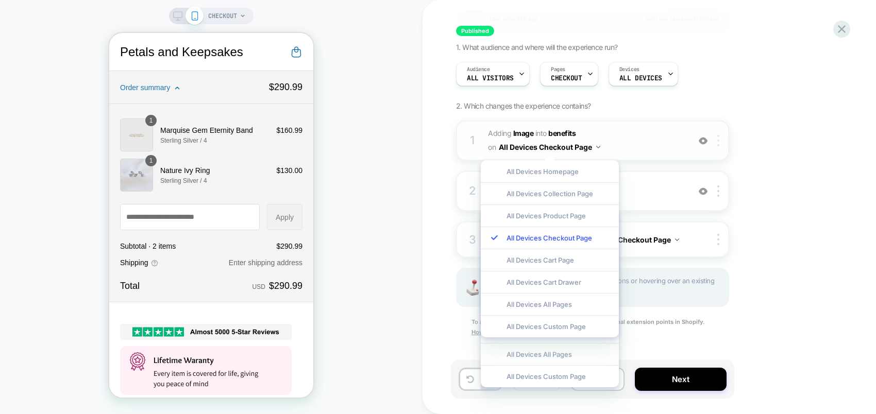
click at [700, 144] on div at bounding box center [720, 140] width 17 height 11
click at [700, 144] on img at bounding box center [718, 140] width 2 height 11
click at [700, 226] on div "Target Mobile" at bounding box center [720, 223] width 92 height 28
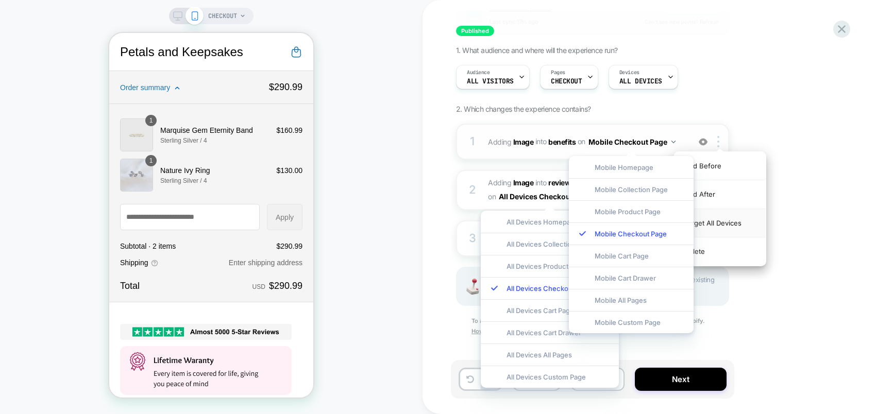
scroll to position [110, 0]
click at [700, 123] on div "Group 2 extension point s found REFRESH Last sync: 17m ago Can't see new points…" at bounding box center [644, 177] width 376 height 372
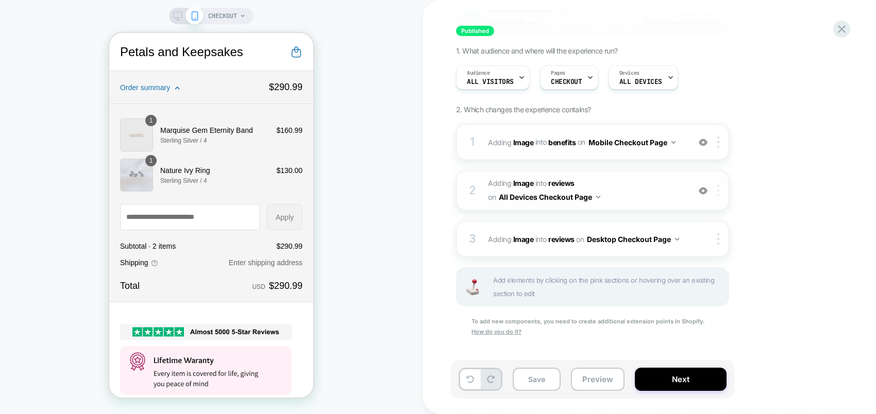
click at [700, 191] on img at bounding box center [718, 190] width 2 height 11
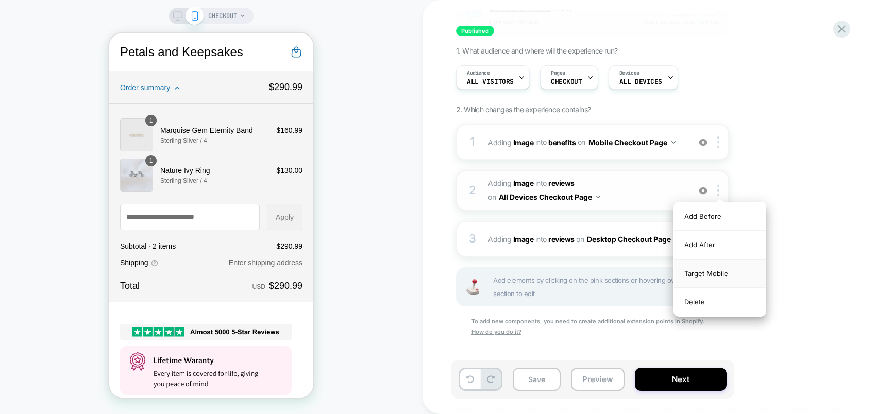
click at [700, 273] on div "Target Mobile" at bounding box center [720, 274] width 92 height 28
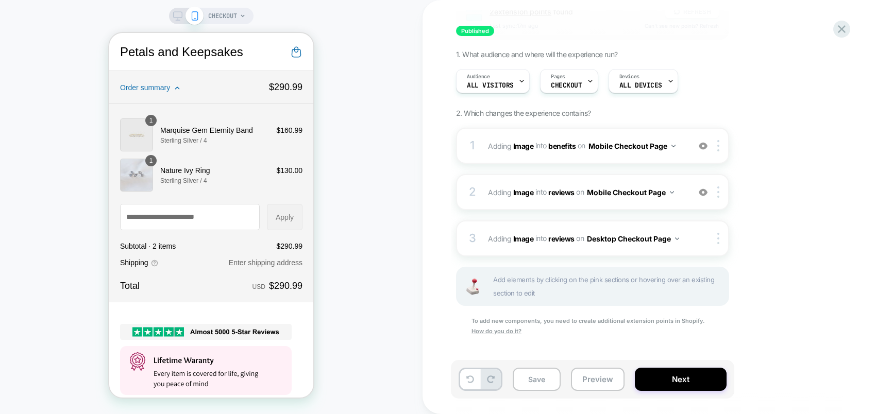
scroll to position [106, 0]
click at [700, 241] on div at bounding box center [720, 238] width 17 height 11
click at [700, 204] on div "Group 2 extension point s found REFRESH Last sync: 17m ago Can't see new points…" at bounding box center [644, 179] width 376 height 368
click at [677, 239] on button "Desktop Checkout Page" at bounding box center [633, 239] width 92 height 15
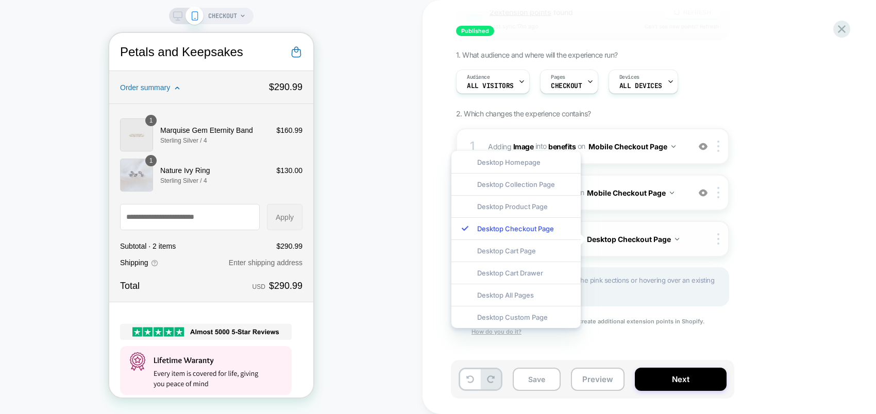
click at [677, 239] on button "Desktop Checkout Page" at bounding box center [633, 239] width 92 height 15
click at [700, 226] on div "Group 2 extension point s found REFRESH Last sync: 17m ago Can't see new points…" at bounding box center [644, 179] width 376 height 368
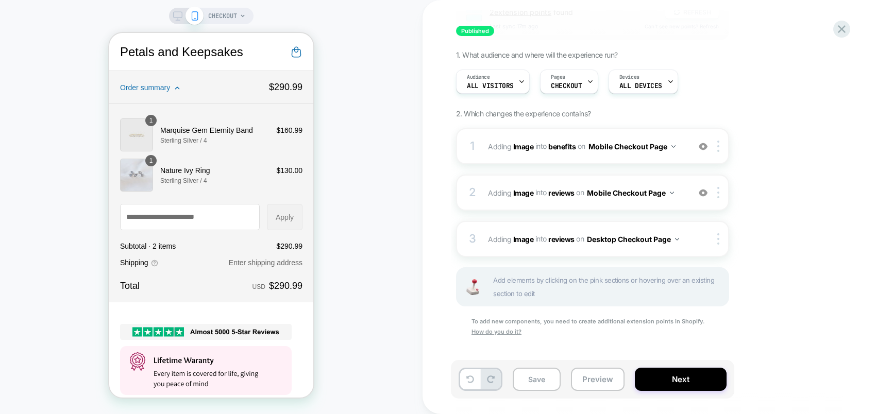
click at [180, 13] on icon at bounding box center [177, 15] width 9 height 9
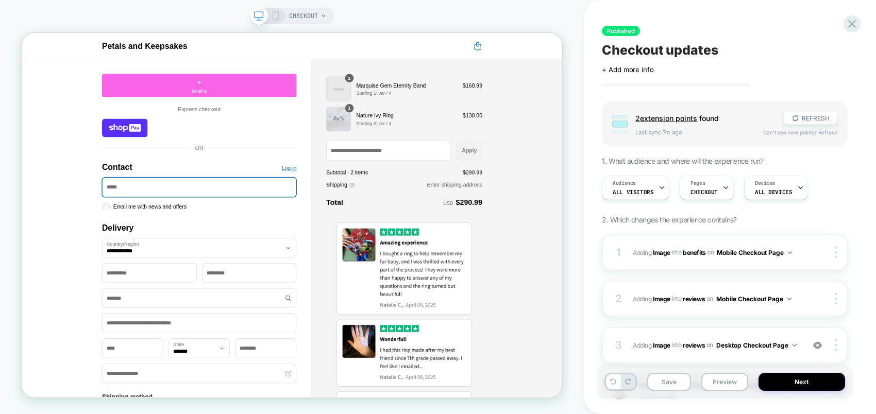
scroll to position [77, 0]
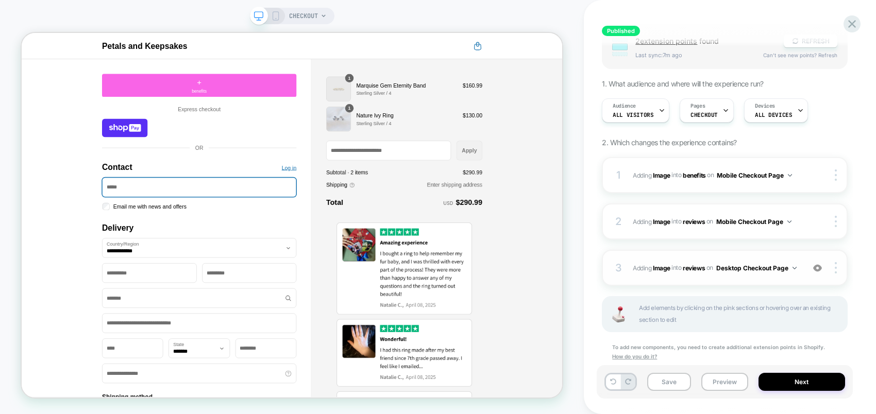
click at [700, 267] on button "Desktop Checkout Page" at bounding box center [756, 268] width 80 height 13
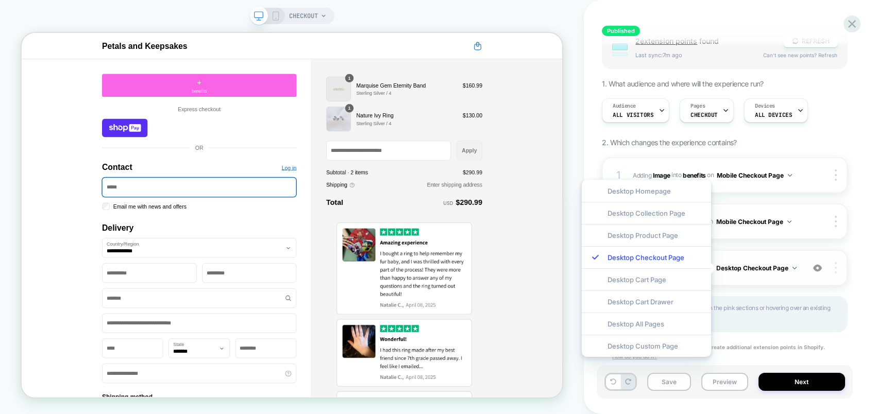
click at [700, 273] on img at bounding box center [836, 267] width 2 height 11
click at [700, 186] on div "Published Checkout updates Click to edit experience details + Add more info Gro…" at bounding box center [725, 207] width 256 height 394
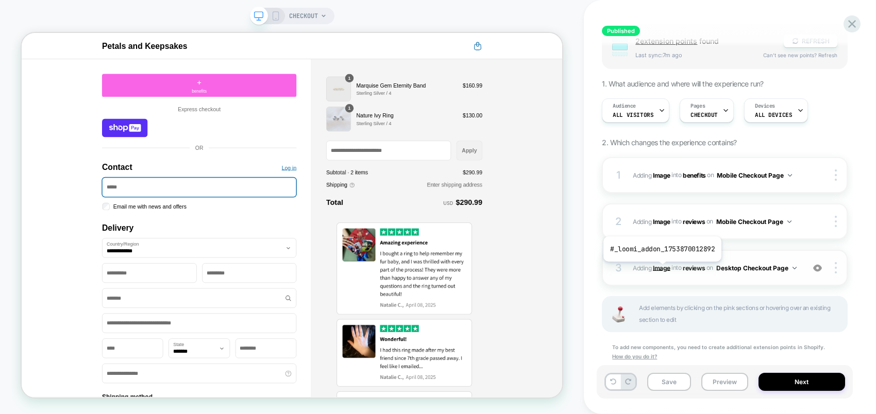
click at [661, 270] on b "Image" at bounding box center [662, 268] width 18 height 8
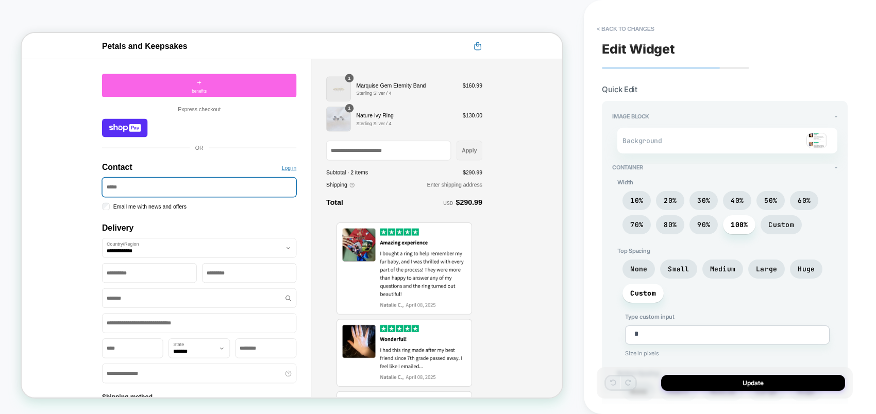
click at [700, 141] on img at bounding box center [817, 140] width 21 height 15
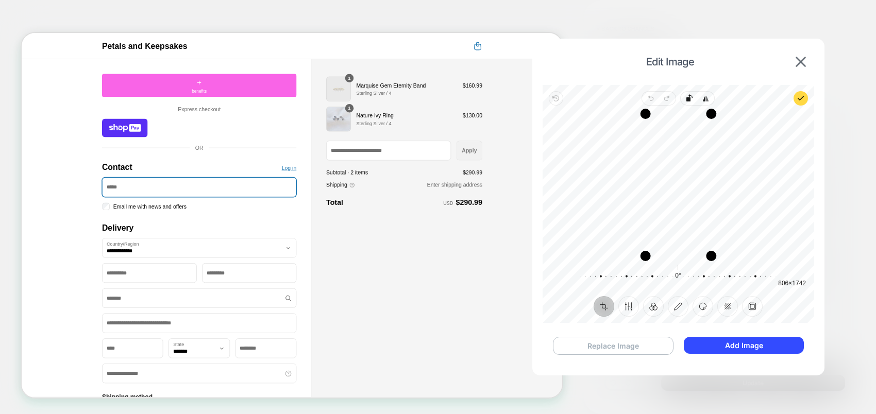
click at [617, 331] on button "Replace Image" at bounding box center [613, 346] width 121 height 18
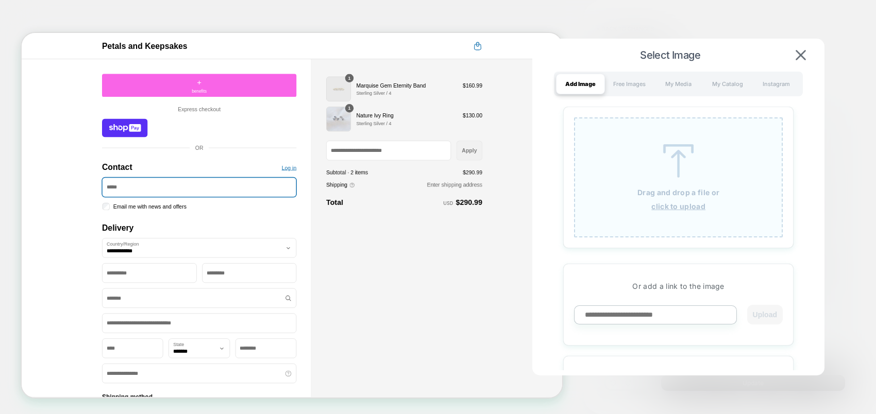
click at [684, 172] on img at bounding box center [679, 161] width 46 height 34
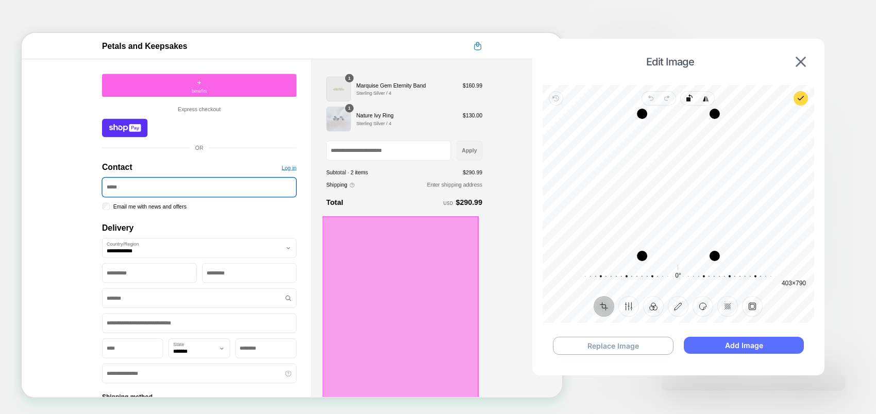
click at [700, 331] on button "Add Image" at bounding box center [744, 345] width 120 height 17
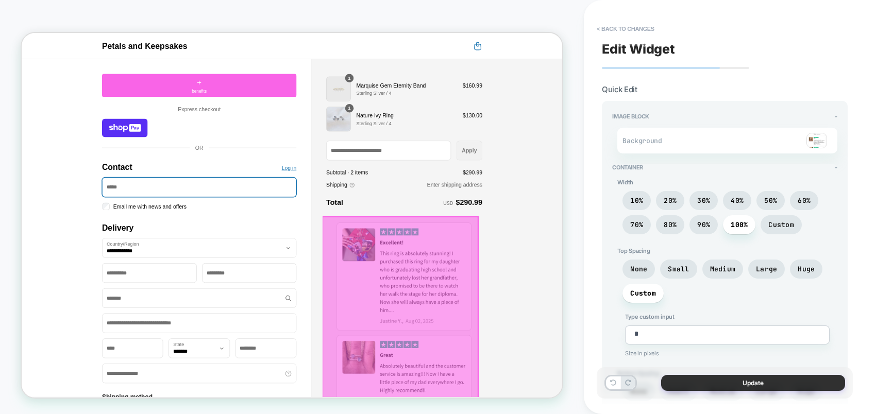
click at [700, 331] on button "Update" at bounding box center [753, 383] width 184 height 16
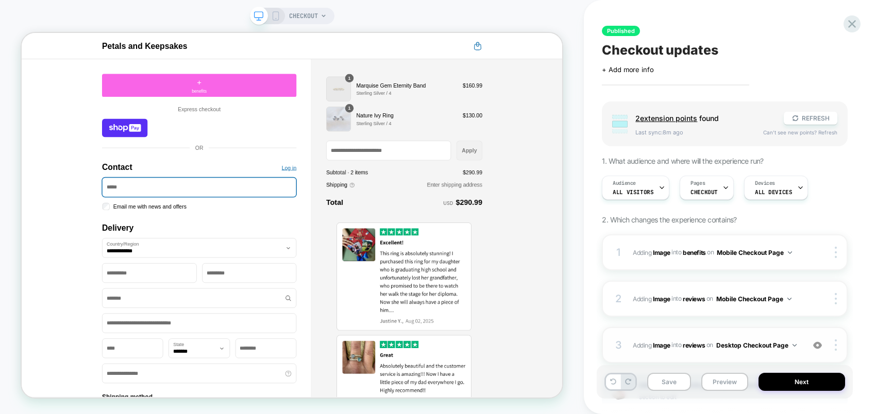
scroll to position [103, 0]
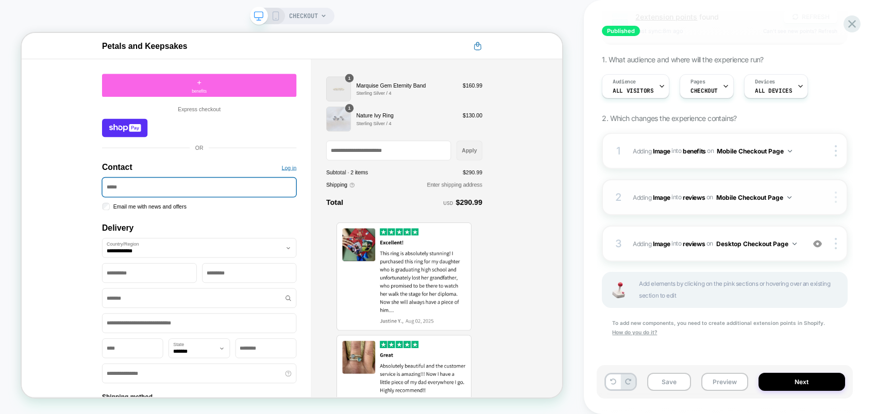
click at [700, 200] on img at bounding box center [836, 197] width 2 height 11
click at [700, 226] on div "Published Checkout updates Click to edit experience details + Add more info Gro…" at bounding box center [725, 207] width 256 height 394
click at [700, 197] on img at bounding box center [836, 197] width 2 height 11
drag, startPoint x: 856, startPoint y: 214, endPoint x: 847, endPoint y: 231, distance: 19.8
click at [700, 214] on div "Published Checkout updates Click to edit experience details + Add more info Gro…" at bounding box center [730, 207] width 256 height 414
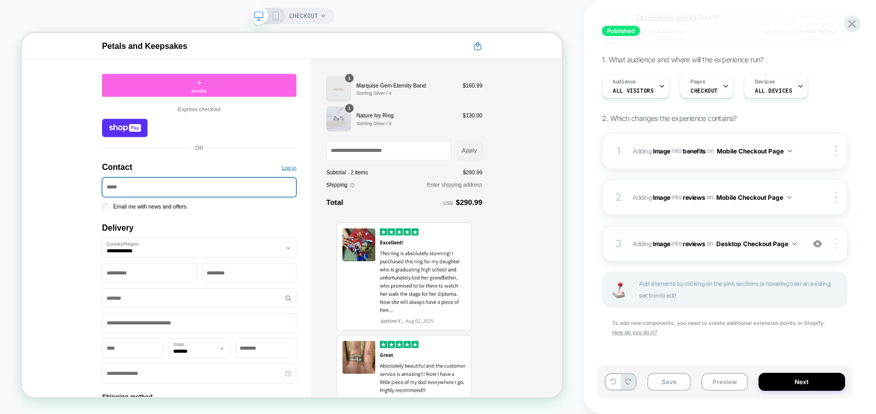
click at [700, 245] on img at bounding box center [836, 243] width 2 height 11
click at [700, 146] on div at bounding box center [838, 150] width 20 height 11
click at [700, 149] on img at bounding box center [836, 150] width 2 height 11
click at [700, 195] on div "Published Checkout updates Click to edit experience details + Add more info Gro…" at bounding box center [730, 207] width 292 height 414
click at [625, 291] on img at bounding box center [618, 290] width 21 height 16
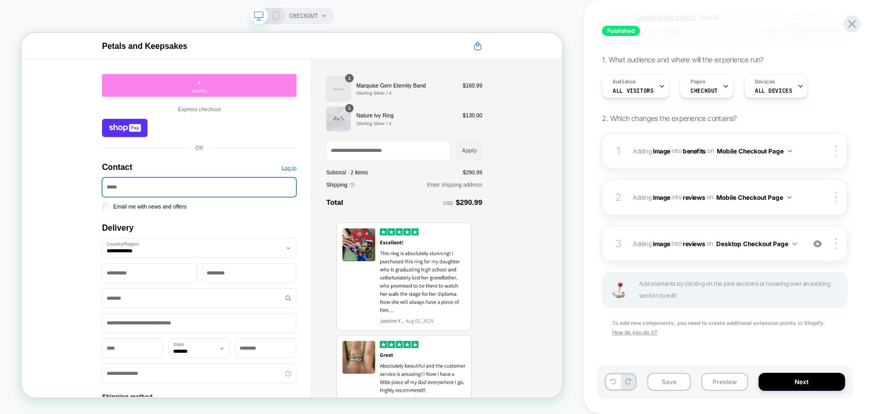
click at [256, 106] on span "+" at bounding box center [259, 98] width 6 height 15
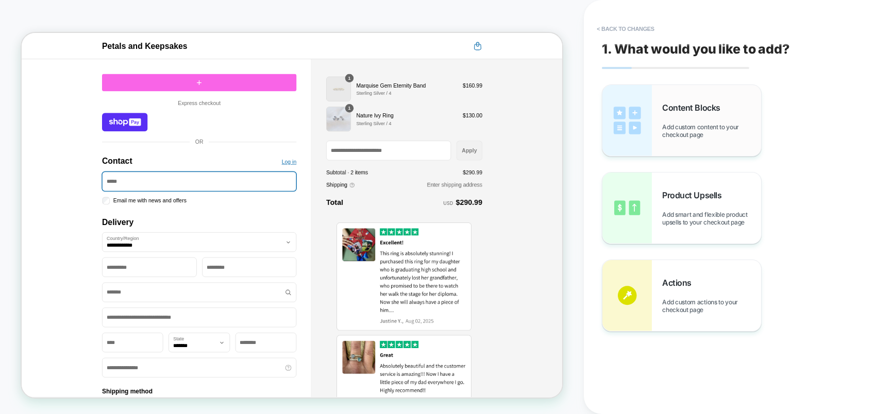
click at [700, 118] on div "Content Blocks Add custom content to your checkout page" at bounding box center [711, 121] width 99 height 36
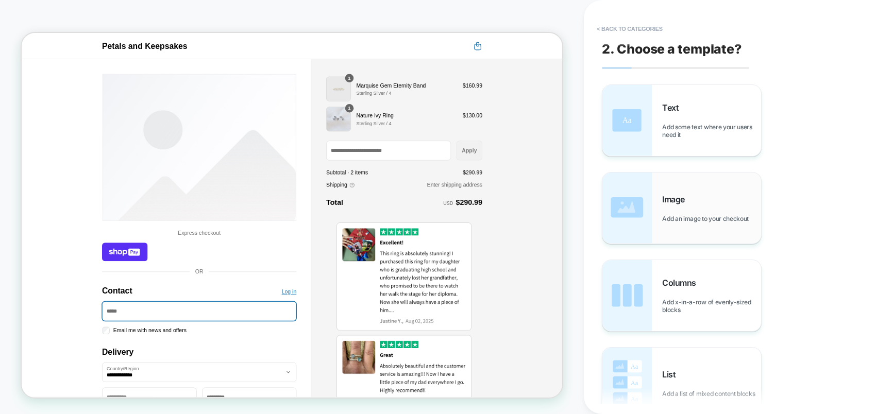
click at [688, 213] on div "Image Add an image to your checkout" at bounding box center [711, 208] width 99 height 28
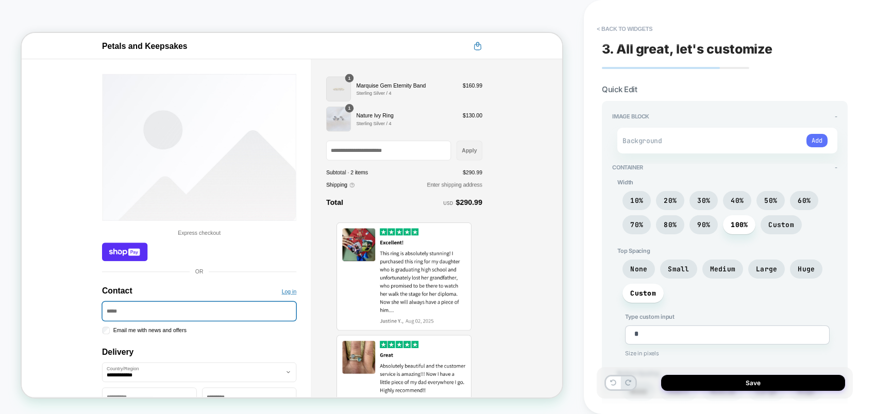
click at [700, 141] on button "Add" at bounding box center [817, 140] width 21 height 13
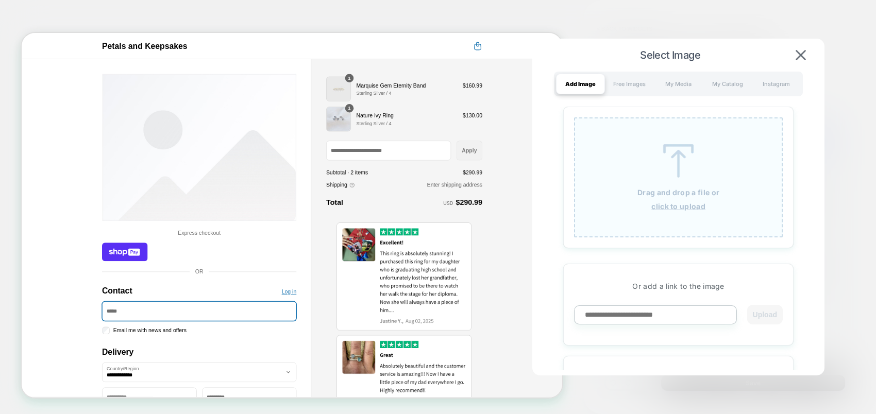
click at [678, 165] on img at bounding box center [679, 161] width 46 height 34
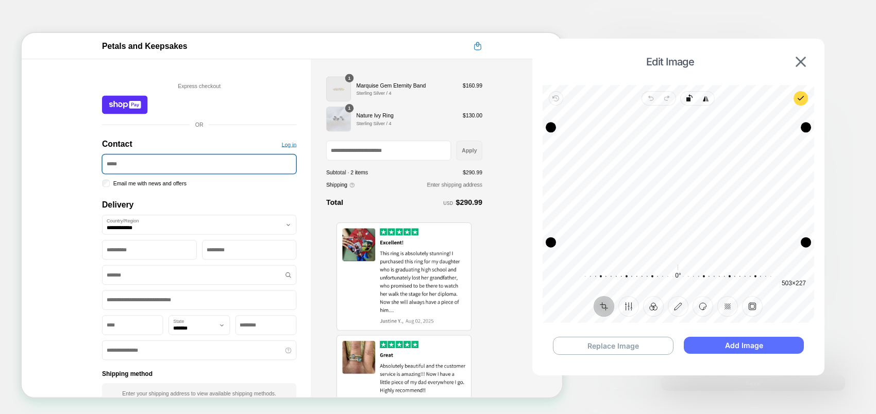
click at [700, 331] on button "Add Image" at bounding box center [744, 345] width 120 height 17
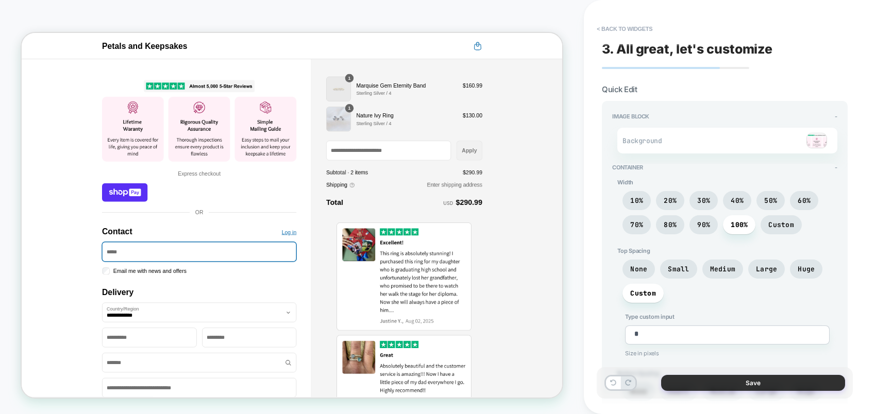
click at [700, 331] on button "Save" at bounding box center [753, 383] width 184 height 16
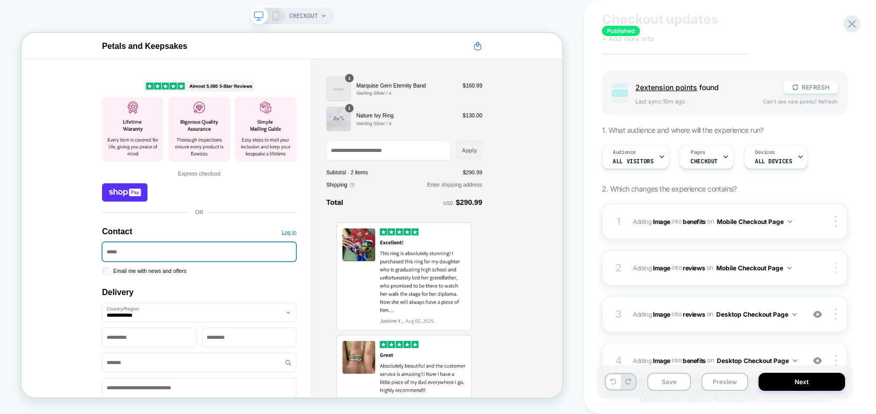
scroll to position [116, 0]
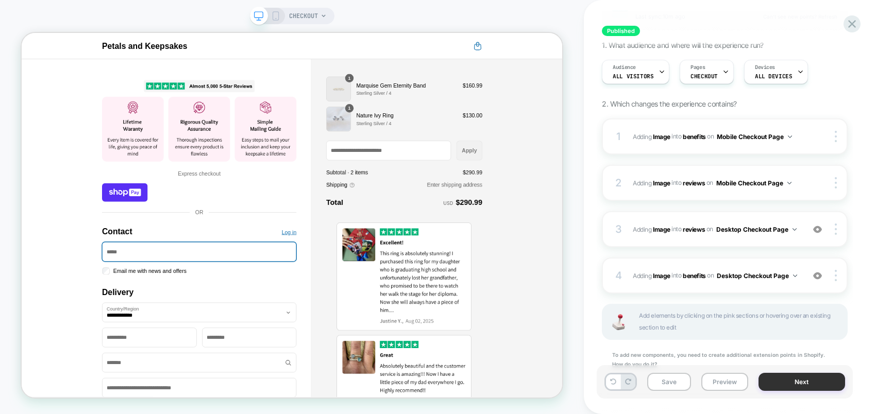
click at [700, 331] on button "Next" at bounding box center [802, 382] width 87 height 18
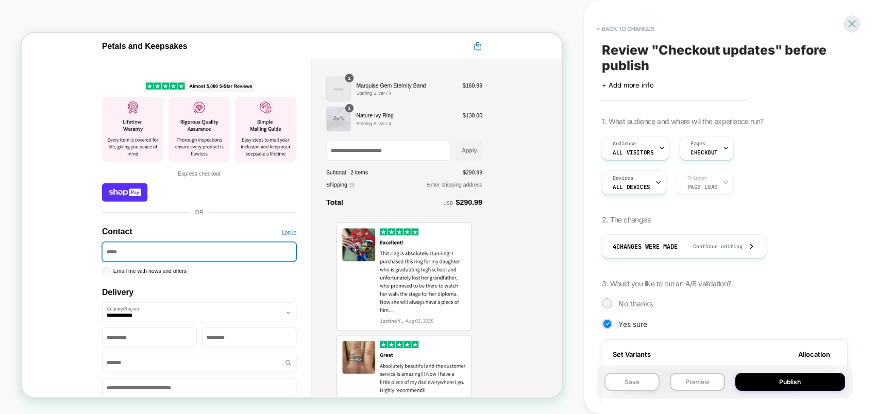
scroll to position [0, 1]
click at [700, 331] on button "Publish" at bounding box center [790, 382] width 110 height 18
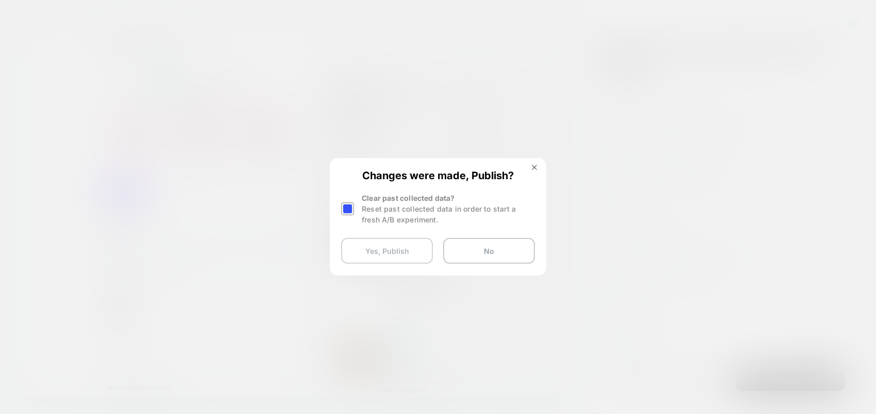
click at [380, 252] on button "Yes, Publish" at bounding box center [387, 251] width 92 height 26
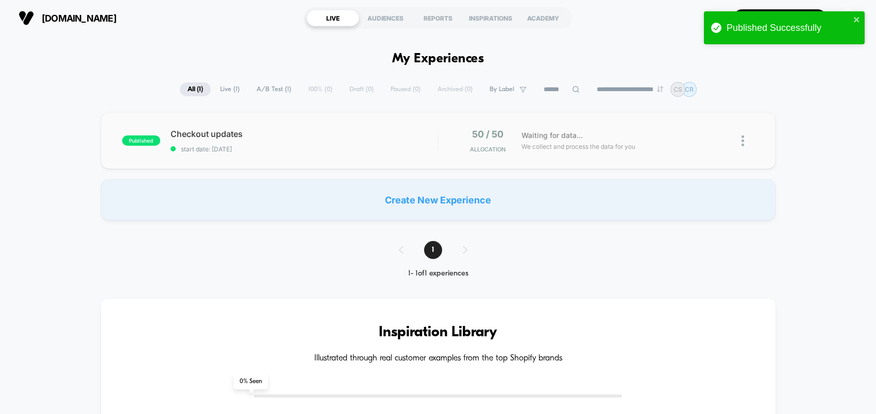
click at [700, 141] on img at bounding box center [743, 141] width 3 height 11
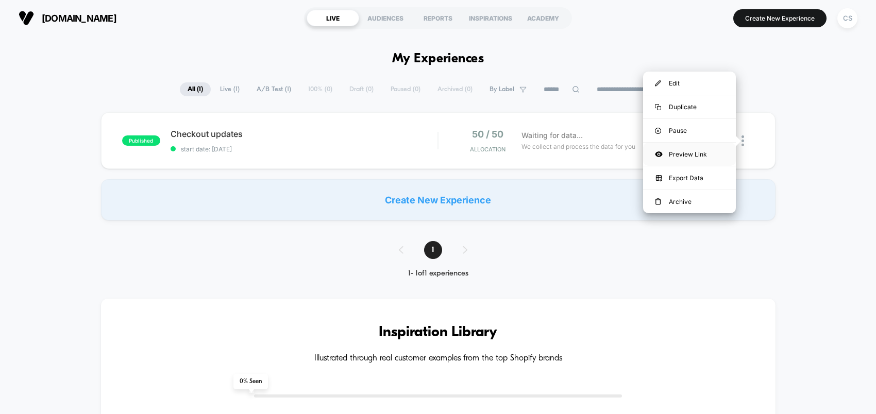
click at [690, 147] on div "Preview Link" at bounding box center [689, 154] width 93 height 23
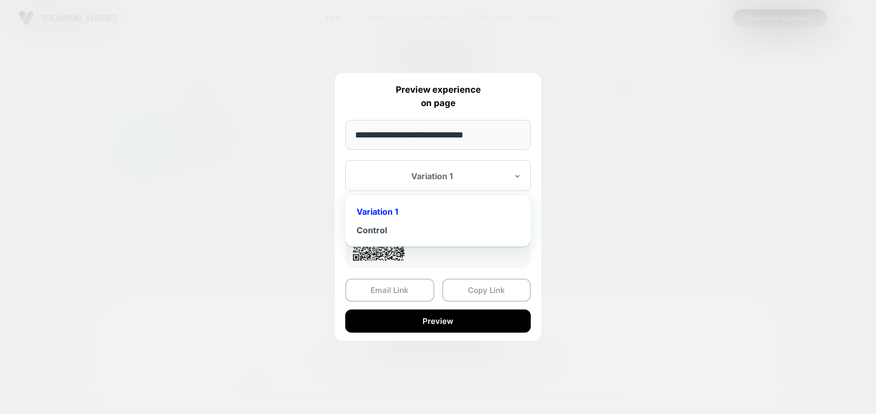
click at [435, 180] on div at bounding box center [432, 176] width 152 height 10
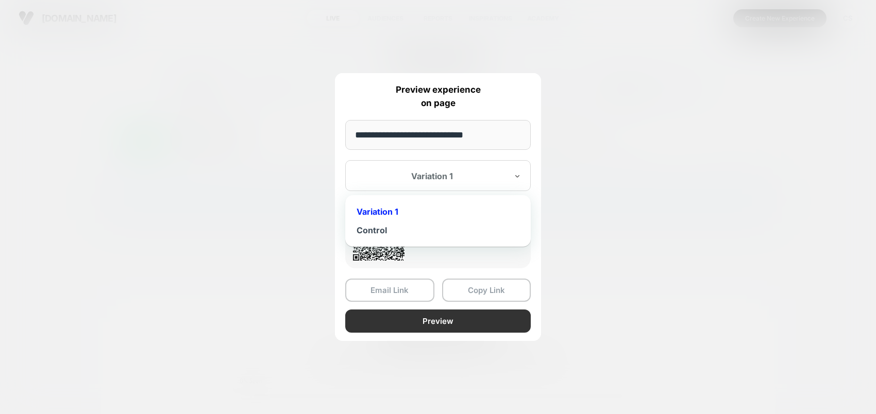
click at [441, 321] on button "Preview" at bounding box center [438, 321] width 186 height 23
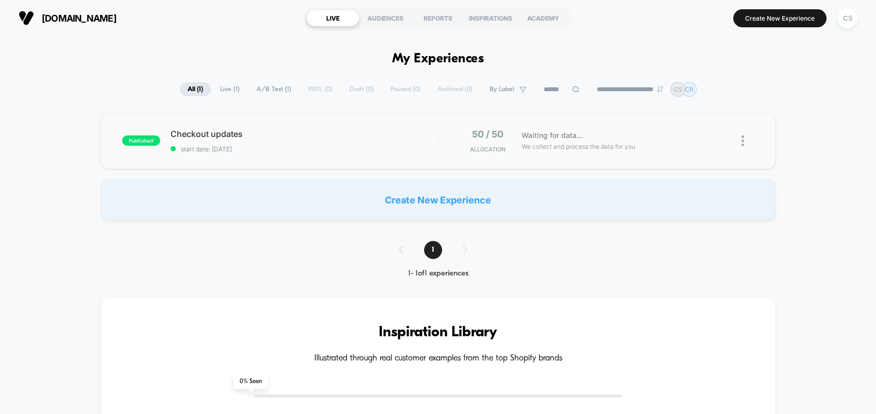
click at [700, 142] on img at bounding box center [743, 141] width 3 height 11
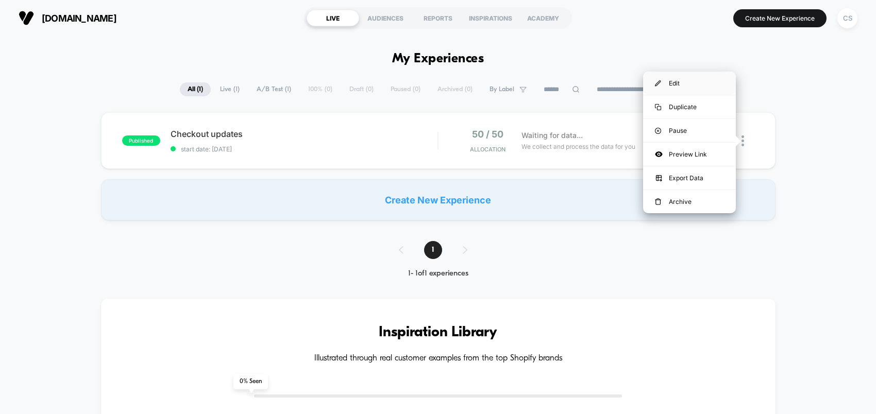
click at [667, 87] on div "Edit" at bounding box center [689, 83] width 93 height 23
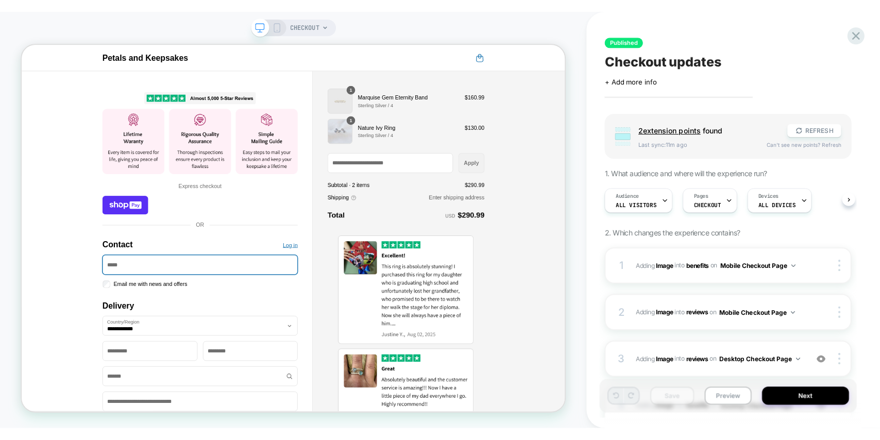
scroll to position [149, 0]
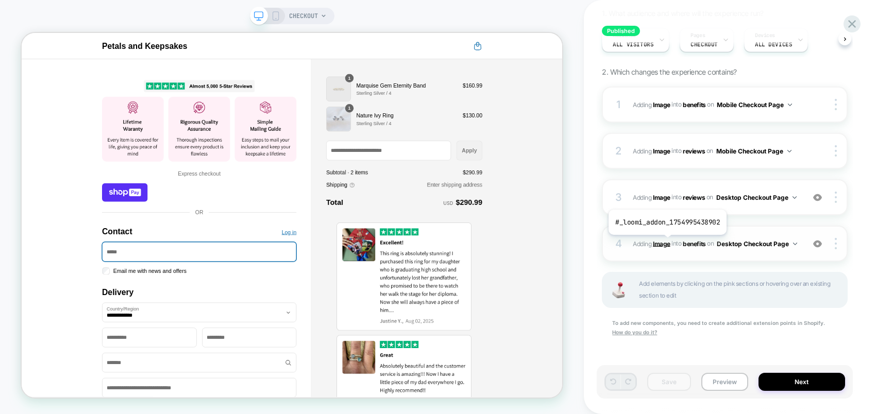
click at [666, 243] on b "Image" at bounding box center [662, 244] width 18 height 8
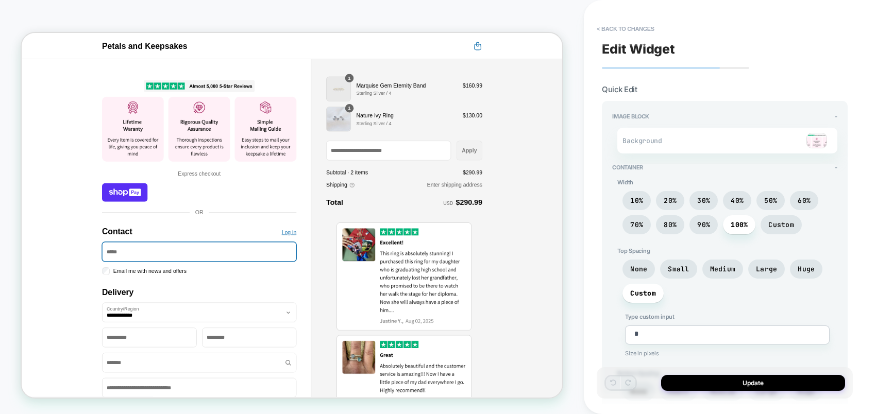
click at [700, 141] on img at bounding box center [817, 140] width 21 height 15
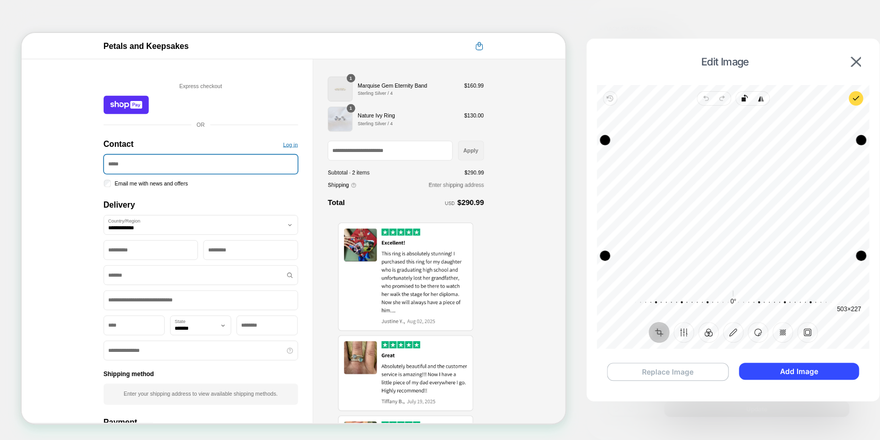
click at [680, 331] on button "Replace Image" at bounding box center [667, 372] width 121 height 18
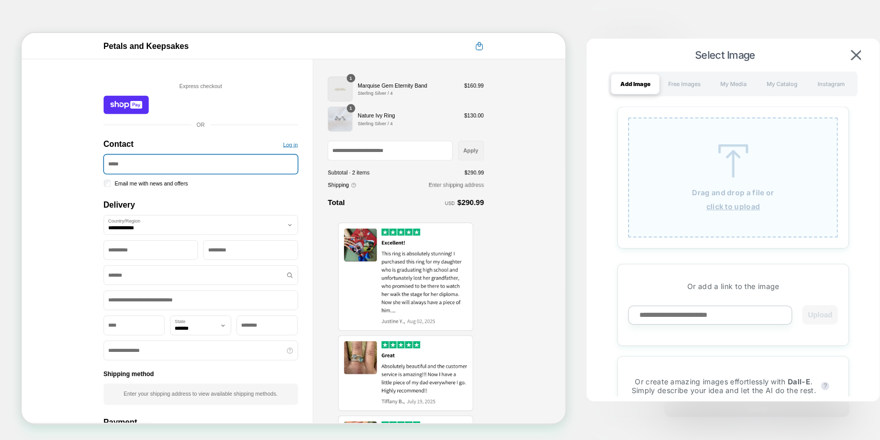
click at [700, 177] on img at bounding box center [733, 161] width 46 height 34
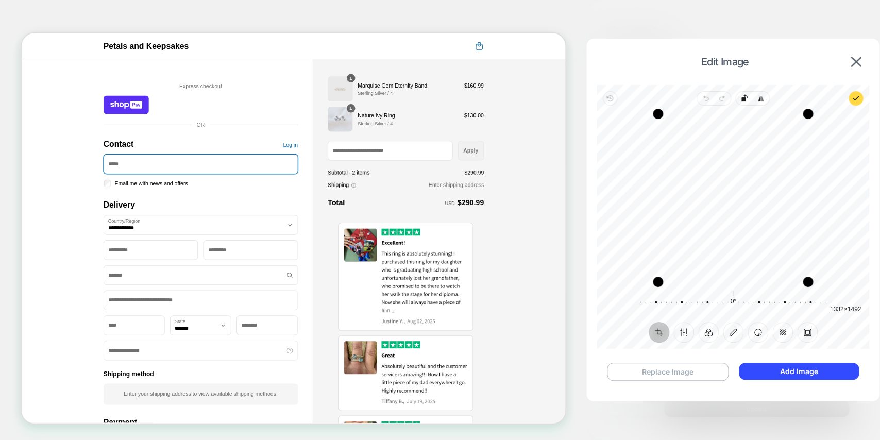
click at [662, 331] on button "Replace Image" at bounding box center [667, 372] width 121 height 18
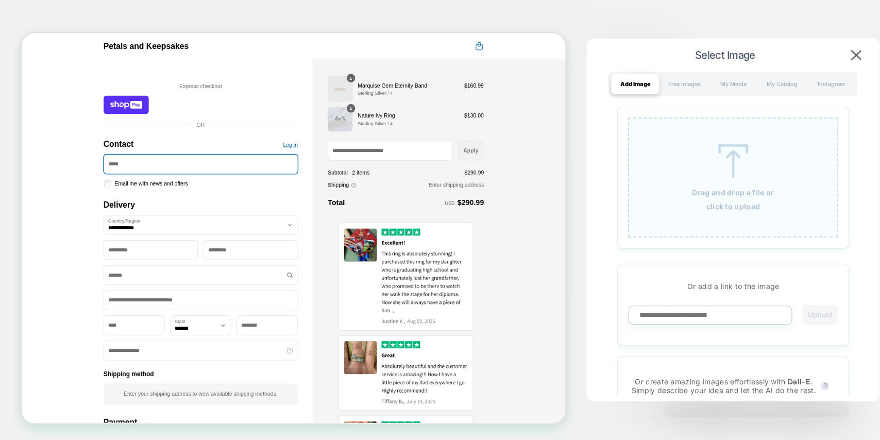
click at [700, 190] on p "Drag and drop a file or" at bounding box center [733, 192] width 82 height 9
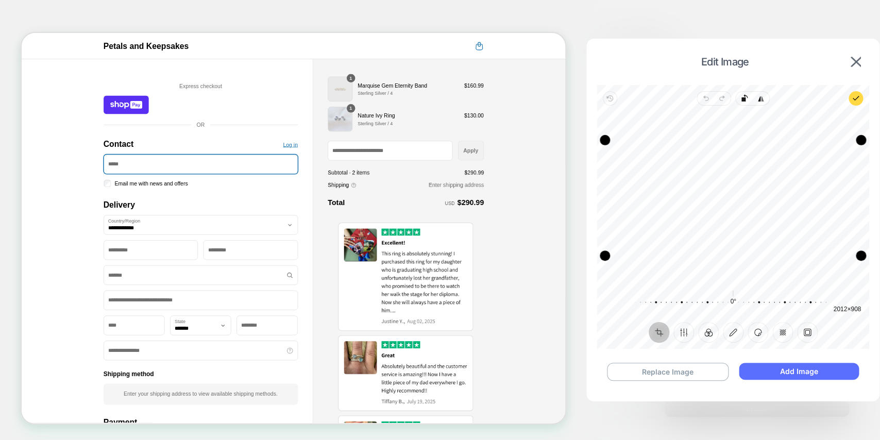
click at [700, 331] on button "Add Image" at bounding box center [799, 371] width 121 height 17
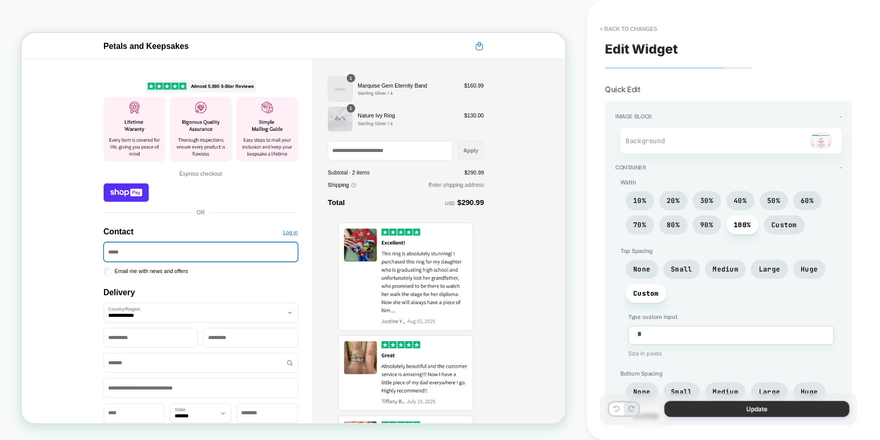
click at [700, 331] on button "Update" at bounding box center [756, 409] width 185 height 16
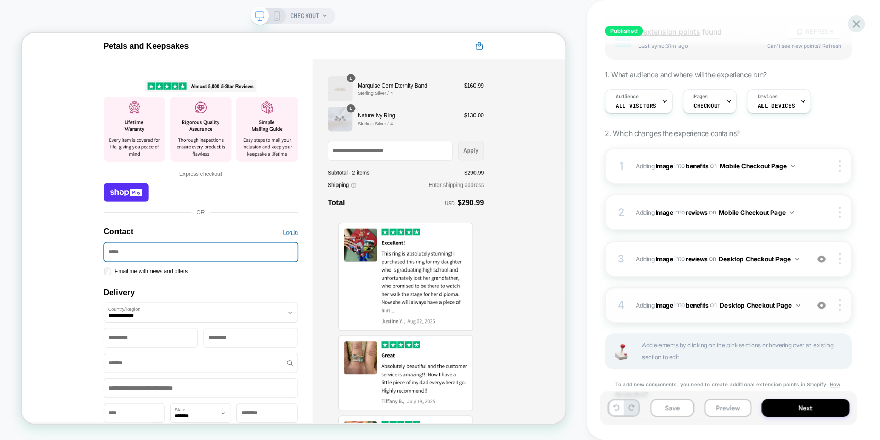
scroll to position [116, 0]
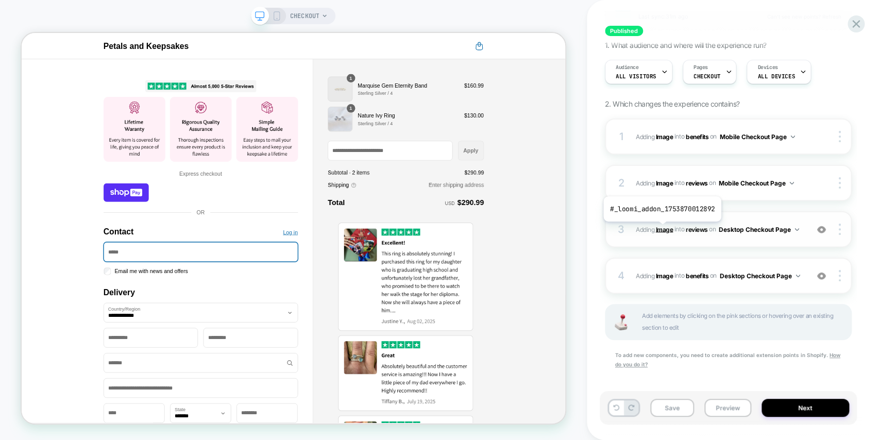
click at [661, 229] on b "Image" at bounding box center [665, 229] width 18 height 8
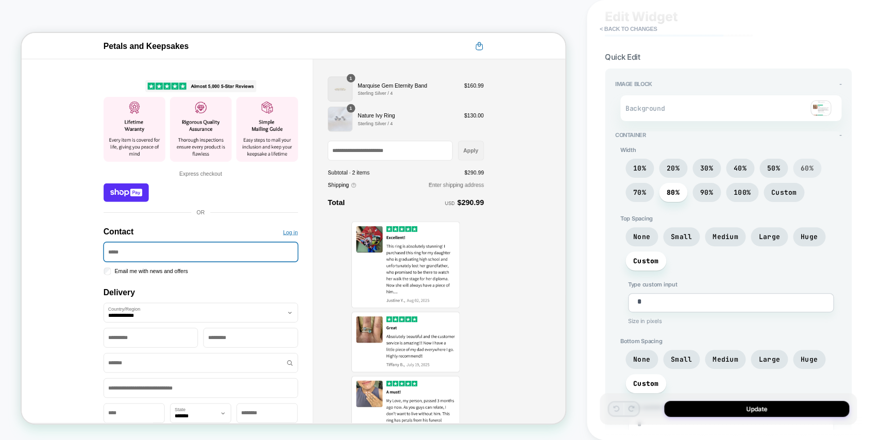
scroll to position [23, 0]
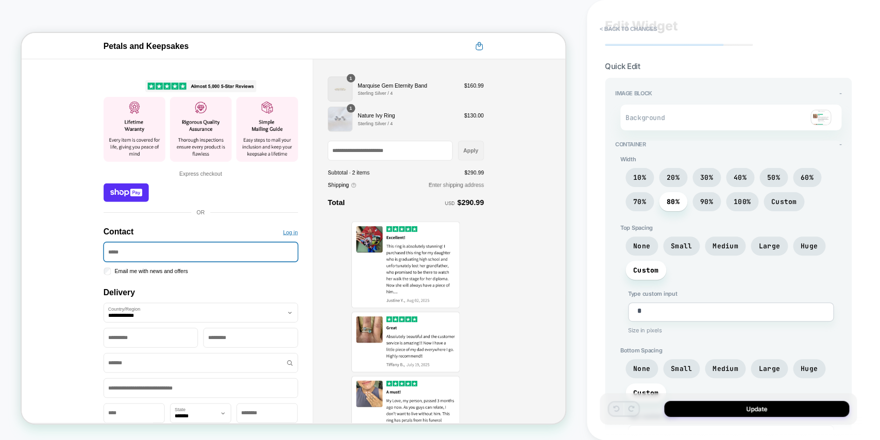
click at [700, 116] on img at bounding box center [821, 117] width 21 height 15
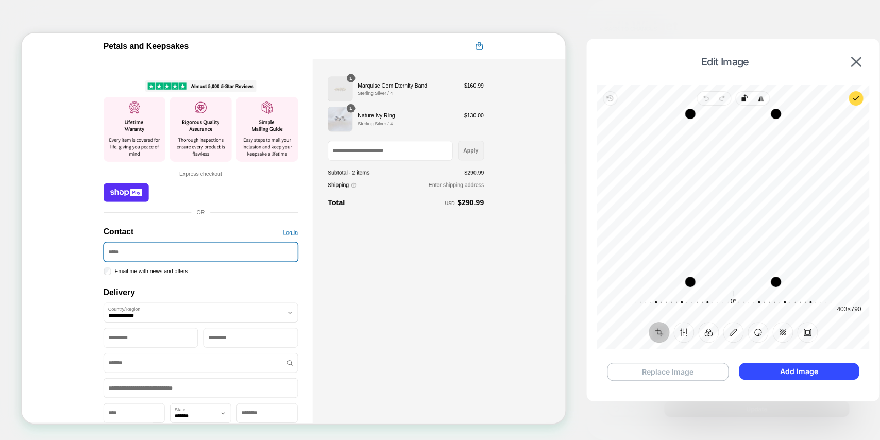
click at [687, 331] on button "Replace Image" at bounding box center [667, 372] width 121 height 18
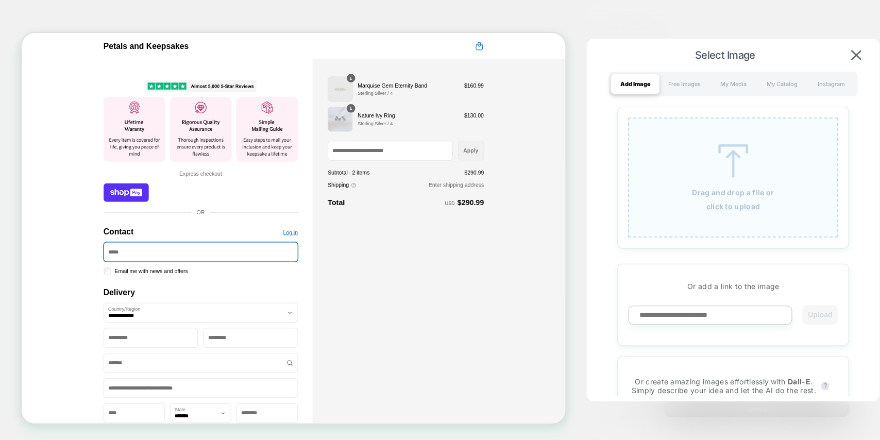
click at [700, 194] on p "Drag and drop a file or" at bounding box center [733, 192] width 82 height 9
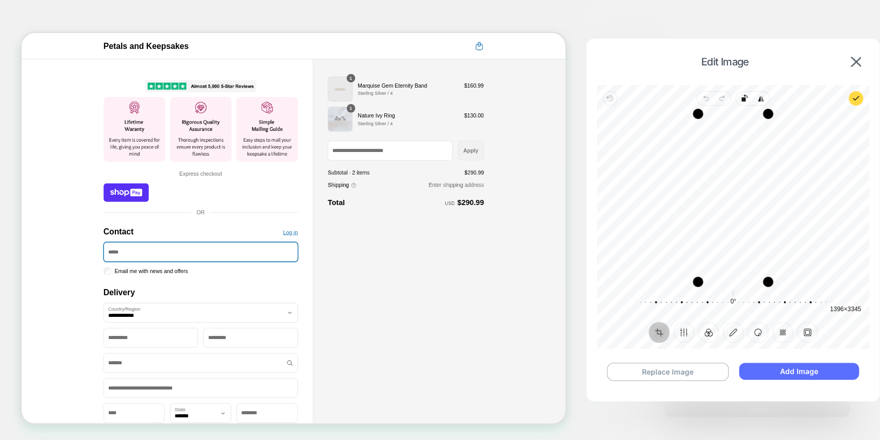
click at [700, 331] on button "Add Image" at bounding box center [799, 371] width 121 height 17
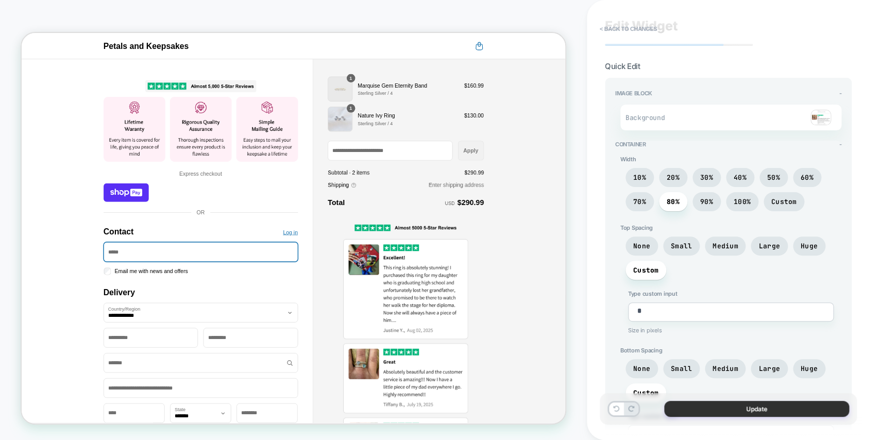
click at [700, 331] on button "Update" at bounding box center [756, 409] width 185 height 16
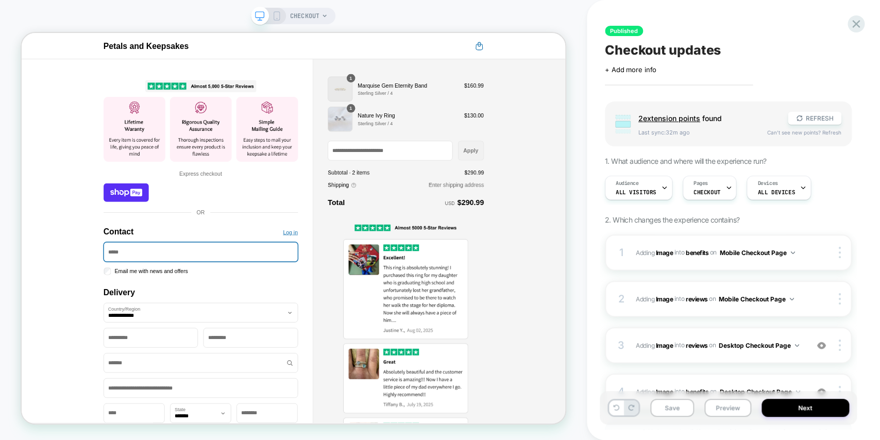
click at [274, 13] on rect at bounding box center [277, 16] width 6 height 8
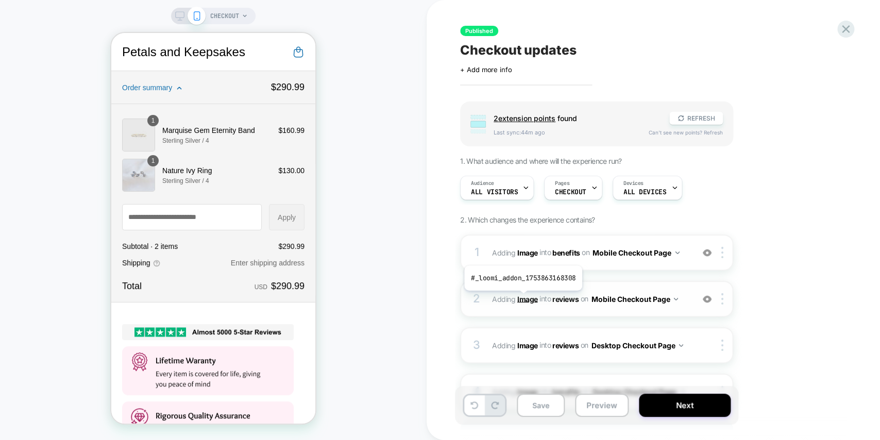
click at [522, 299] on b "Image" at bounding box center [527, 298] width 21 height 9
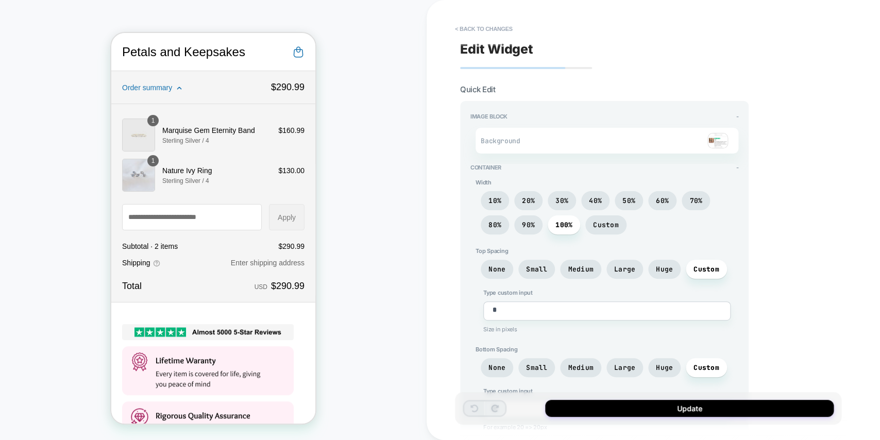
click at [700, 144] on img at bounding box center [718, 140] width 21 height 15
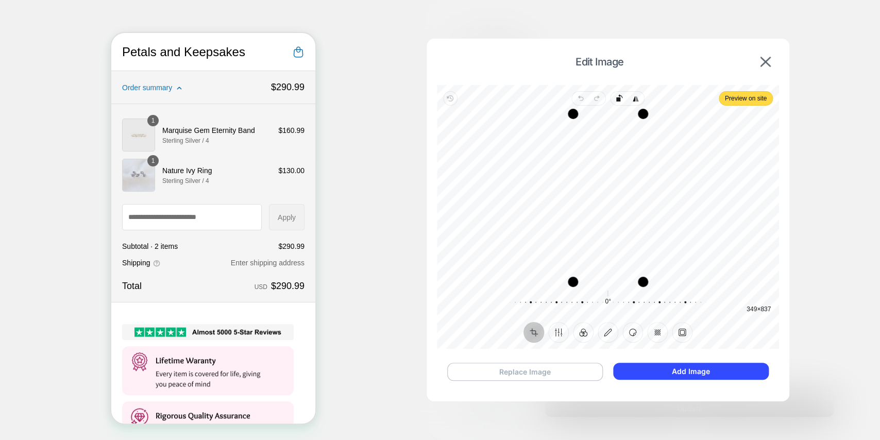
click at [554, 331] on button "Replace Image" at bounding box center [525, 372] width 156 height 18
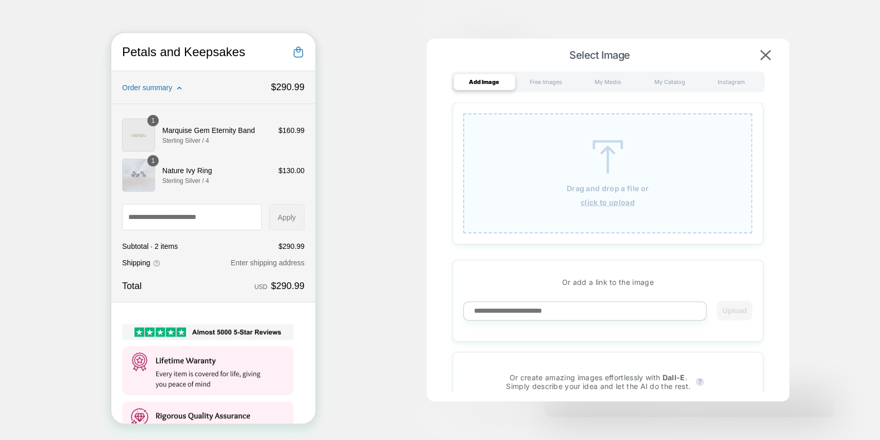
click at [625, 195] on div "Drag and drop a file or click to upload" at bounding box center [608, 173] width 290 height 120
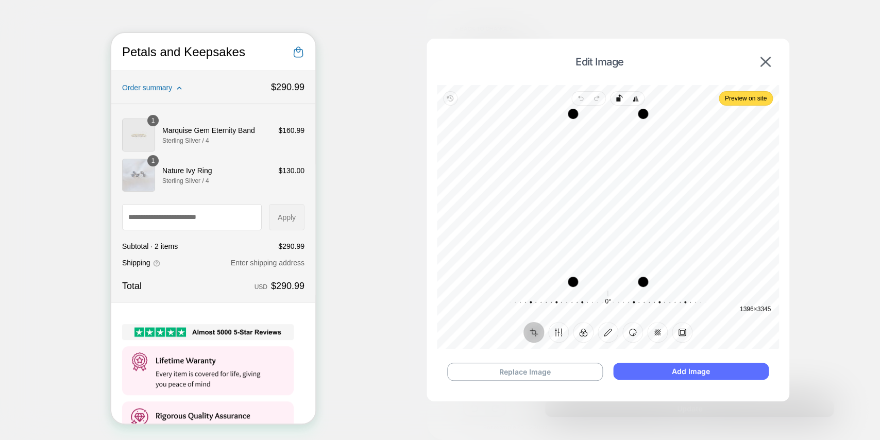
click at [677, 331] on button "Add Image" at bounding box center [690, 371] width 155 height 17
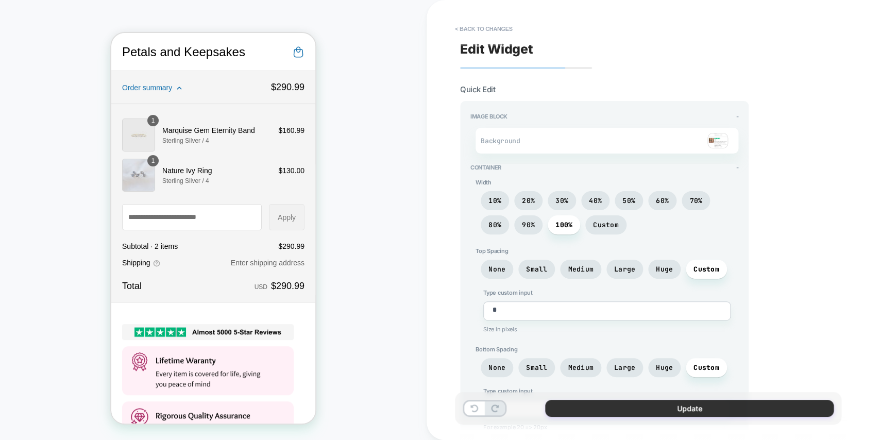
click at [700, 331] on button "Update" at bounding box center [689, 408] width 289 height 17
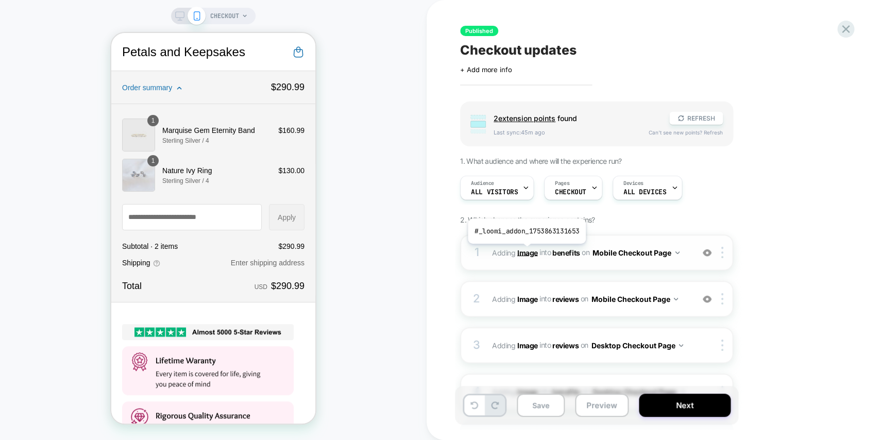
click at [526, 252] on b "Image" at bounding box center [527, 252] width 21 height 9
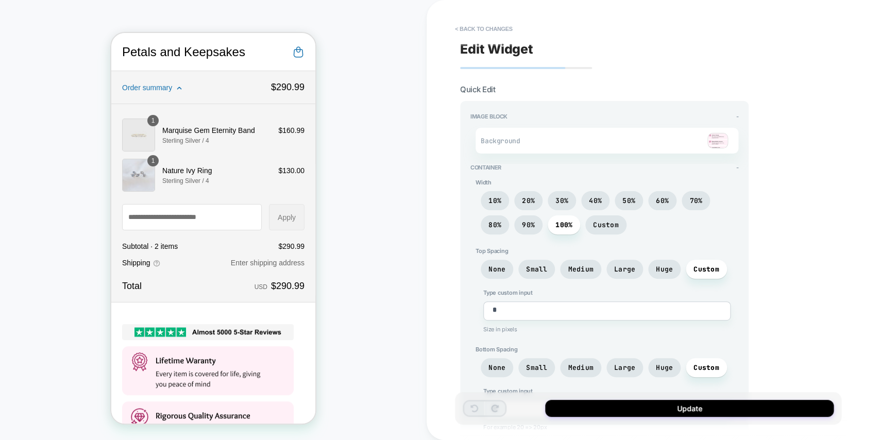
click at [700, 144] on img at bounding box center [718, 140] width 21 height 15
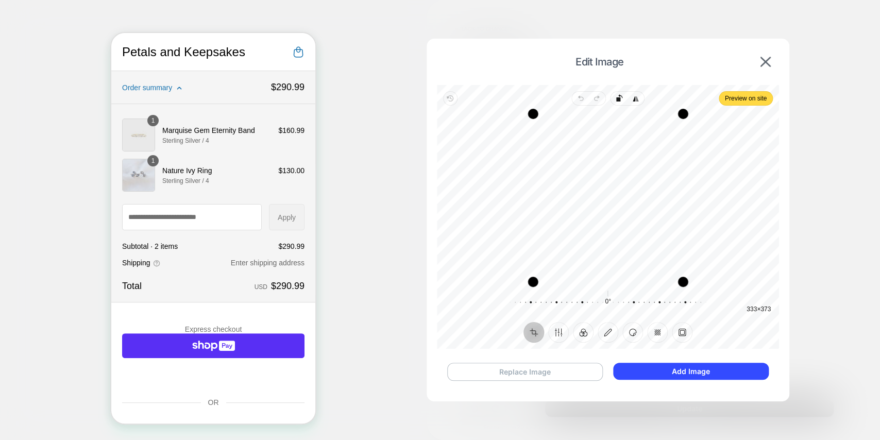
click at [513, 331] on button "Replace Image" at bounding box center [525, 372] width 156 height 18
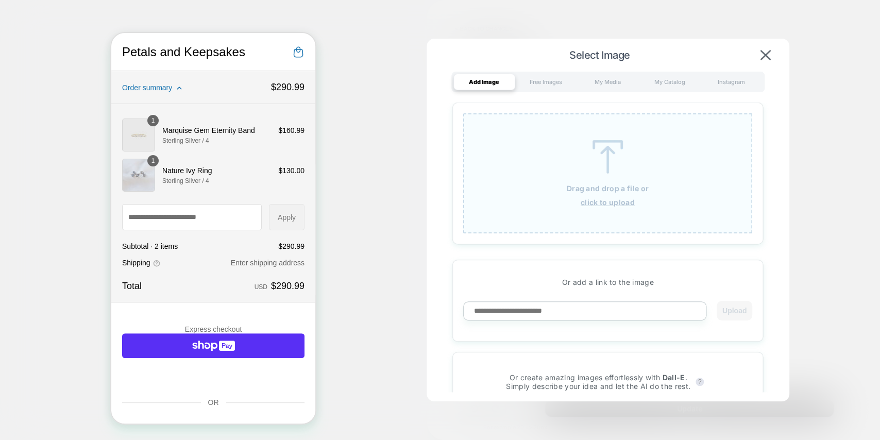
click at [601, 182] on div "Drag and drop a file or click to upload" at bounding box center [608, 173] width 290 height 120
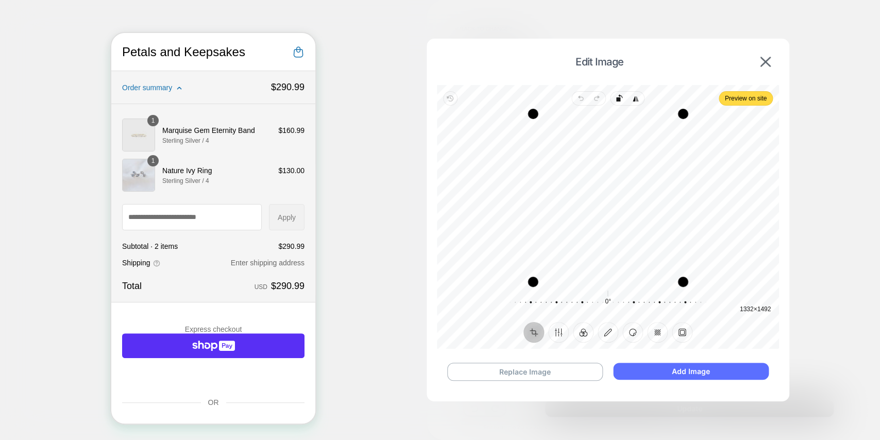
click at [680, 331] on button "Add Image" at bounding box center [690, 371] width 155 height 17
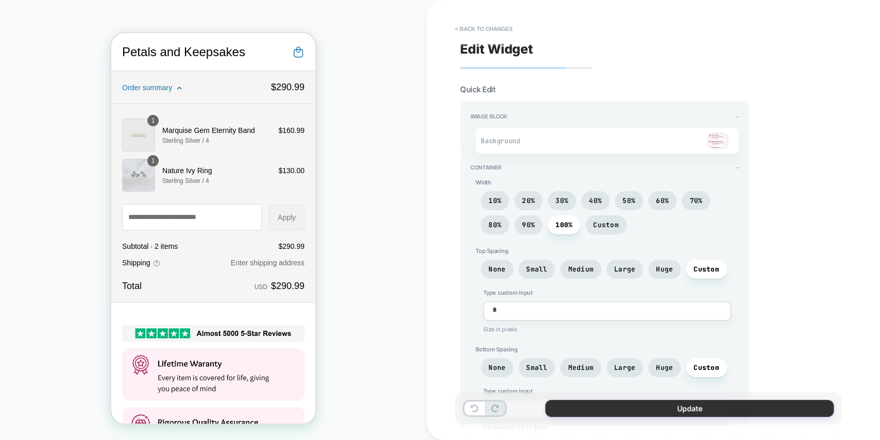
click at [688, 331] on button "Update" at bounding box center [689, 408] width 289 height 17
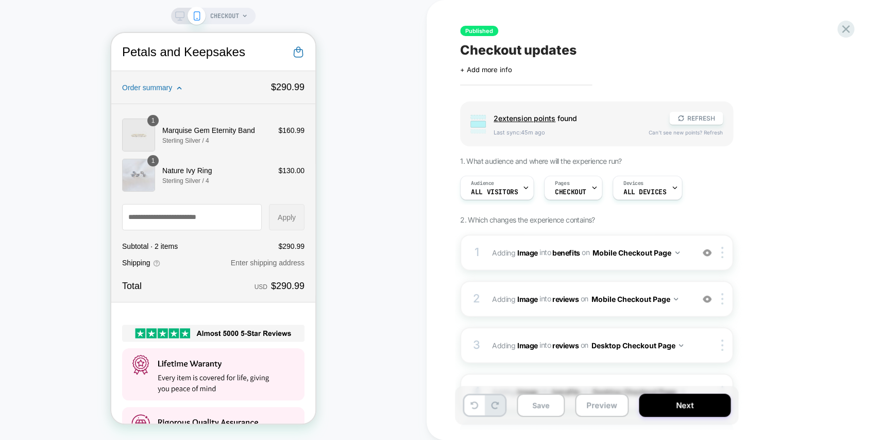
click at [180, 19] on icon at bounding box center [179, 15] width 9 height 9
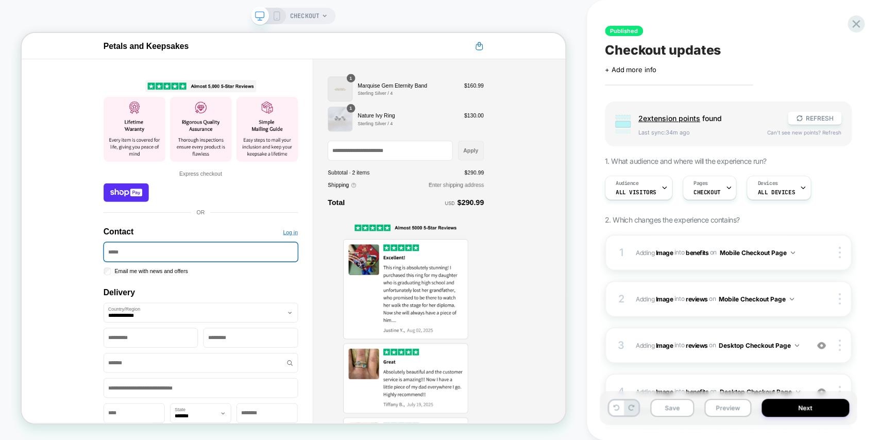
scroll to position [77, 0]
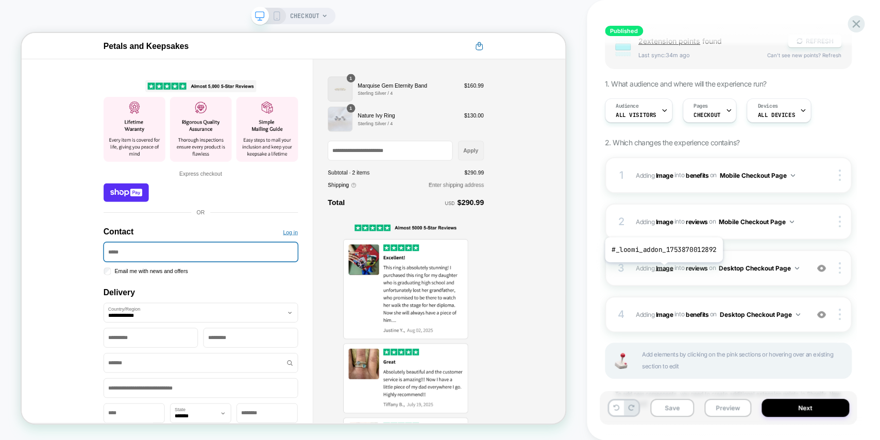
click at [663, 270] on b "Image" at bounding box center [665, 268] width 18 height 8
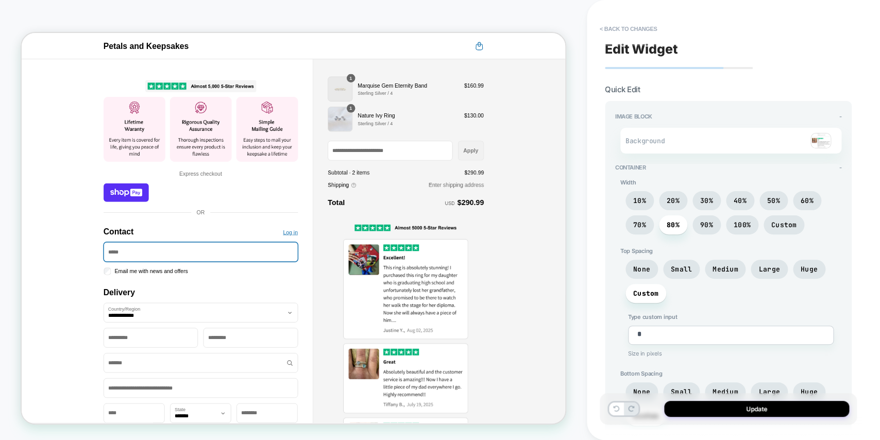
click at [700, 139] on img at bounding box center [821, 140] width 21 height 15
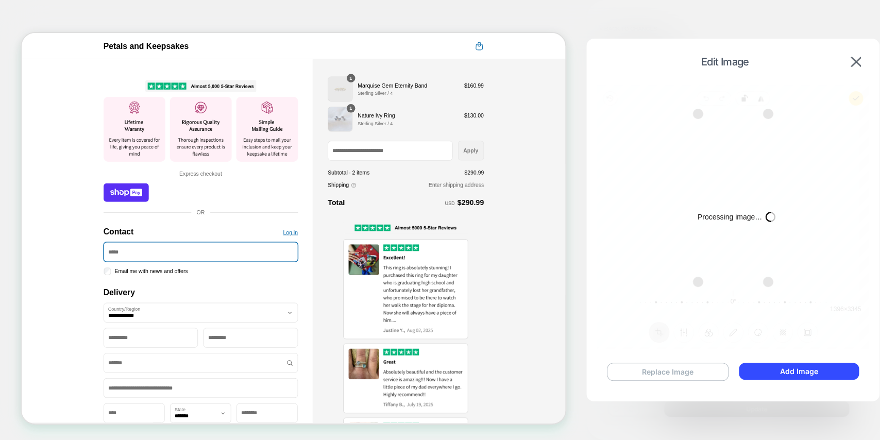
click at [659, 331] on button "Replace Image" at bounding box center [667, 372] width 121 height 18
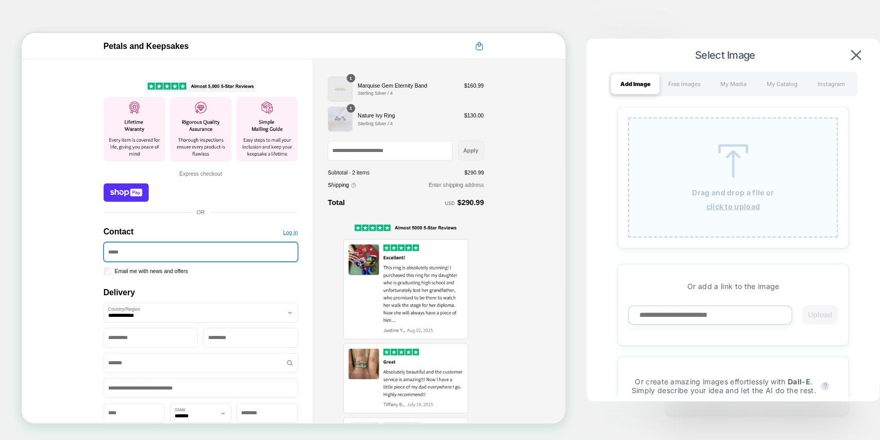
click at [700, 180] on div "Drag and drop a file or click to upload" at bounding box center [733, 178] width 210 height 120
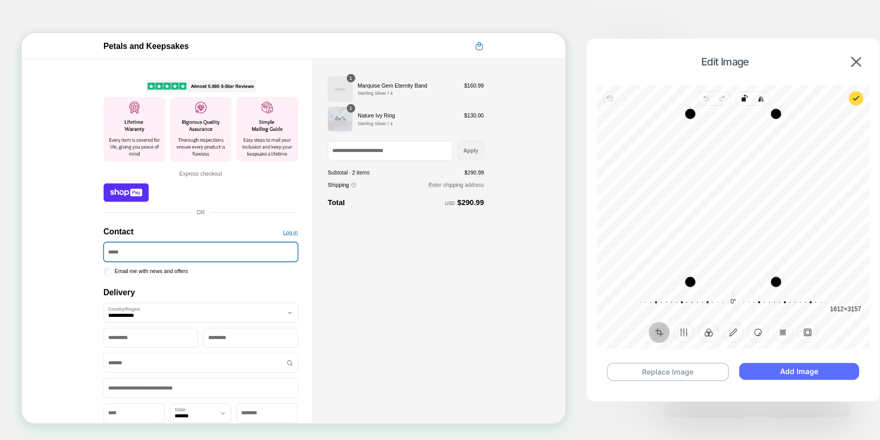
click at [700, 331] on button "Add Image" at bounding box center [799, 371] width 121 height 17
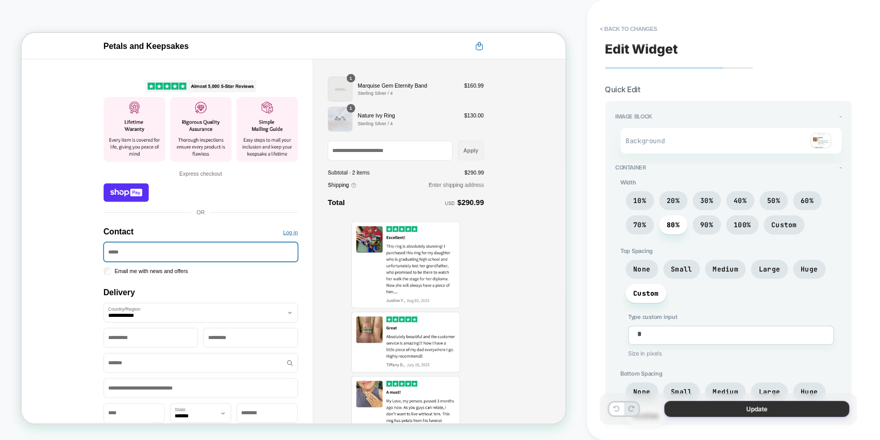
click at [700, 331] on button "Update" at bounding box center [756, 409] width 185 height 16
type textarea "*"
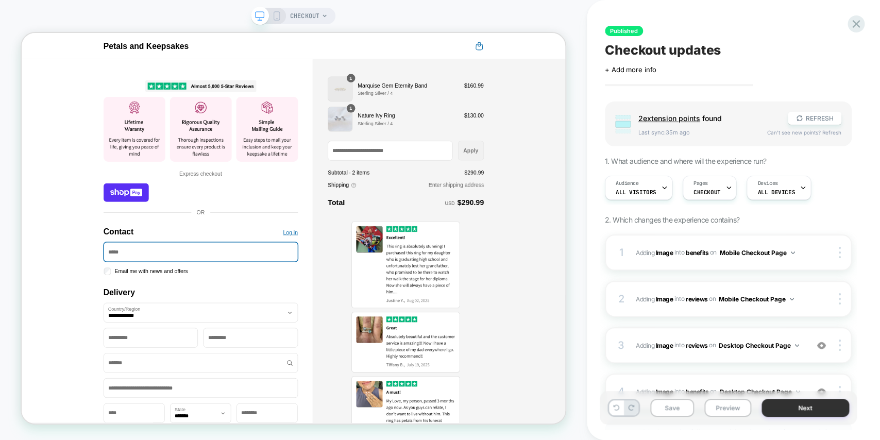
click at [700, 331] on button "Next" at bounding box center [806, 408] width 88 height 18
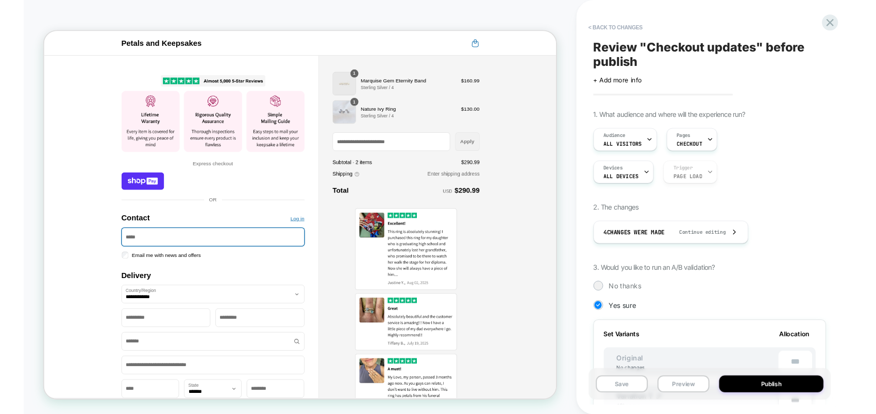
scroll to position [0, 1]
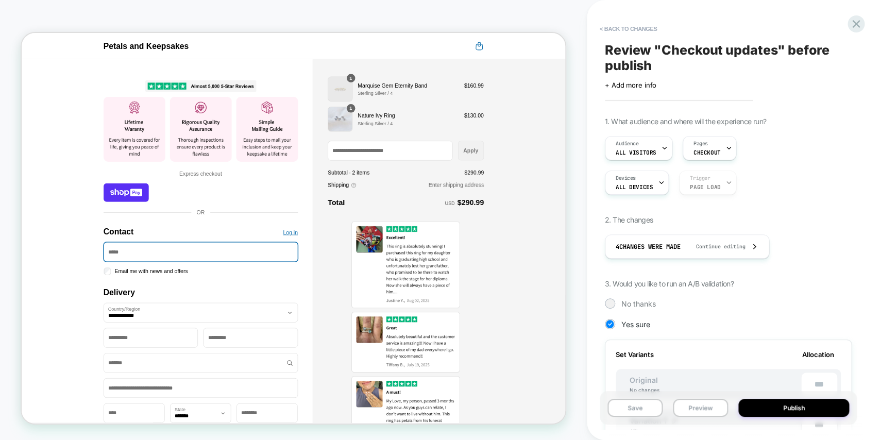
click at [700, 331] on button "Publish" at bounding box center [794, 408] width 111 height 18
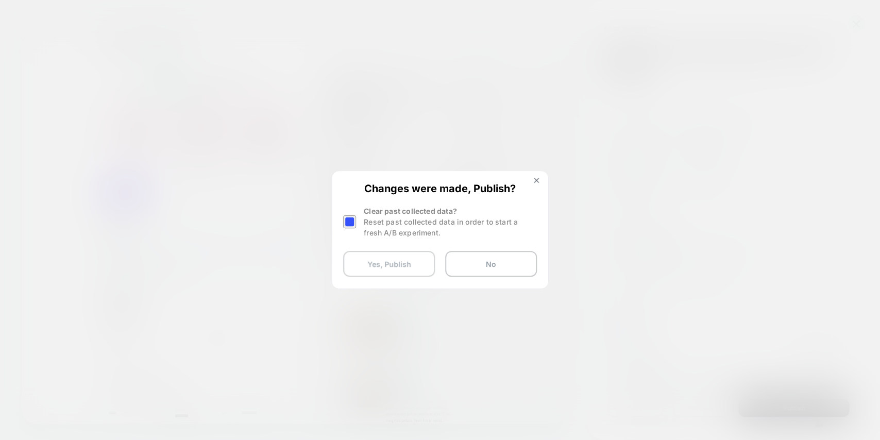
click at [387, 258] on button "Yes, Publish" at bounding box center [389, 264] width 92 height 26
